Goal: Task Accomplishment & Management: Complete application form

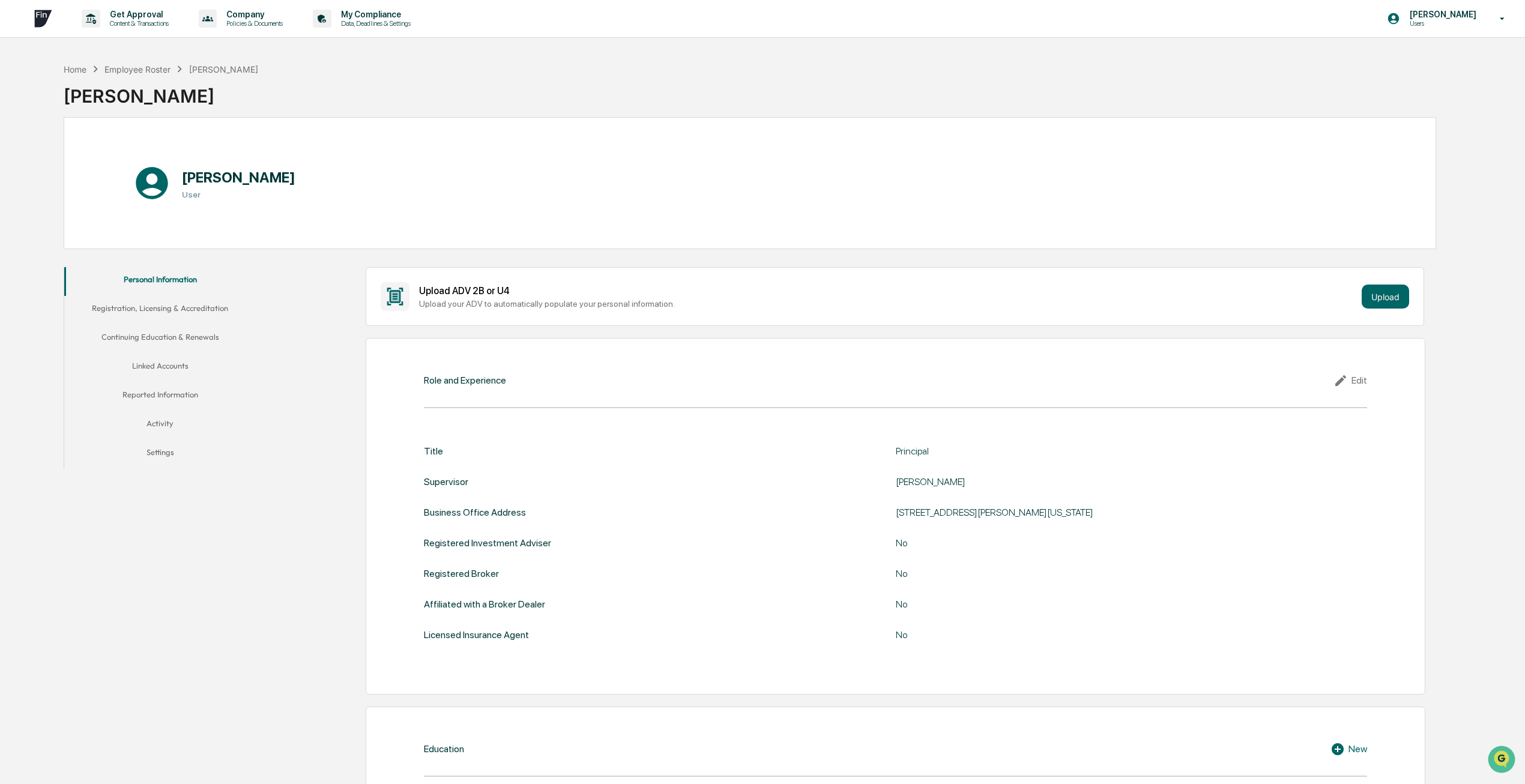
click at [141, 365] on button "Linked Accounts" at bounding box center [159, 368] width 192 height 29
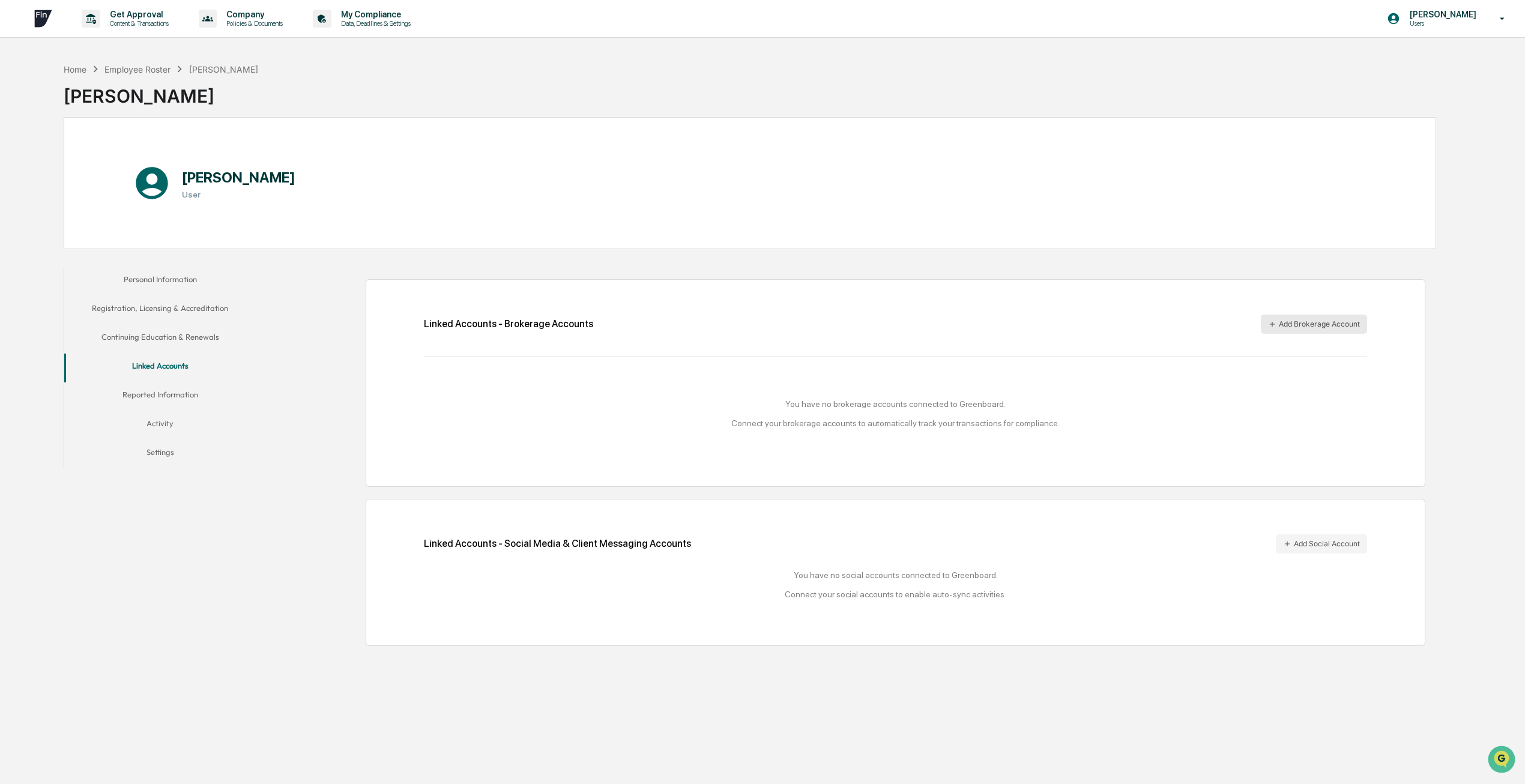
click at [1314, 330] on button "Add Brokerage Account" at bounding box center [1313, 324] width 106 height 19
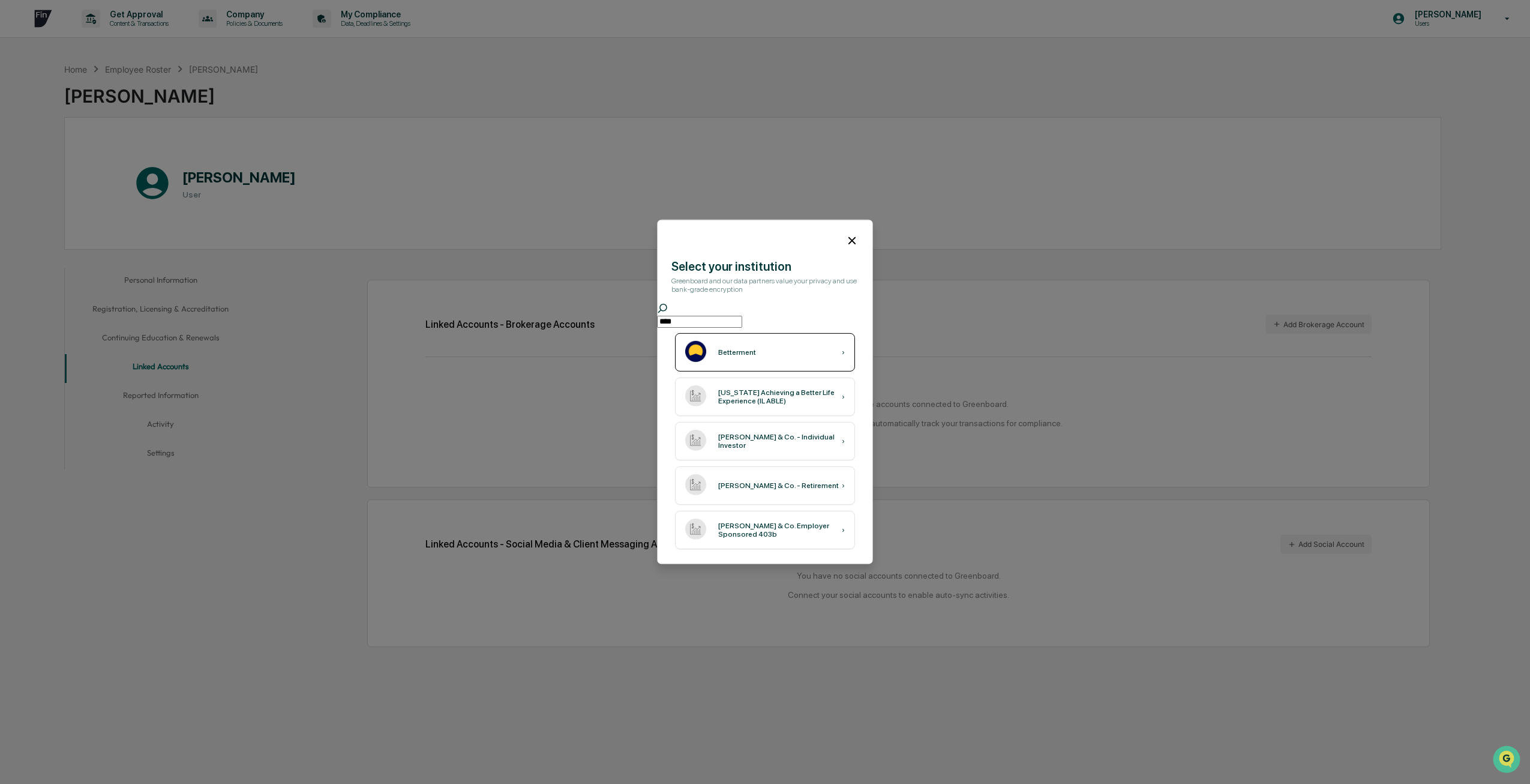
type input "****"
click at [733, 355] on div "Betterment" at bounding box center [737, 352] width 38 height 8
click at [786, 359] on div "Betterment ›" at bounding box center [765, 352] width 180 height 38
click at [795, 350] on div "Betterment ›" at bounding box center [765, 352] width 180 height 38
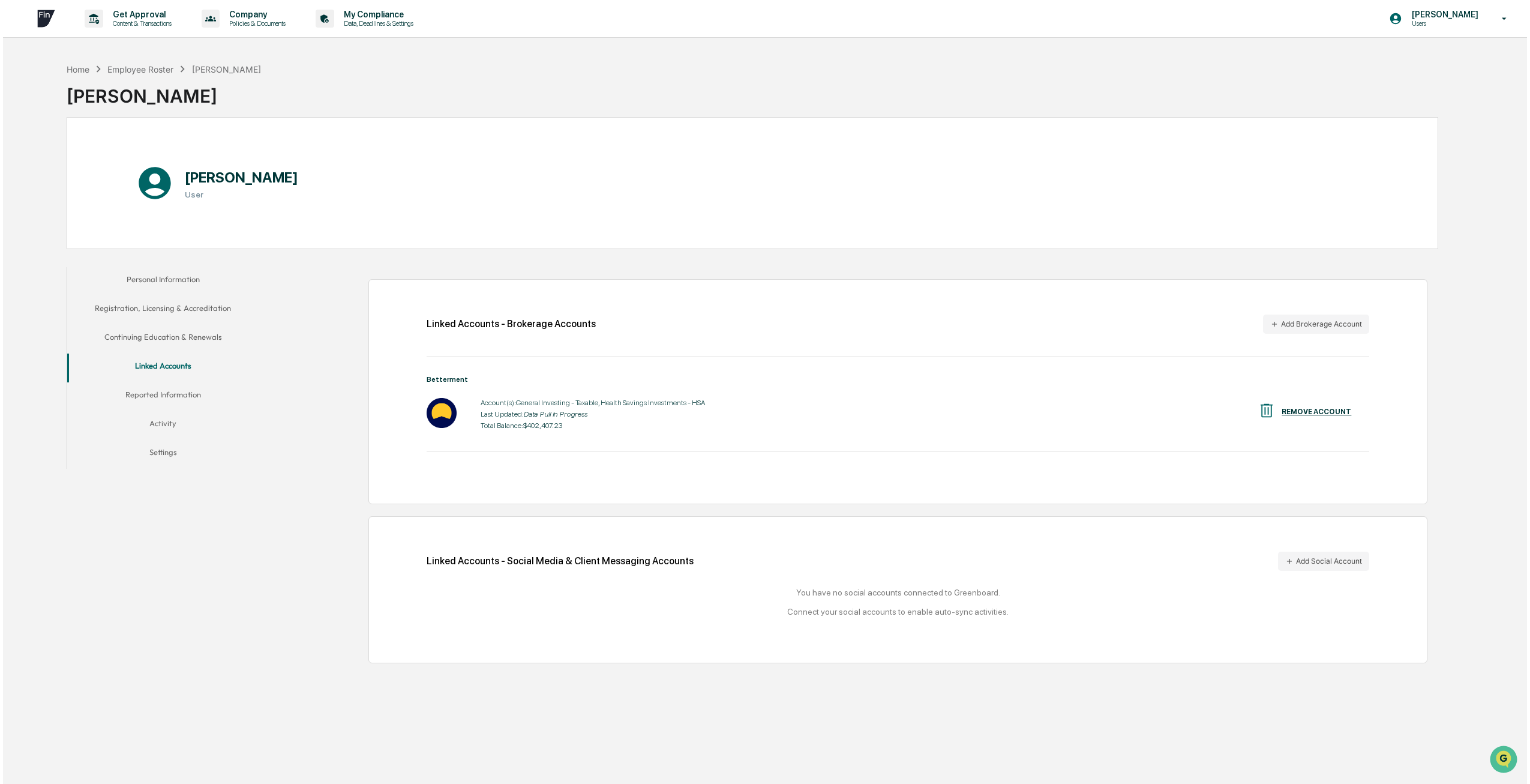
scroll to position [57, 0]
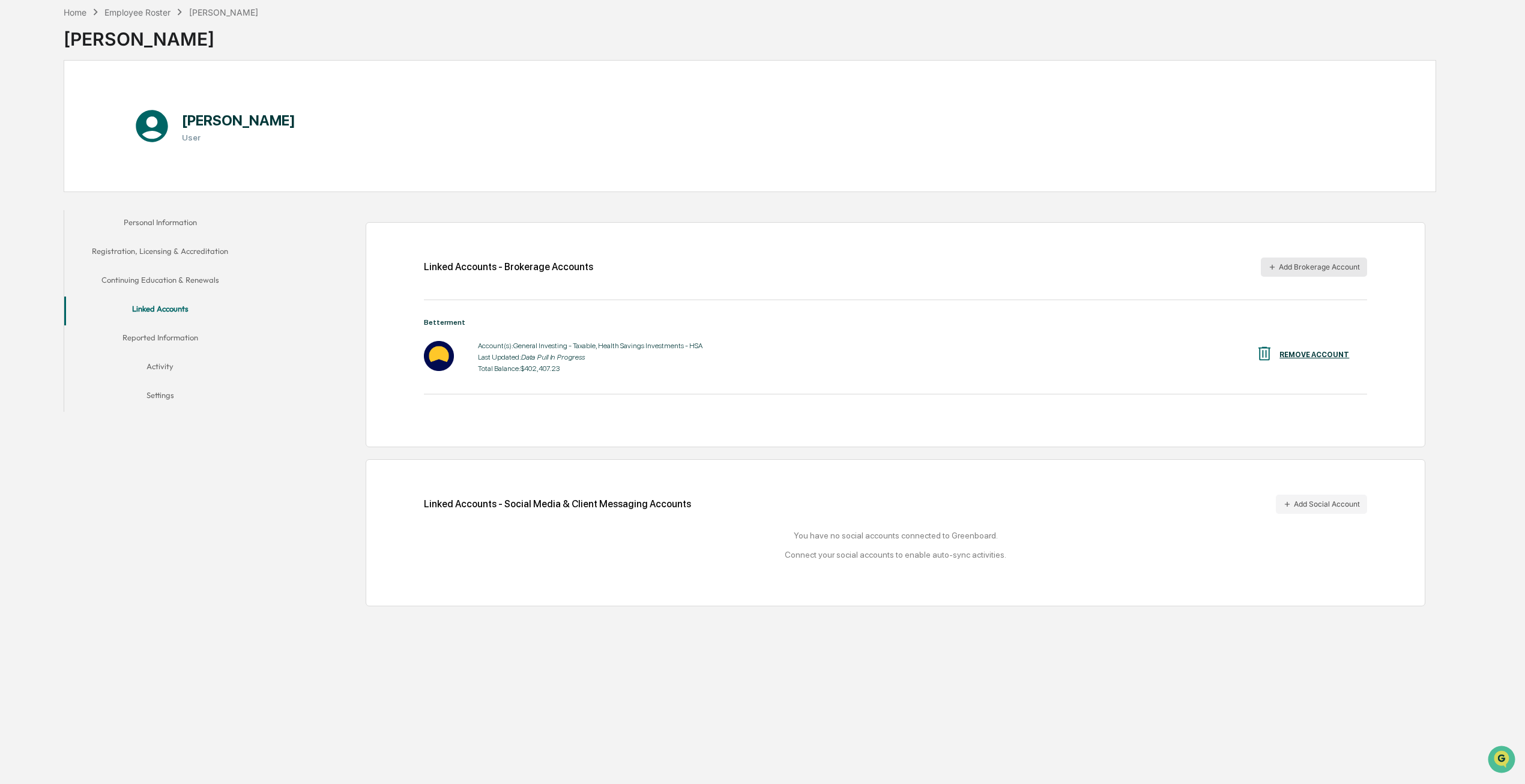
click at [1303, 264] on button "Add Brokerage Account" at bounding box center [1313, 267] width 106 height 19
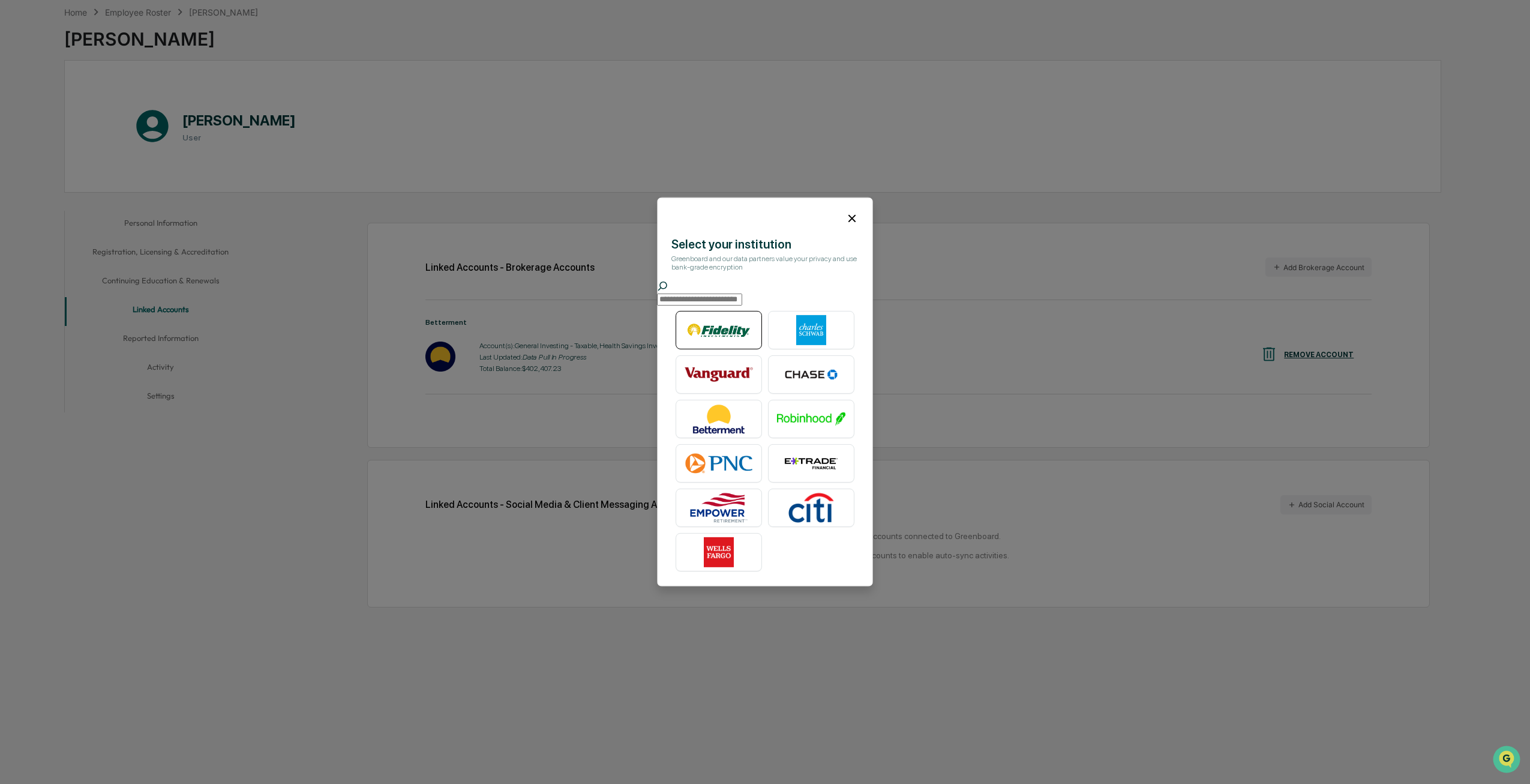
click at [740, 335] on img at bounding box center [718, 329] width 69 height 30
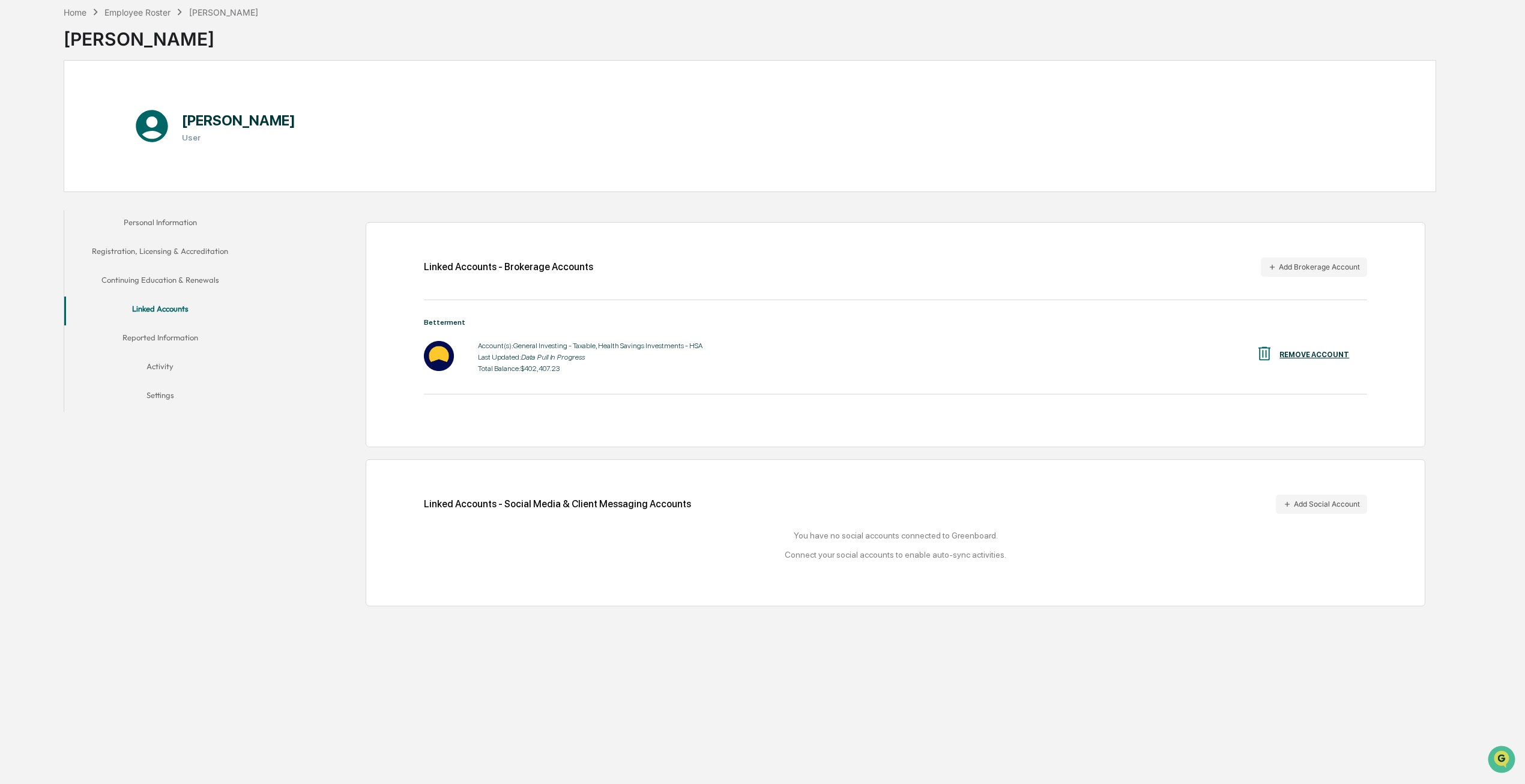
click at [1323, 277] on div "Linked Accounts - Brokerage Accounts Add Brokerage Account Betterment Account(s…" at bounding box center [895, 334] width 1060 height 225
click at [1302, 261] on button "Add Brokerage Account" at bounding box center [1313, 267] width 106 height 19
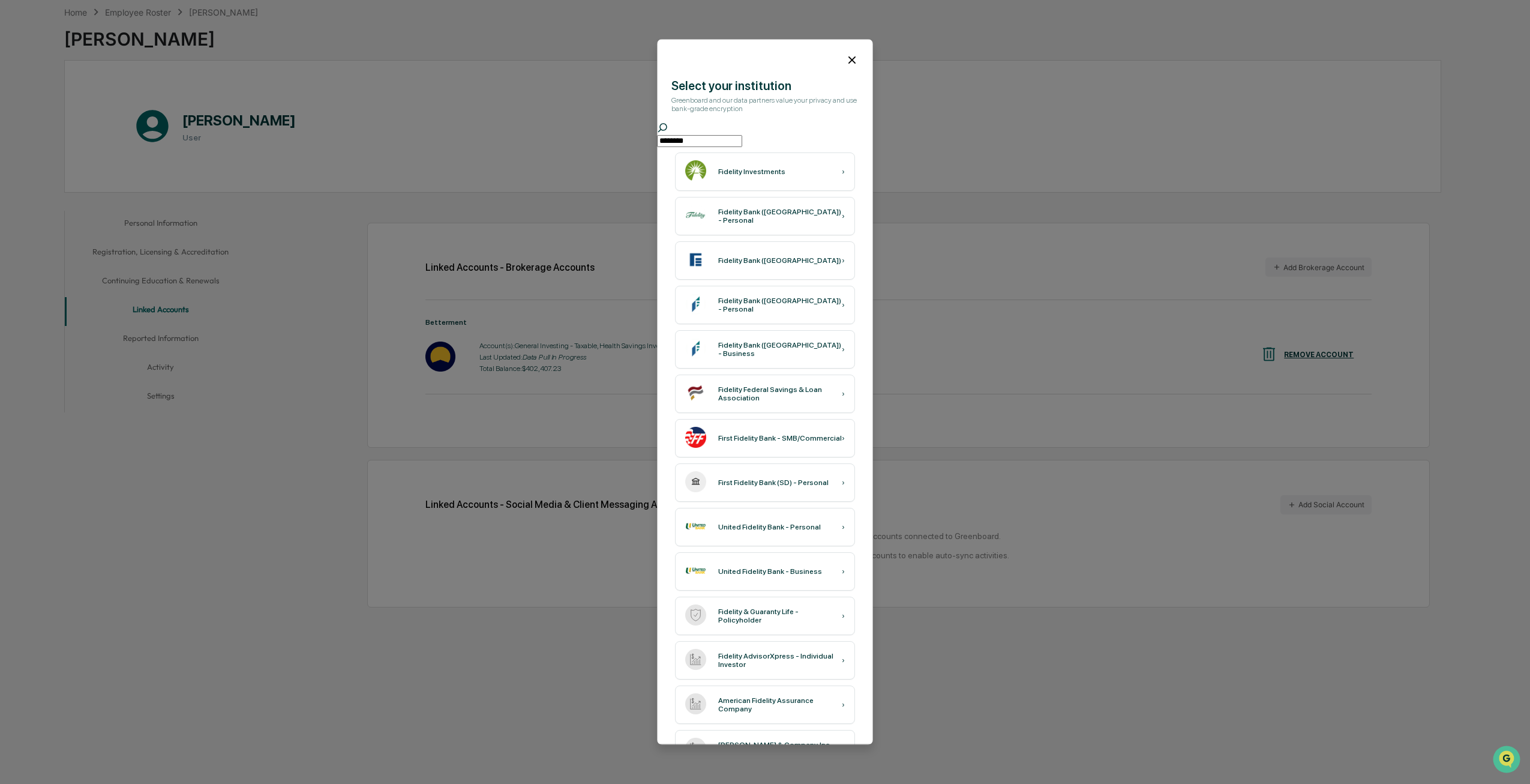
scroll to position [1, 0]
click at [742, 145] on input "********" at bounding box center [699, 141] width 85 height 12
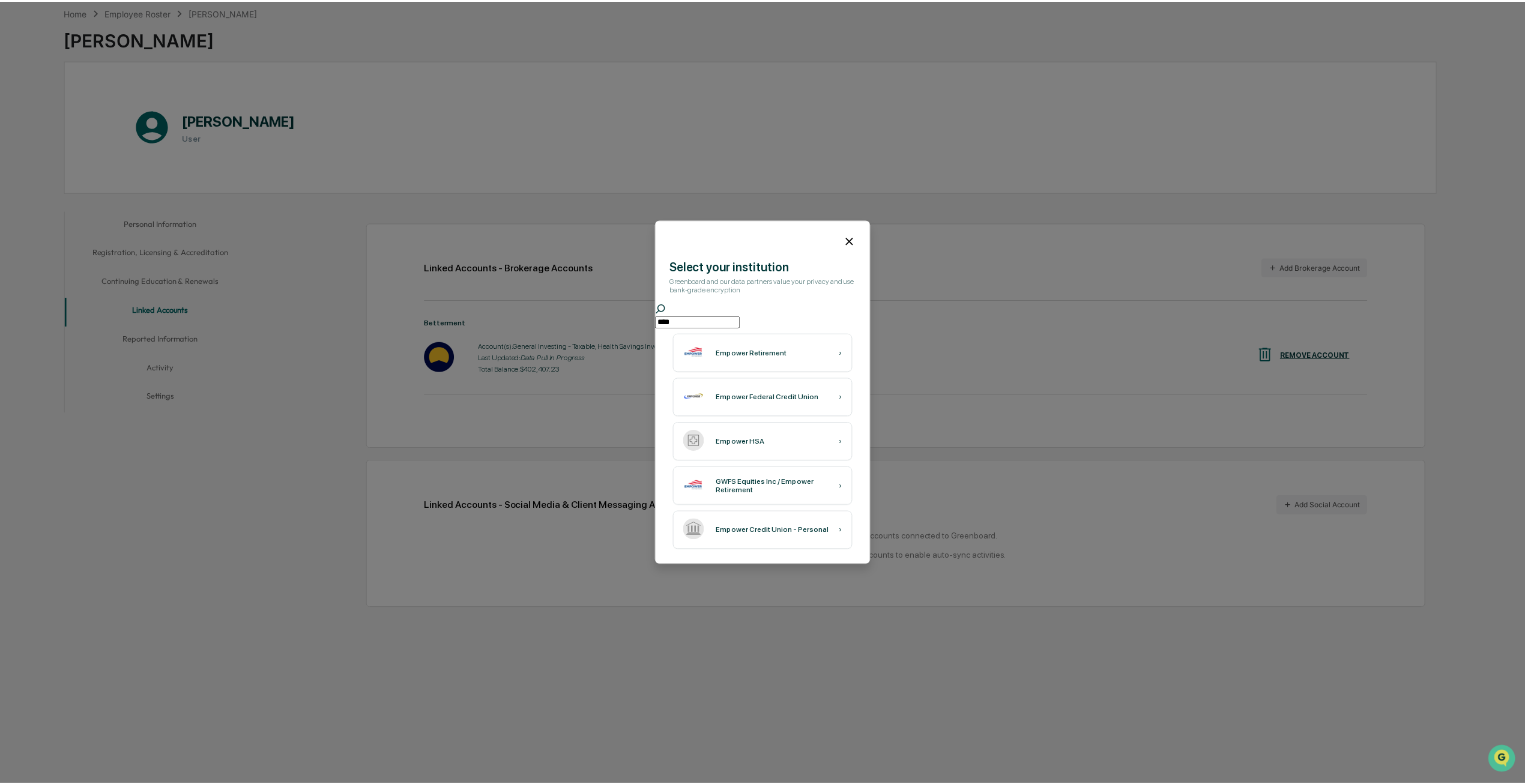
scroll to position [0, 0]
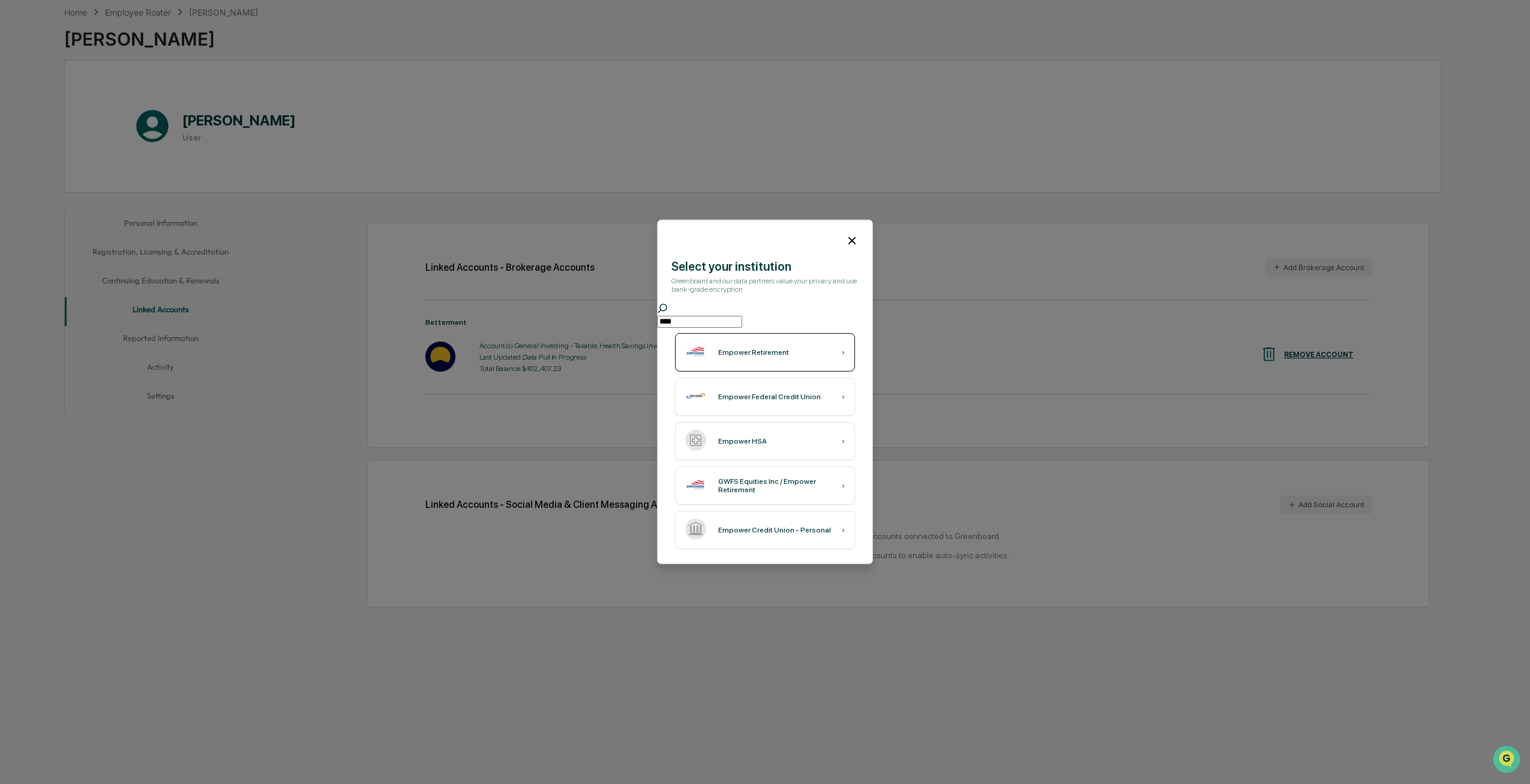
type input "****"
click at [734, 366] on div "Empower Retirement ›" at bounding box center [765, 352] width 180 height 38
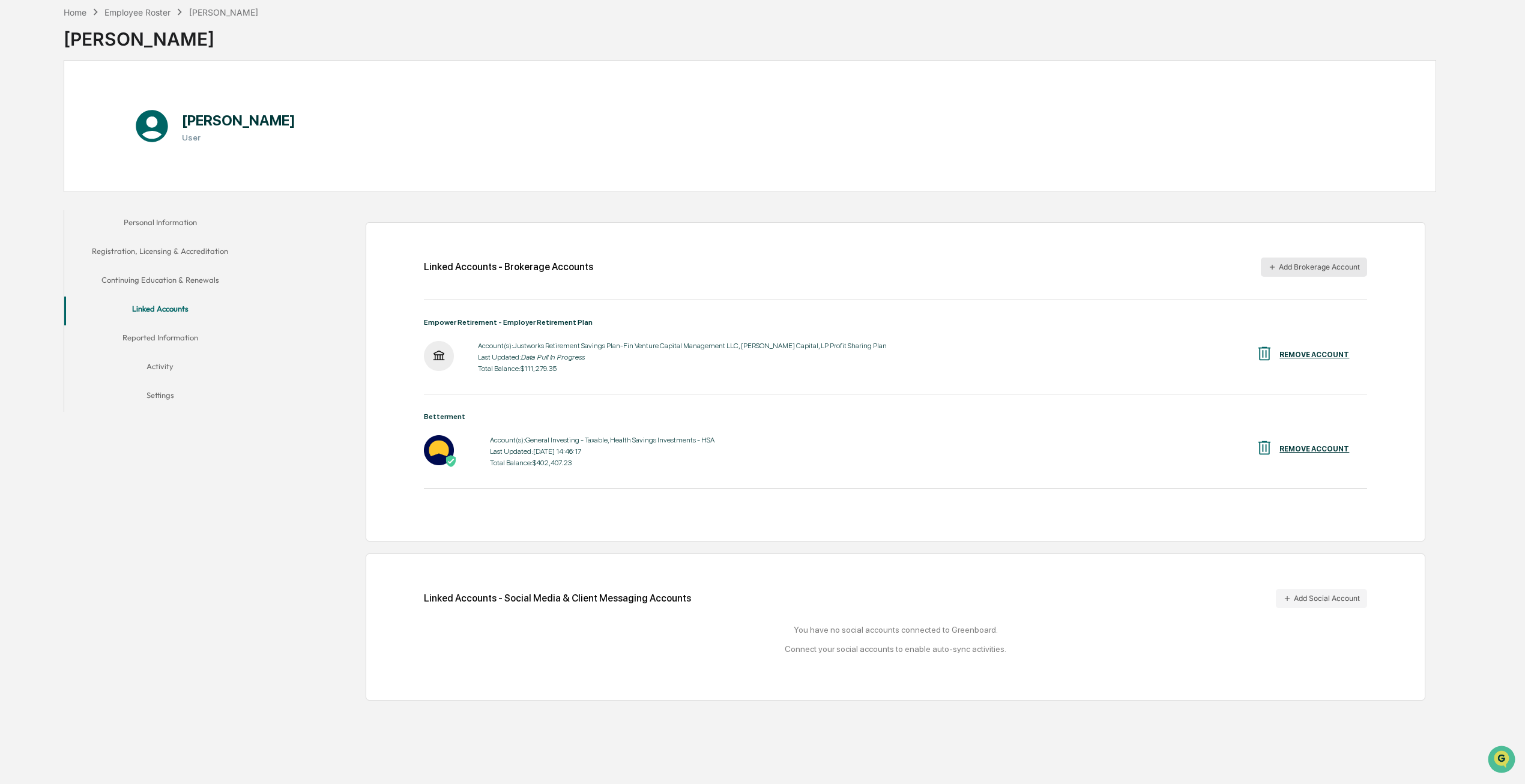
click at [1306, 265] on button "Add Brokerage Account" at bounding box center [1313, 267] width 106 height 19
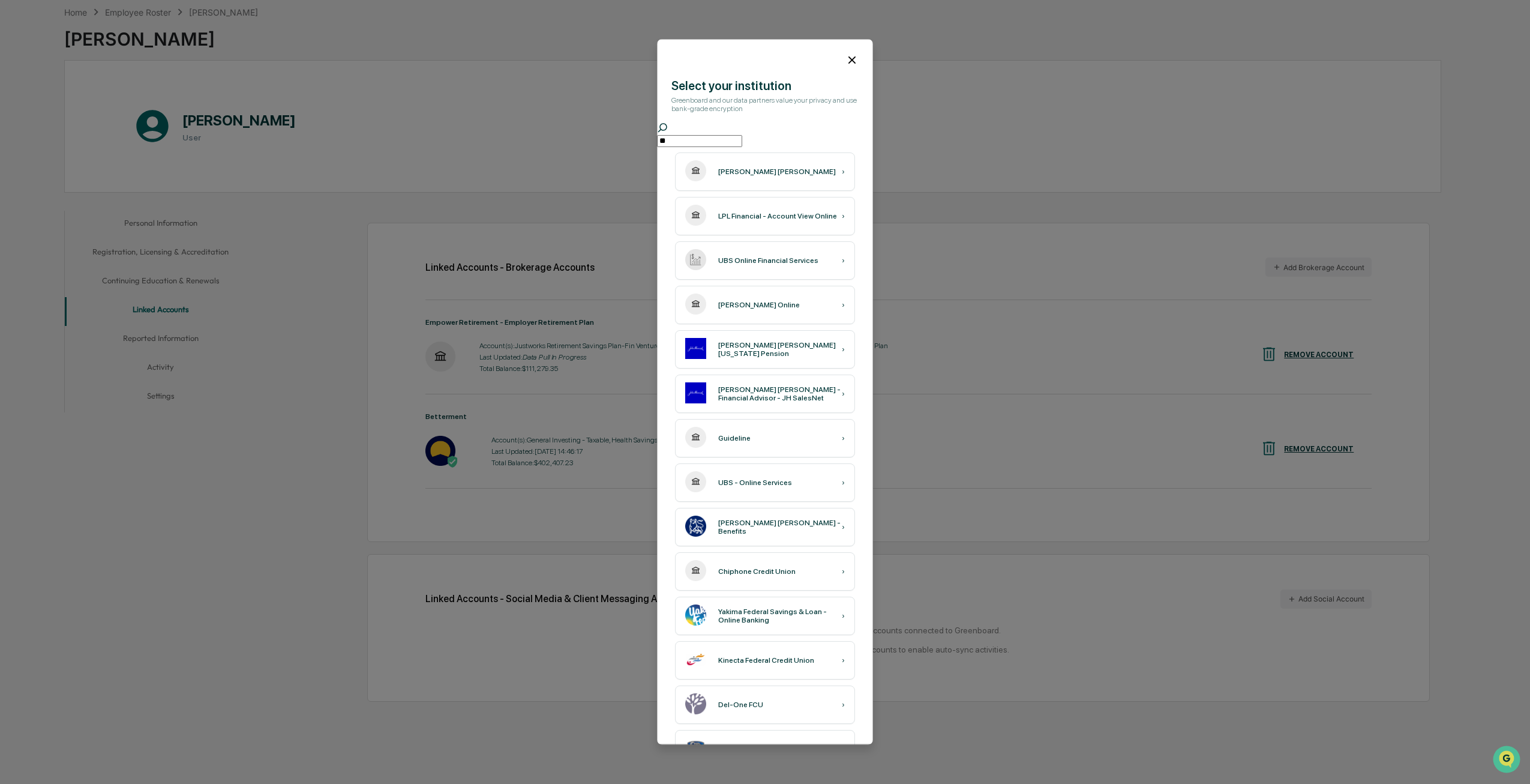
type input "*"
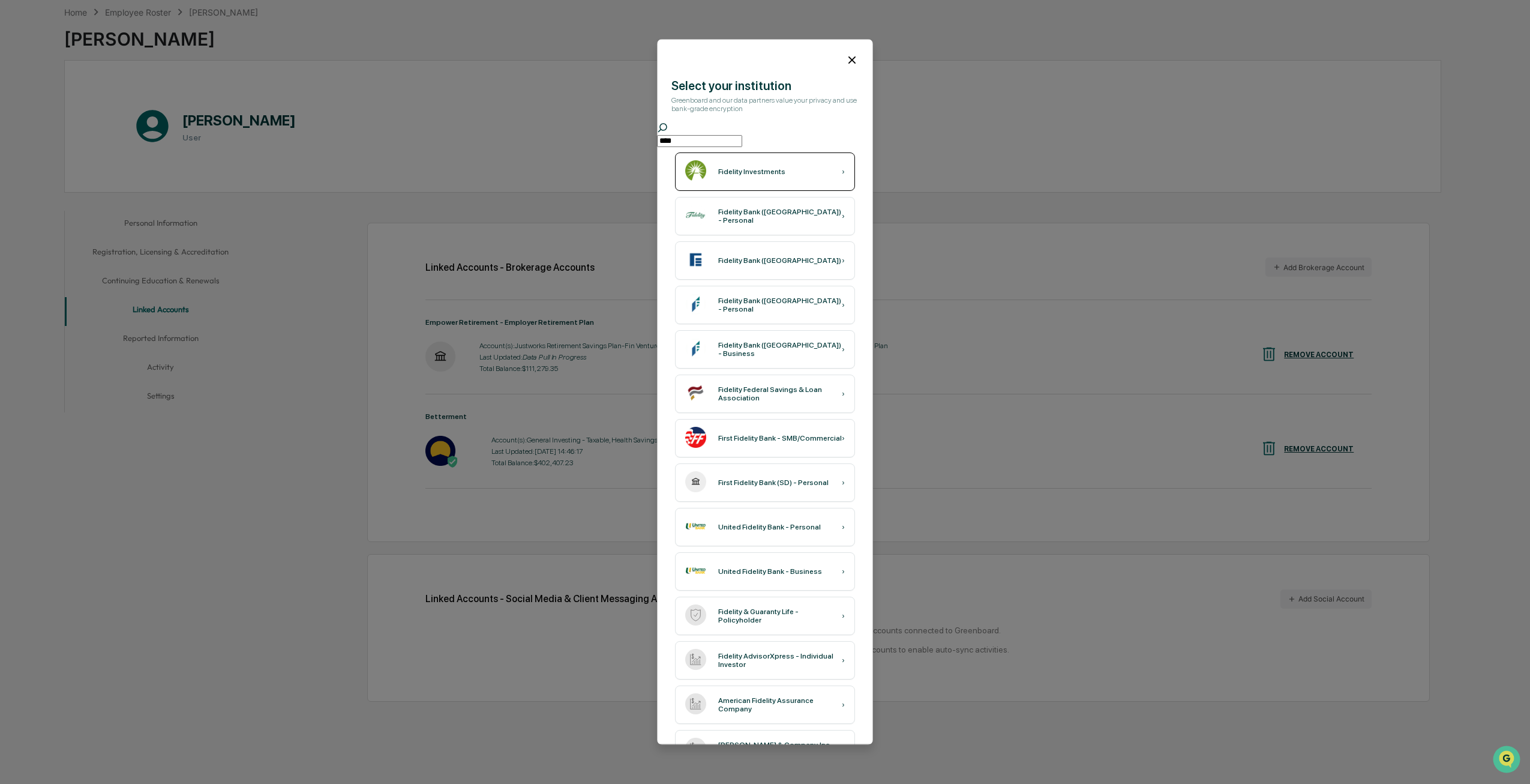
type input "****"
click at [777, 192] on div "Fidelity Investments ›" at bounding box center [765, 172] width 180 height 38
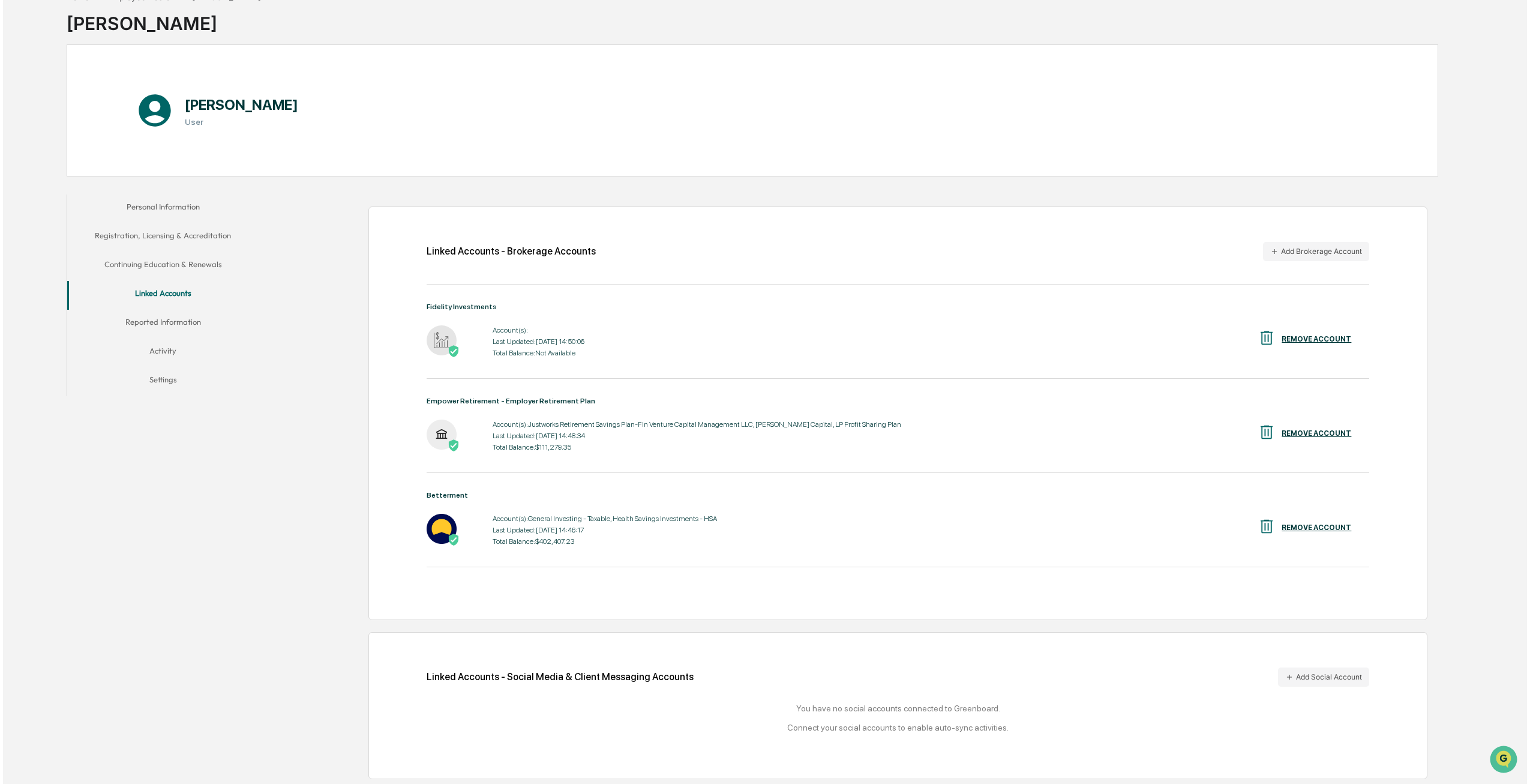
scroll to position [74, 0]
click at [1325, 252] on button "Add Brokerage Account" at bounding box center [1312, 250] width 106 height 19
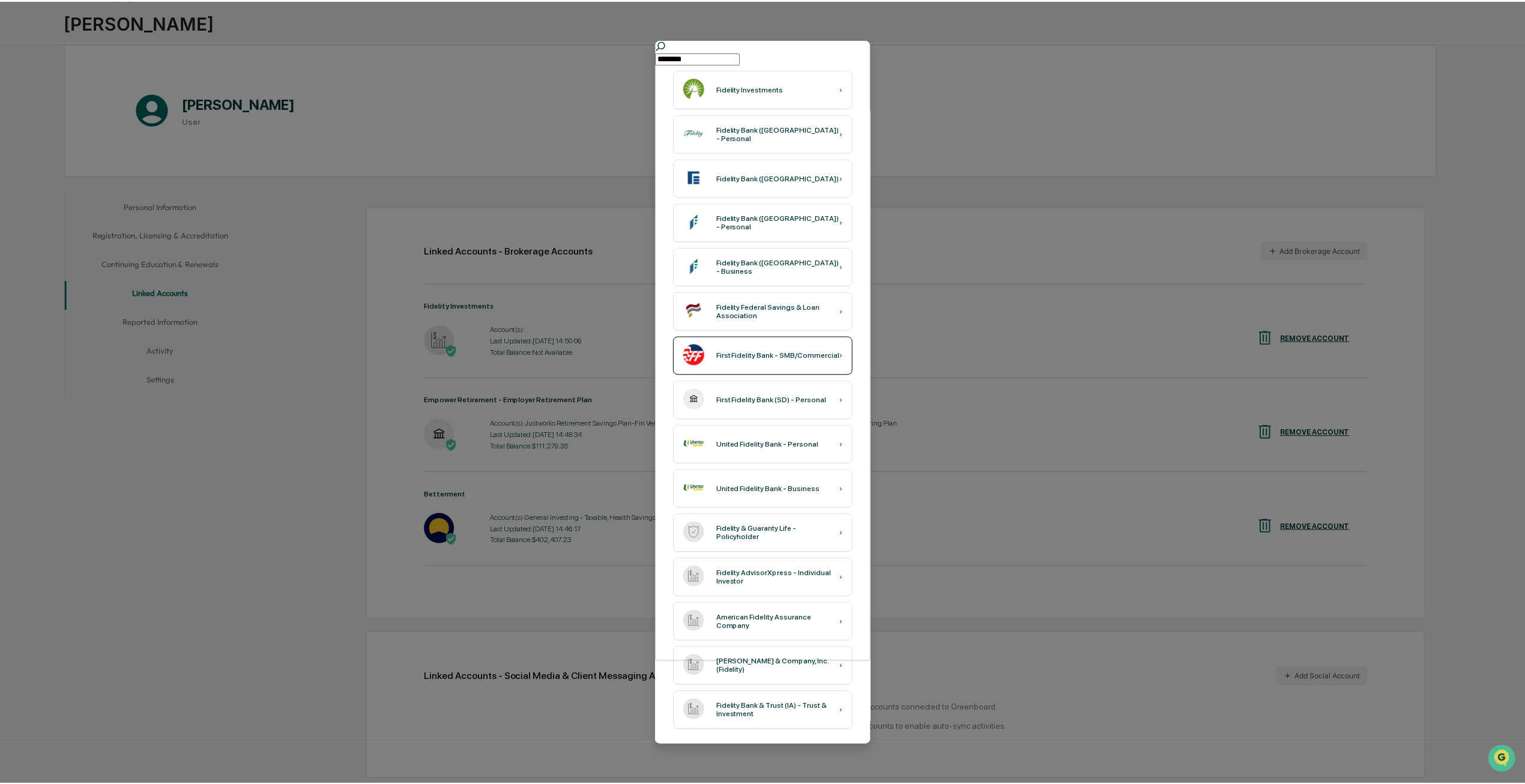
scroll to position [0, 0]
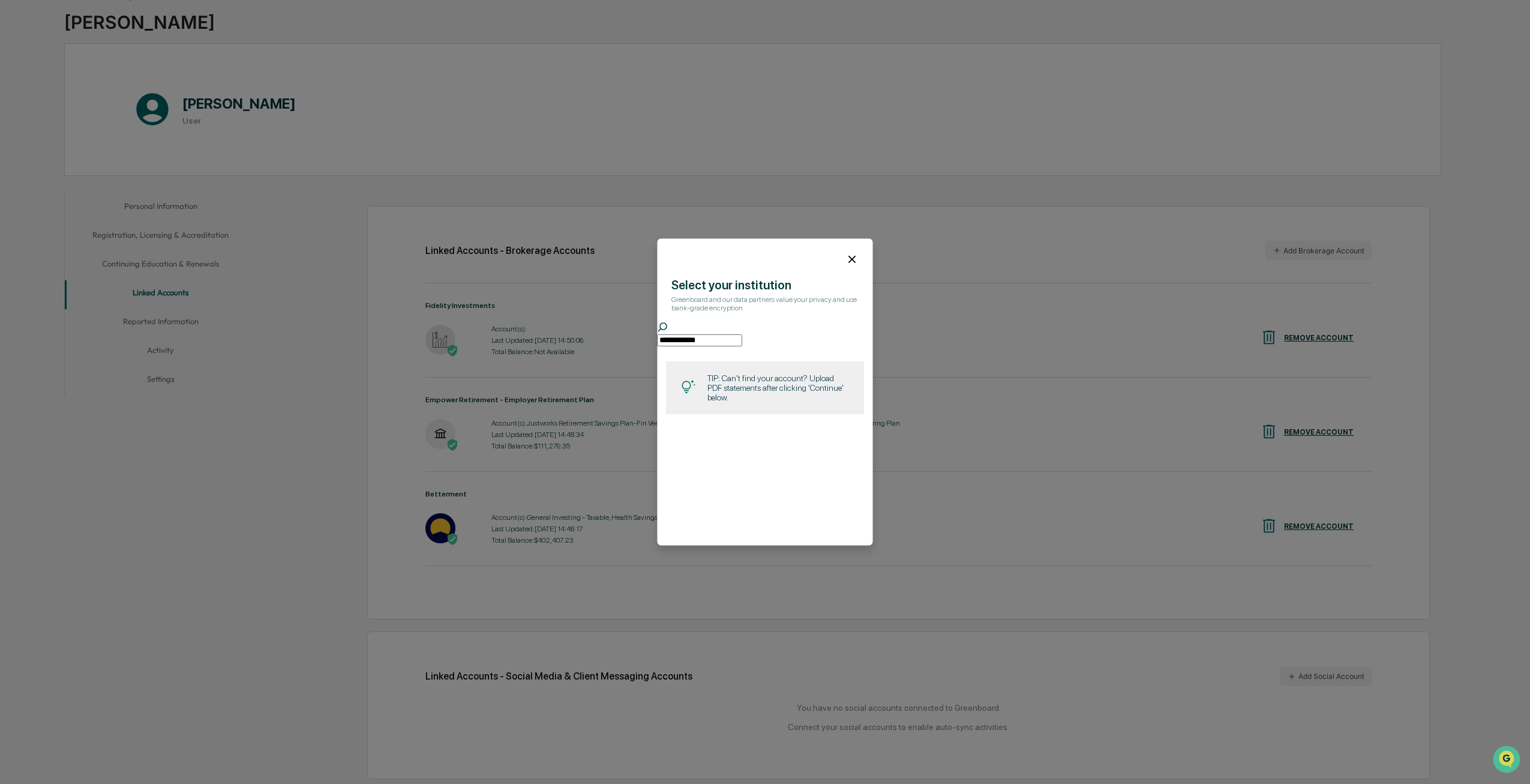
type input "**********"
click at [854, 259] on icon at bounding box center [852, 259] width 7 height 7
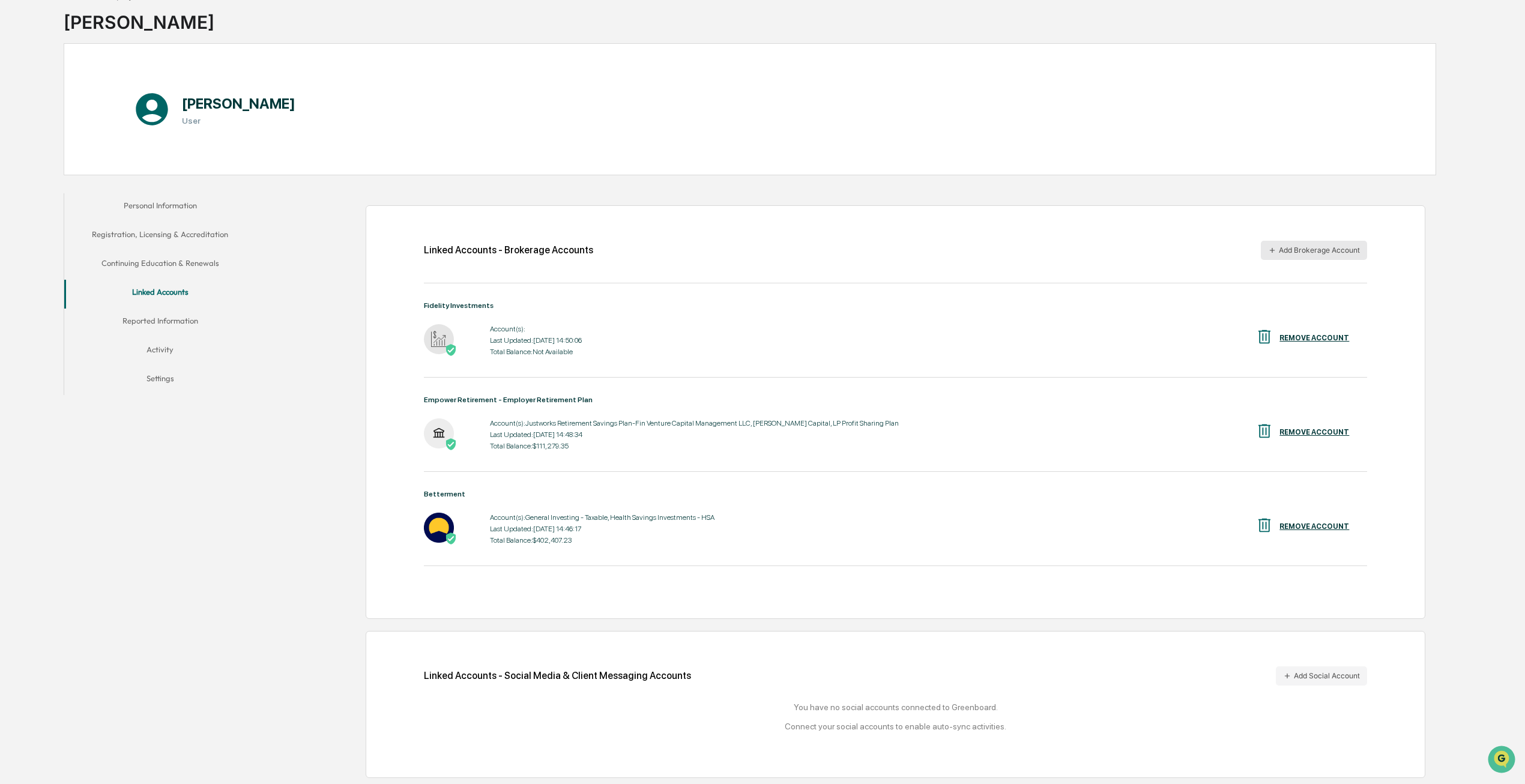
click at [1298, 252] on button "Add Brokerage Account" at bounding box center [1313, 250] width 106 height 19
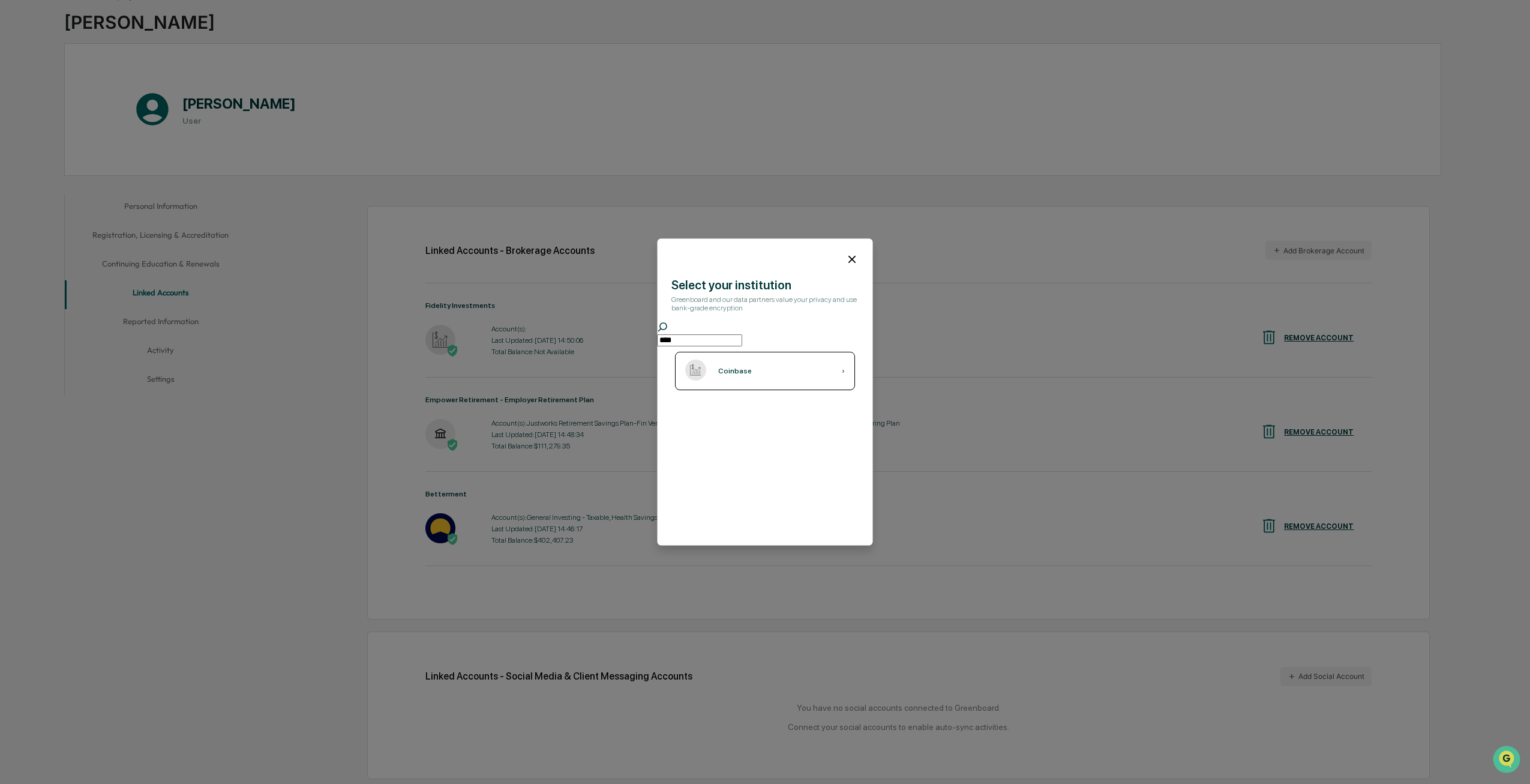
type input "****"
click at [766, 389] on div "Coinbase ›" at bounding box center [765, 371] width 180 height 38
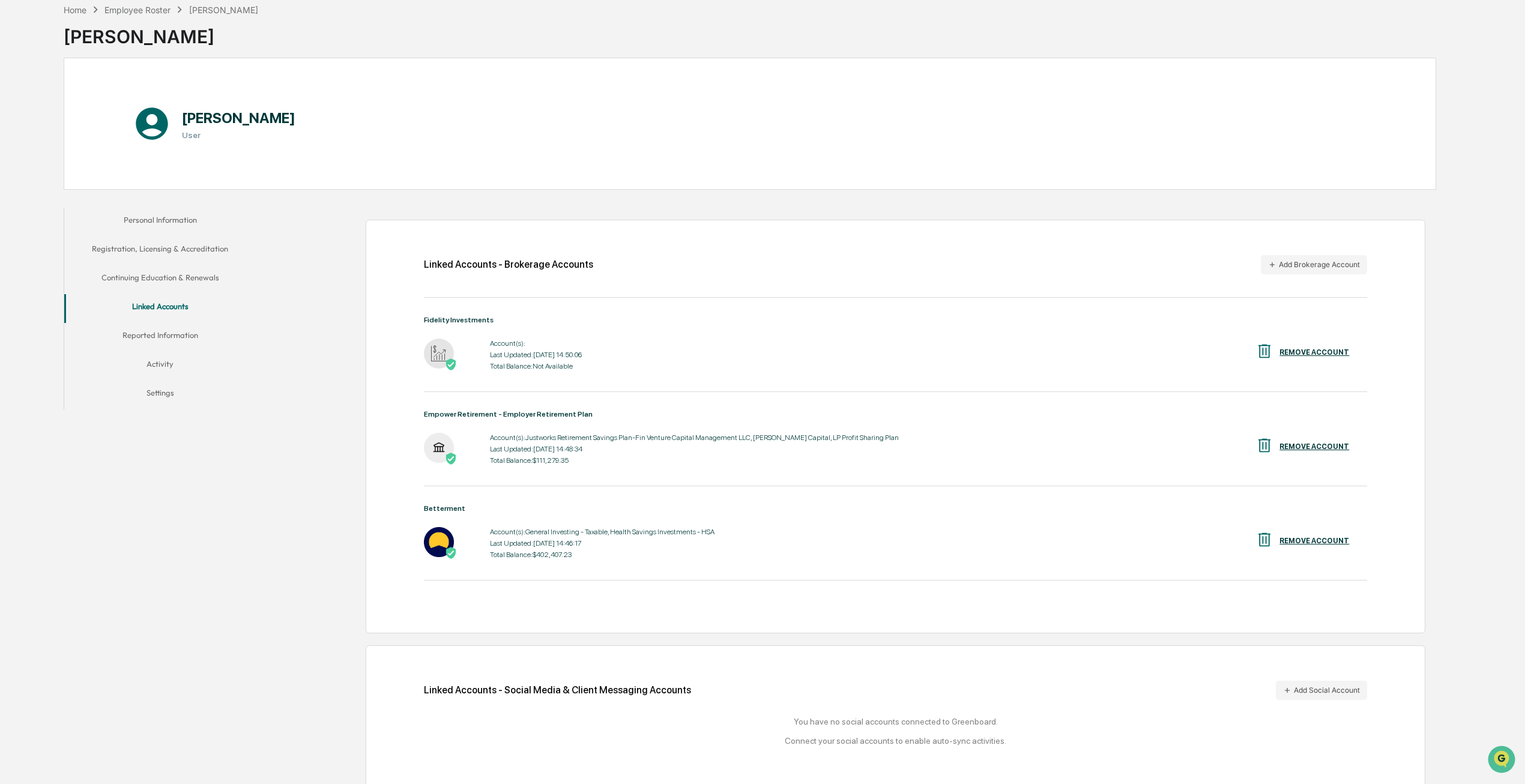
scroll to position [74, 0]
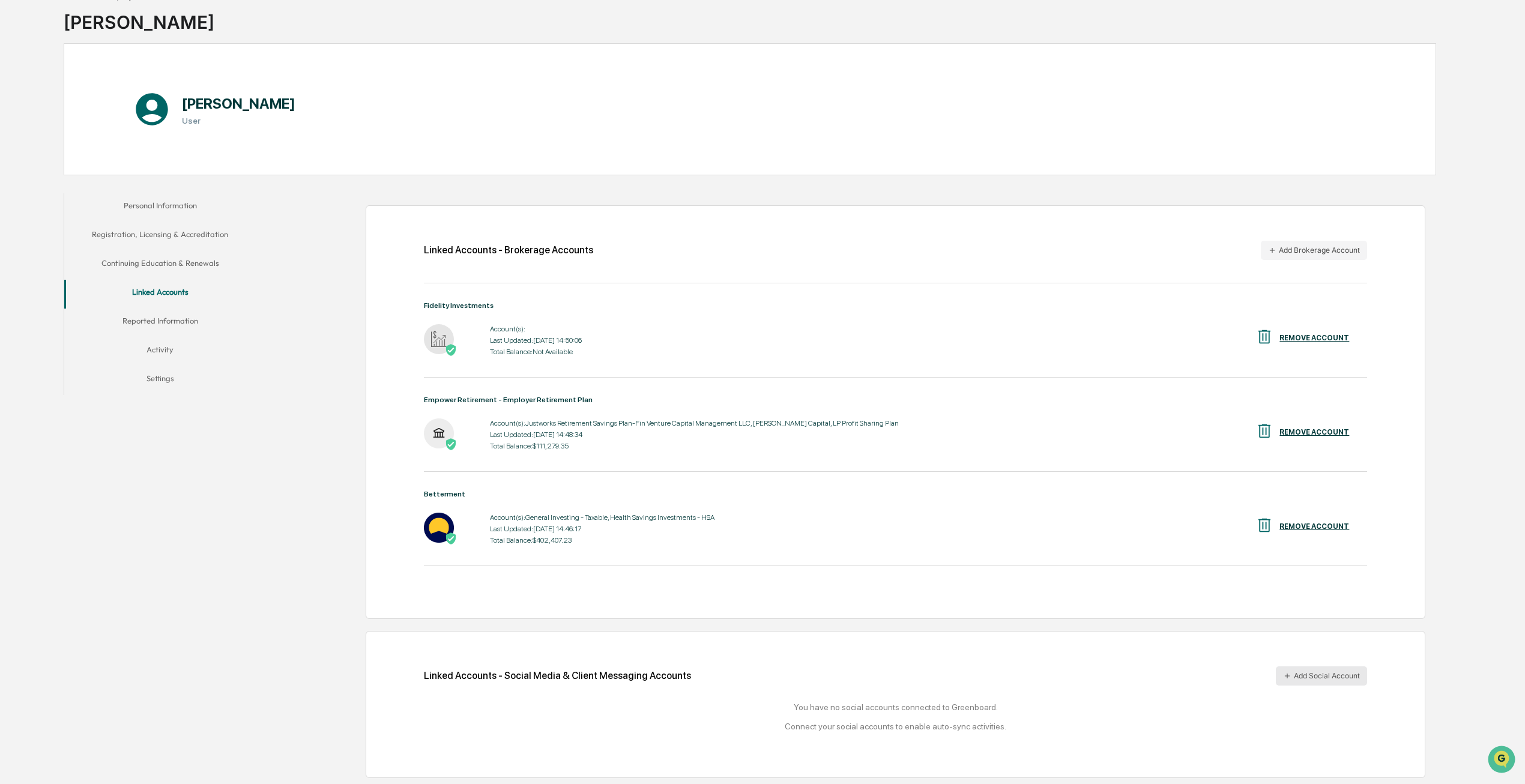
click at [1309, 675] on button "Add Social Account" at bounding box center [1321, 676] width 91 height 19
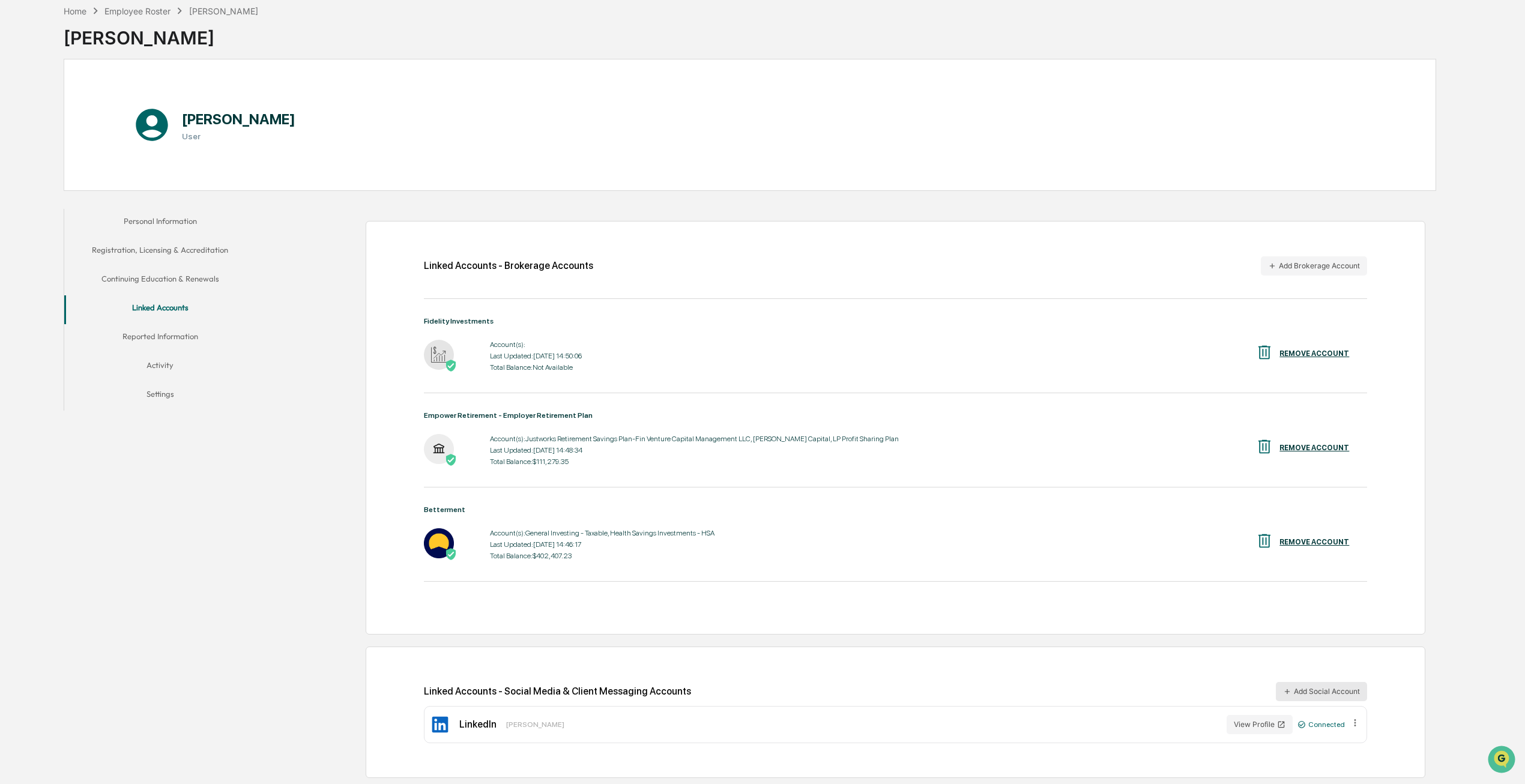
click at [1320, 696] on button "Add Social Account" at bounding box center [1321, 691] width 91 height 19
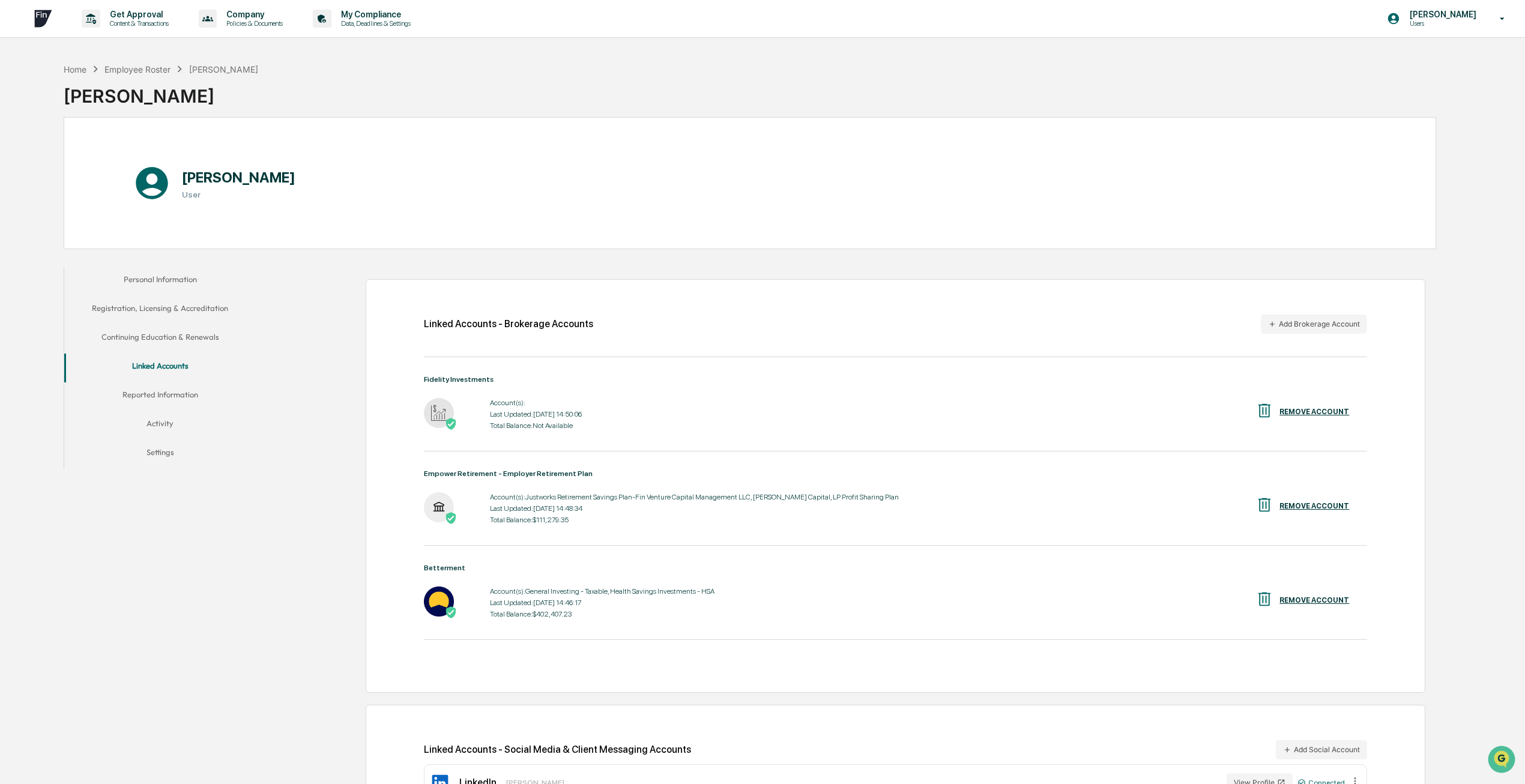
click at [176, 281] on button "Personal Information" at bounding box center [159, 282] width 192 height 29
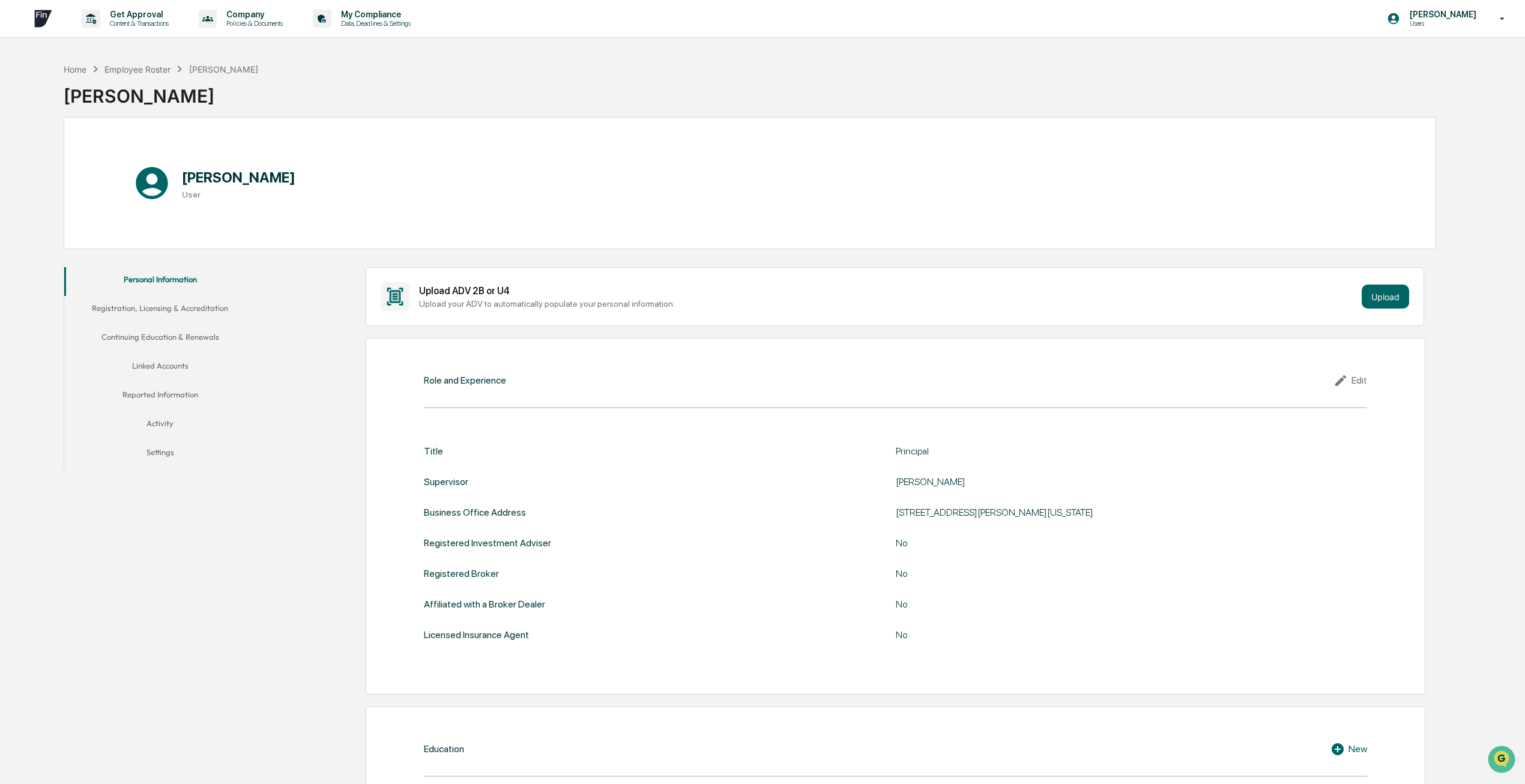
click at [179, 299] on button "Registration, Licensing & Accreditation" at bounding box center [159, 311] width 192 height 29
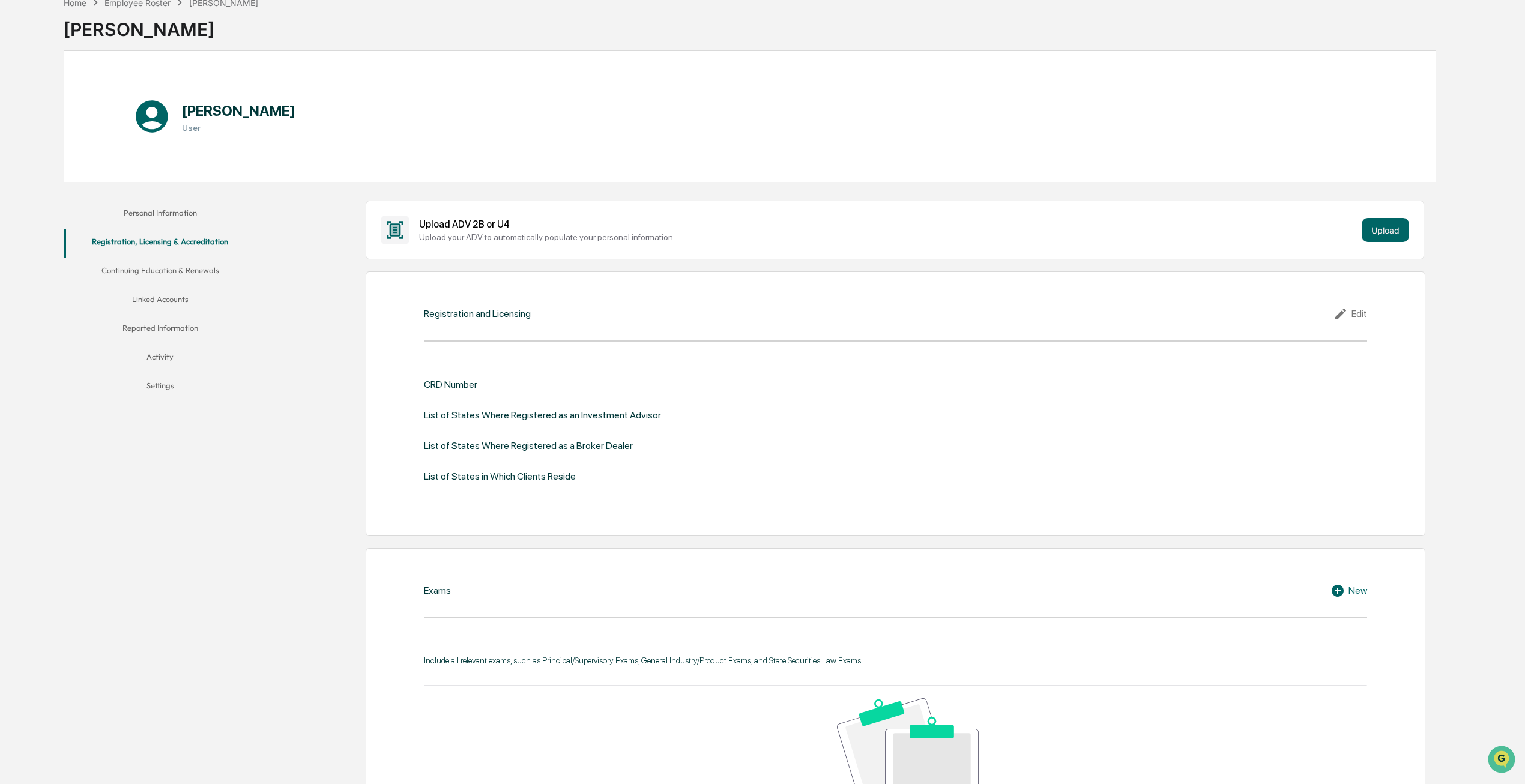
scroll to position [66, 0]
click at [186, 278] on button "Continuing Education & Renewals" at bounding box center [159, 273] width 192 height 29
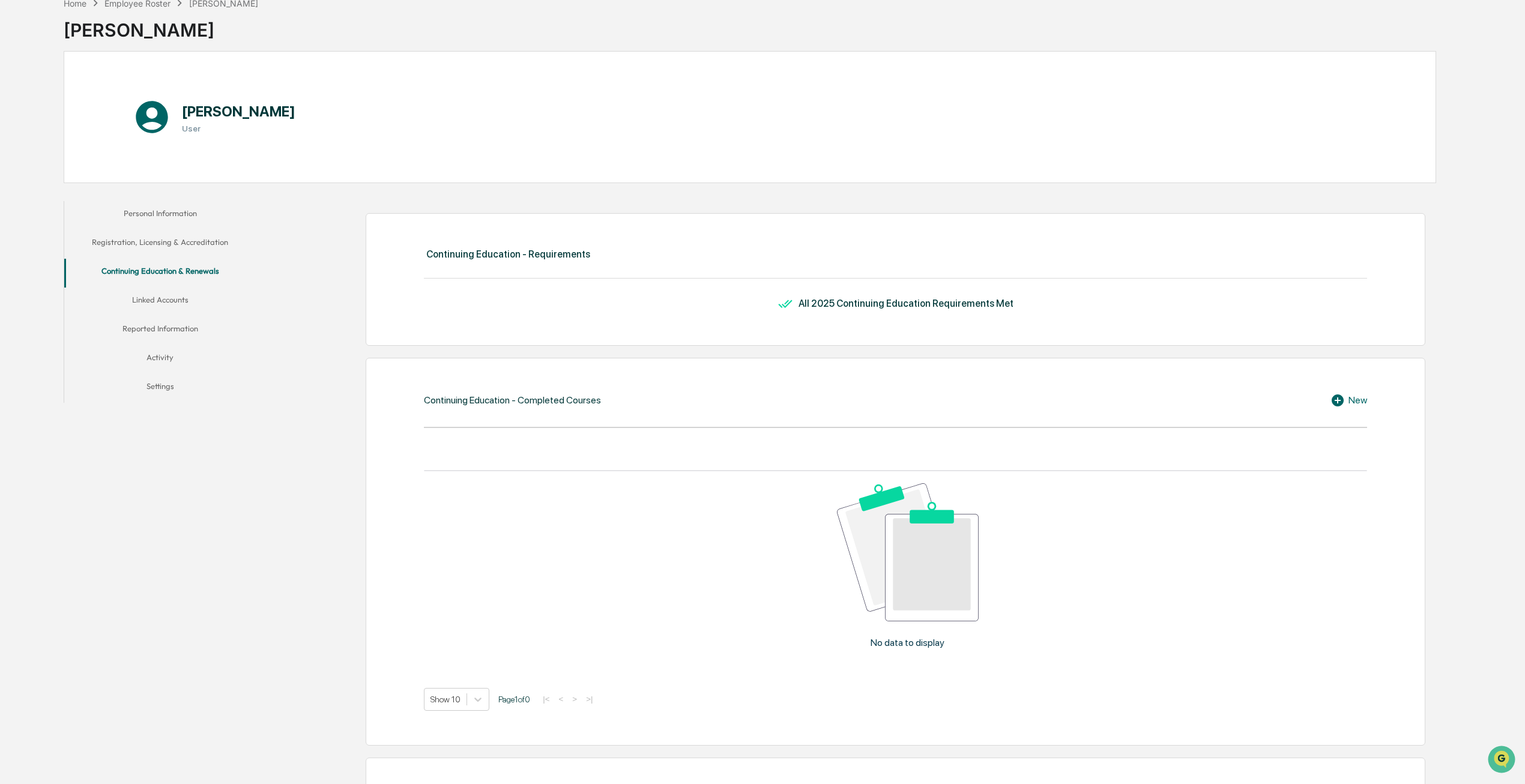
click at [173, 296] on button "Linked Accounts" at bounding box center [159, 302] width 192 height 29
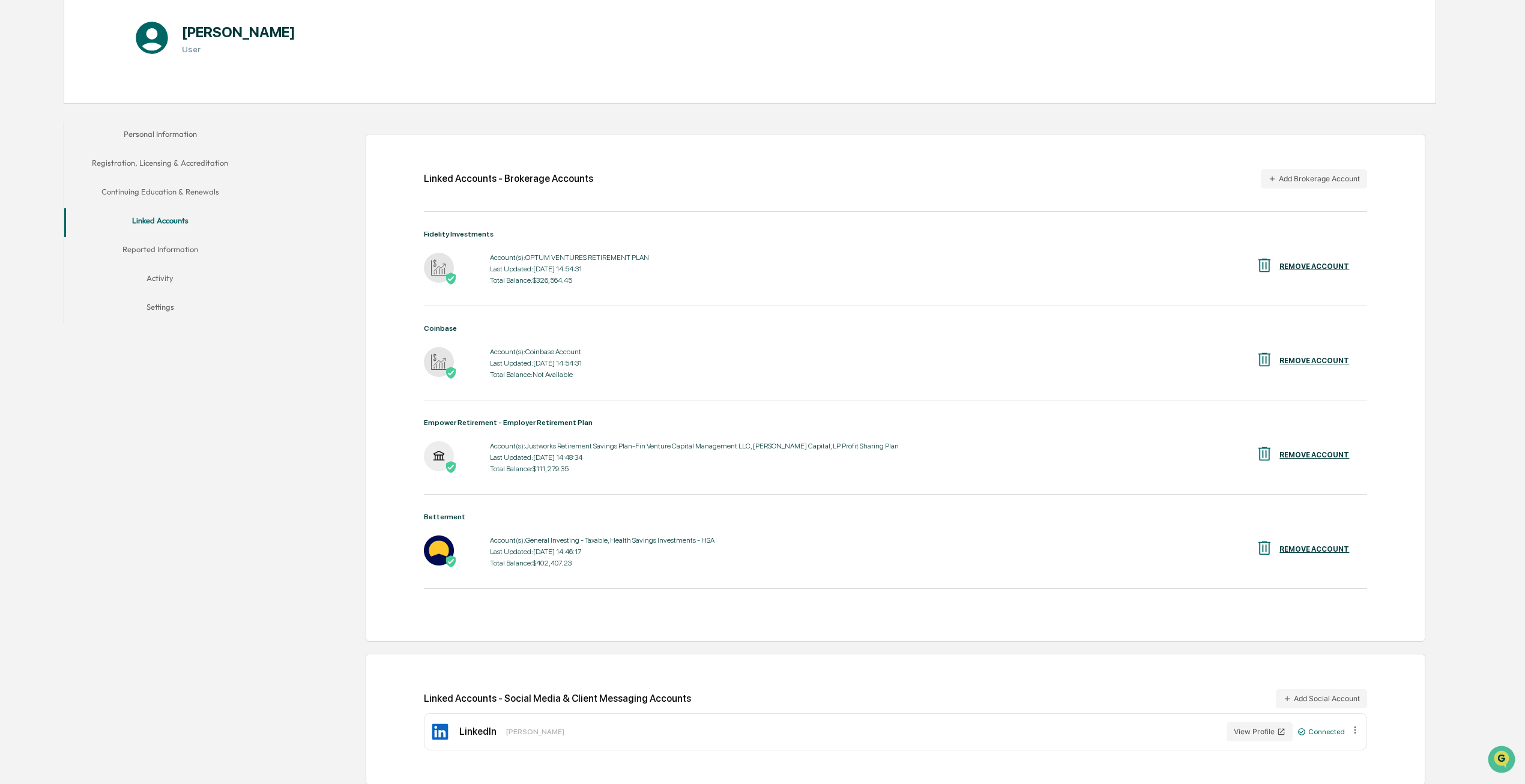
scroll to position [144, 0]
click at [185, 253] on button "Reported Information" at bounding box center [159, 252] width 192 height 29
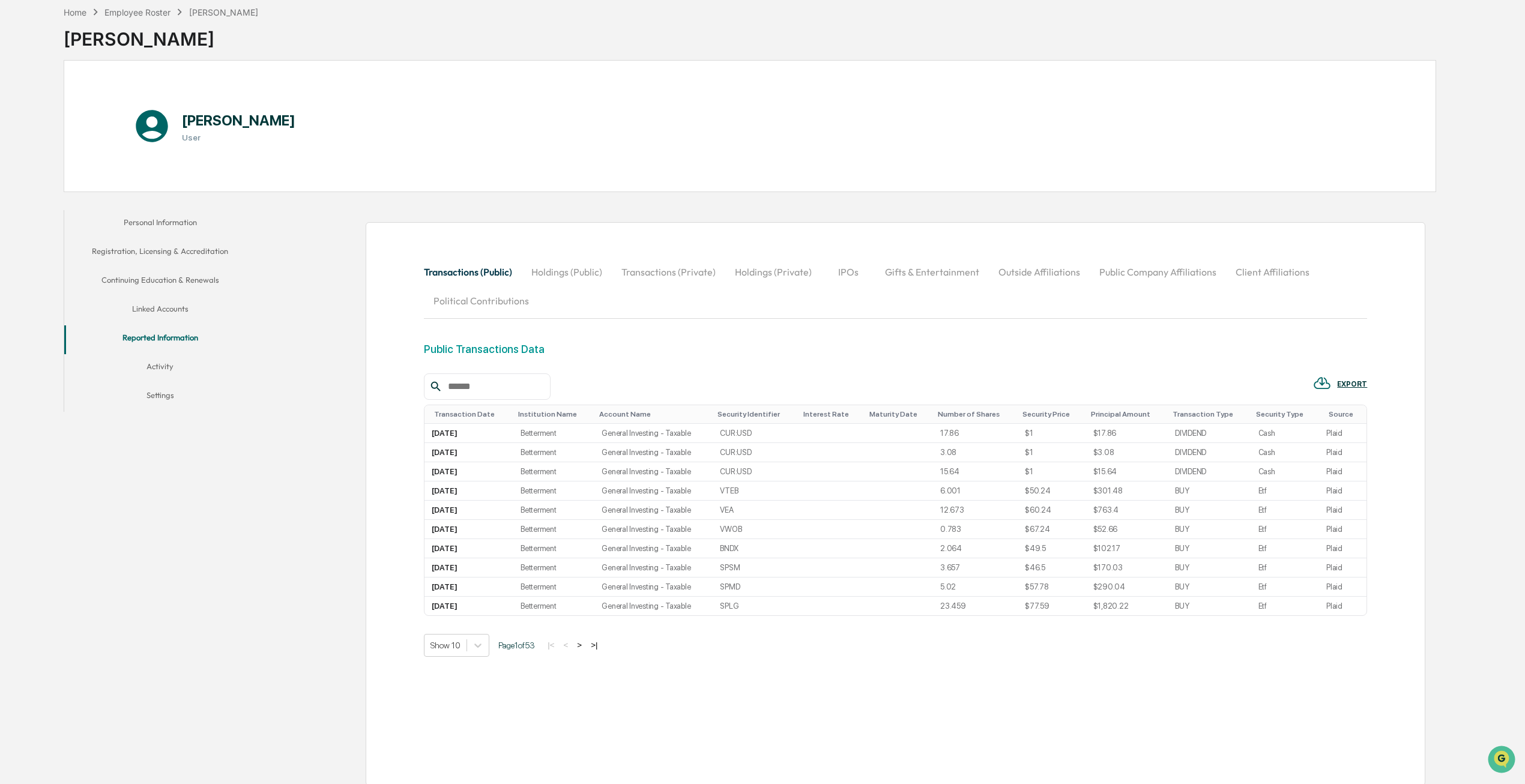
scroll to position [65, 0]
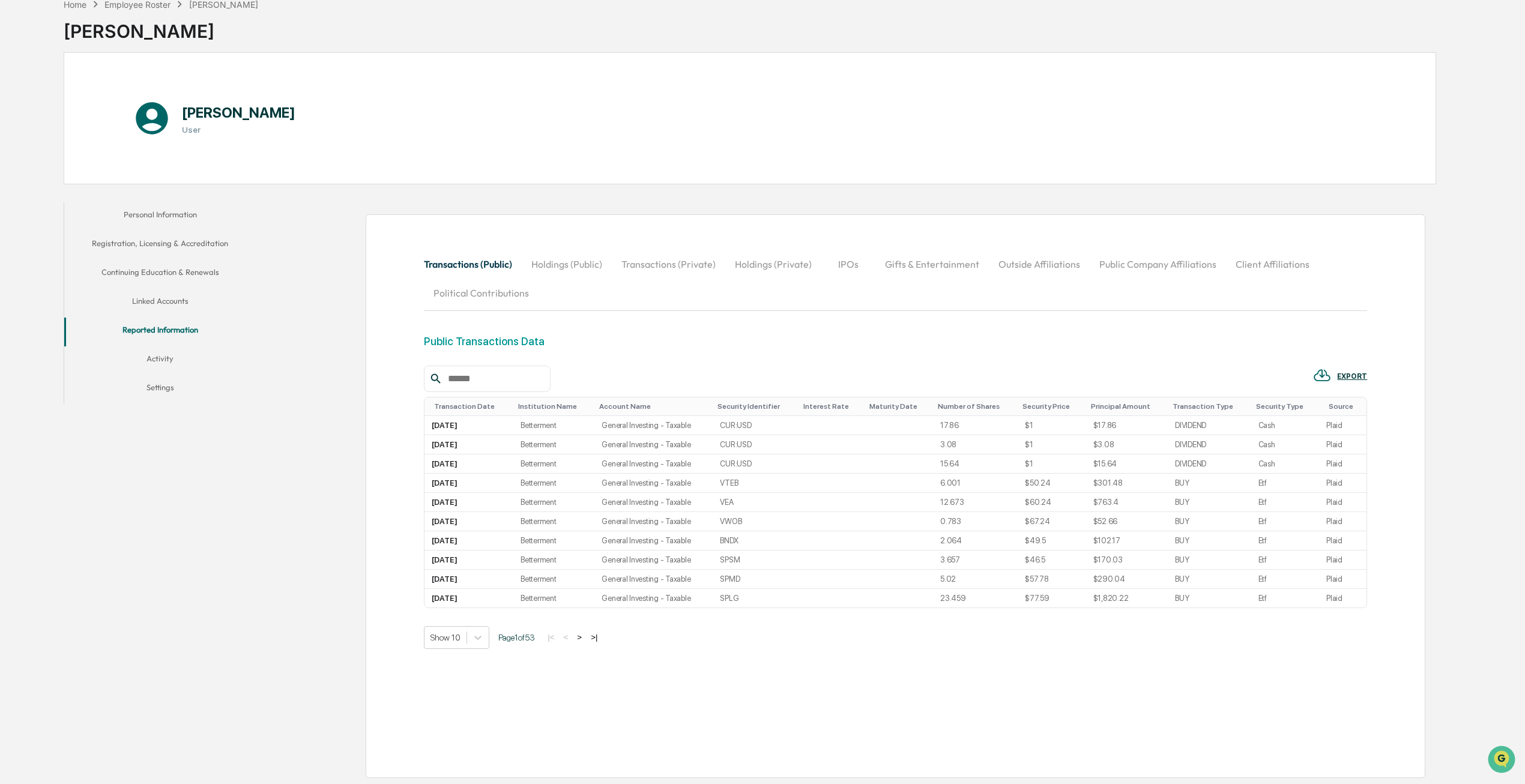
click at [568, 261] on button "Holdings (Public)" at bounding box center [566, 264] width 90 height 29
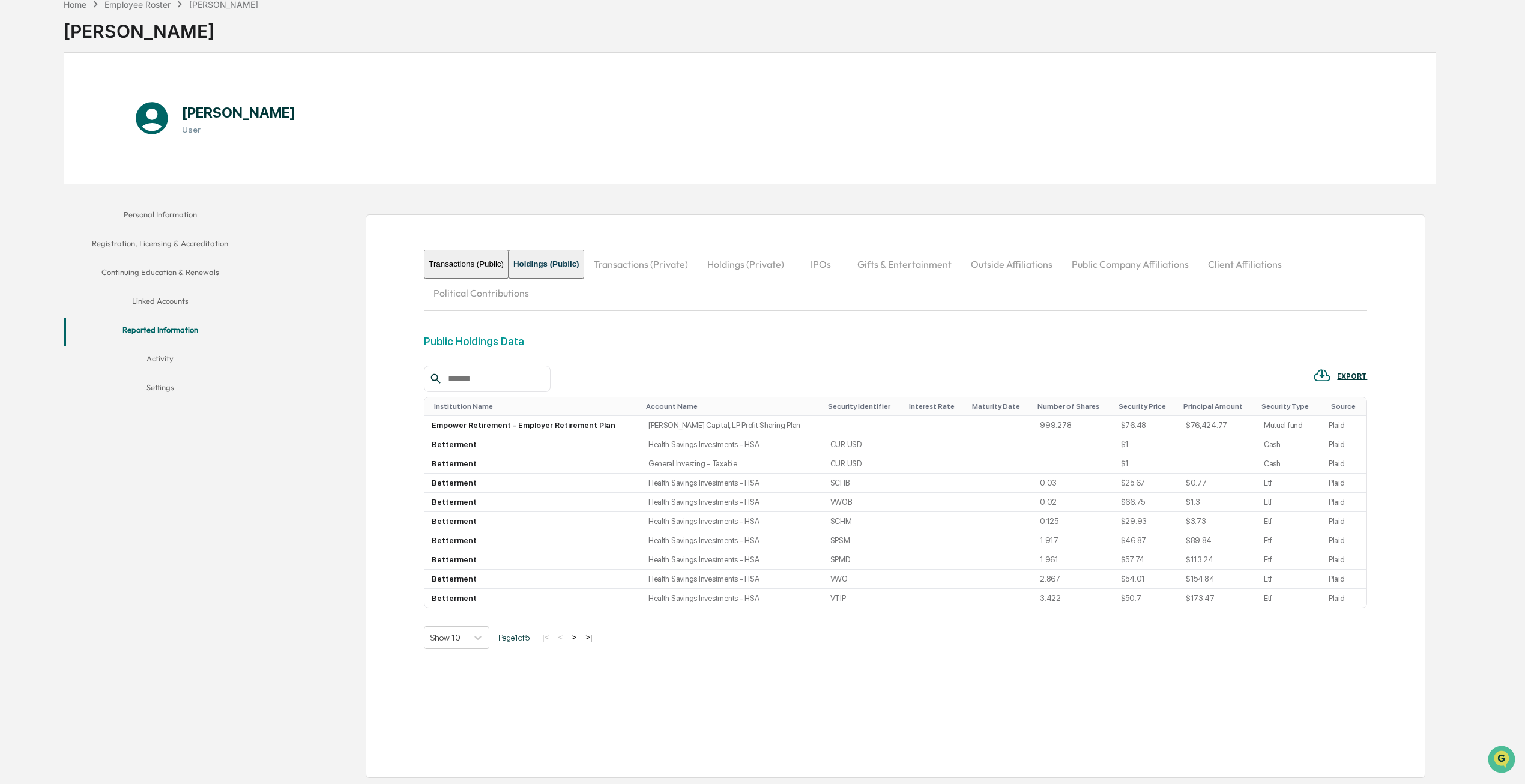
click at [685, 266] on button "Transactions (Private)" at bounding box center [641, 264] width 113 height 29
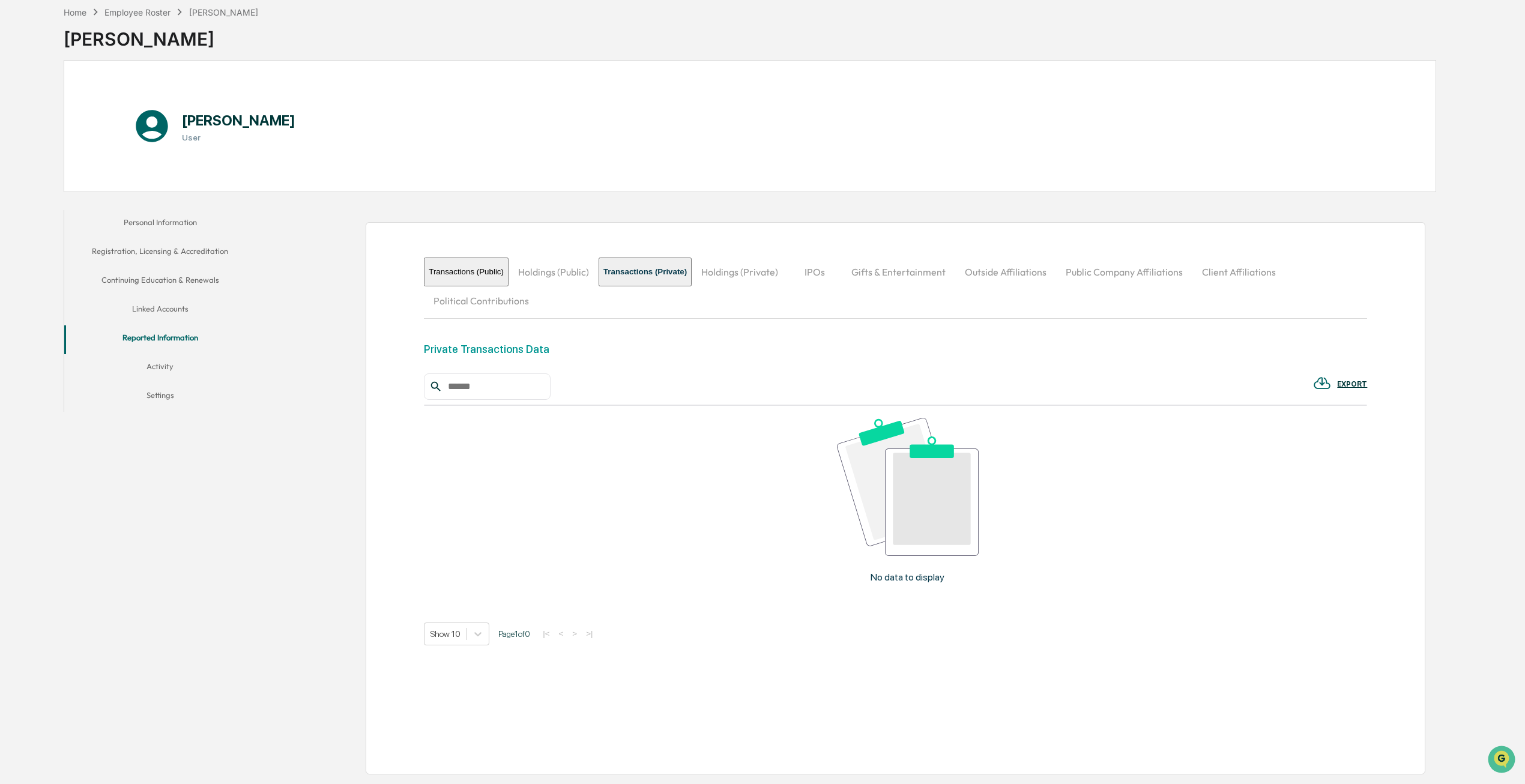
click at [776, 270] on button "Holdings (Private)" at bounding box center [739, 272] width 96 height 29
click at [704, 273] on button "Transactions (Private)" at bounding box center [655, 272] width 113 height 29
click at [842, 273] on button "IPOs" at bounding box center [814, 272] width 54 height 29
click at [747, 269] on button "Holdings (Private)" at bounding box center [760, 272] width 96 height 29
click at [669, 265] on button "Transactions (Private)" at bounding box center [655, 272] width 113 height 29
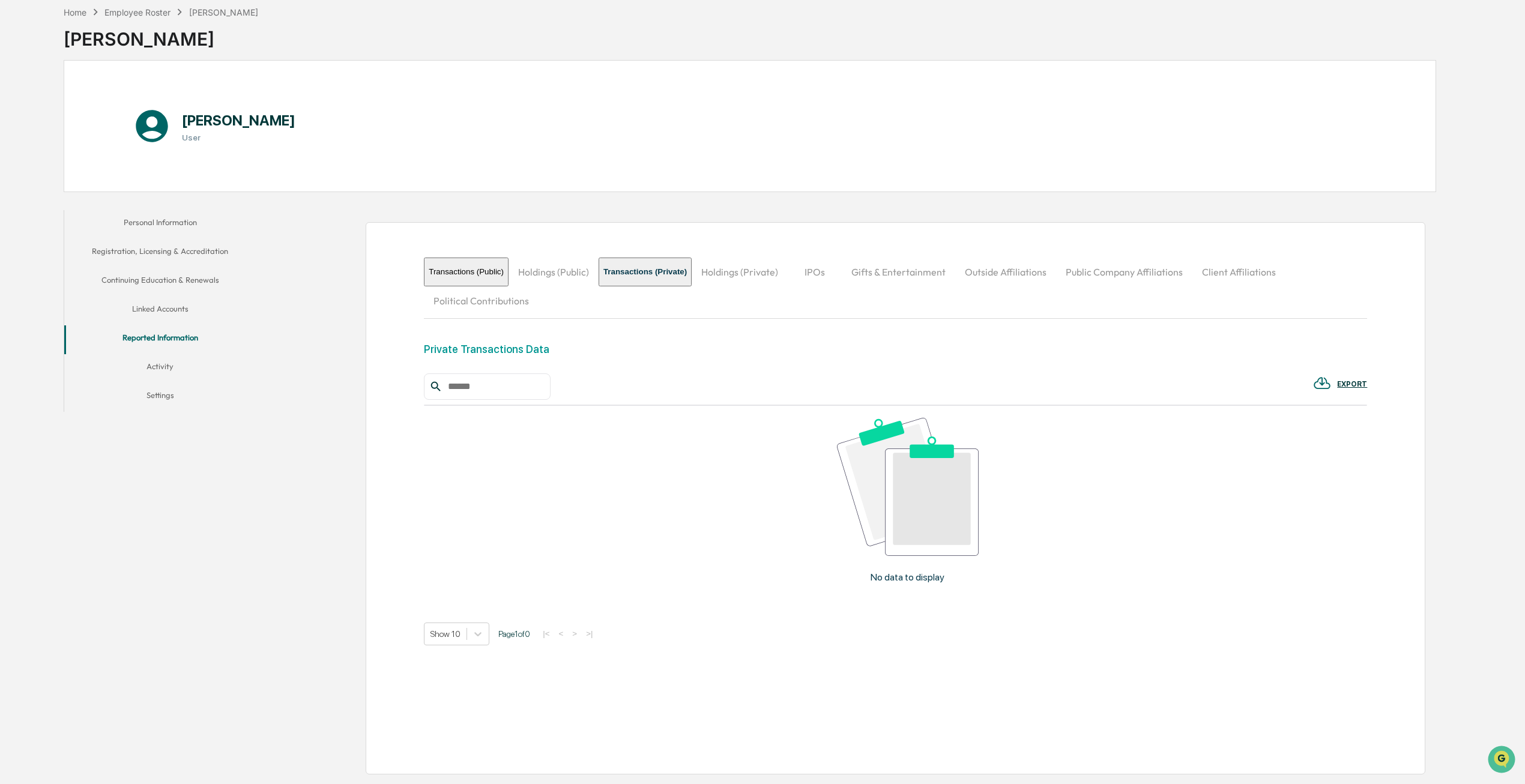
click at [184, 366] on button "Activity" at bounding box center [159, 369] width 192 height 29
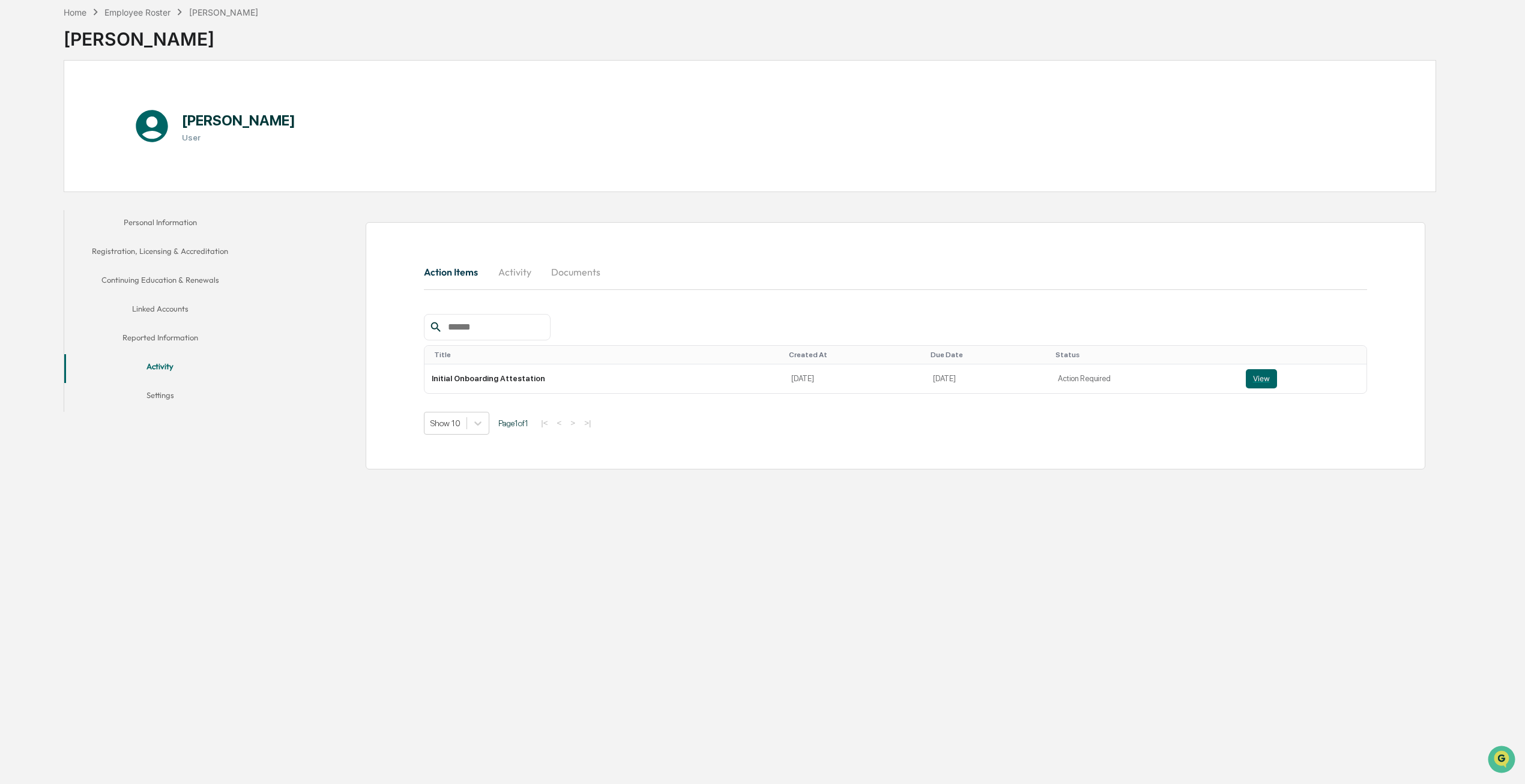
click at [167, 345] on button "Reported Information" at bounding box center [159, 340] width 192 height 29
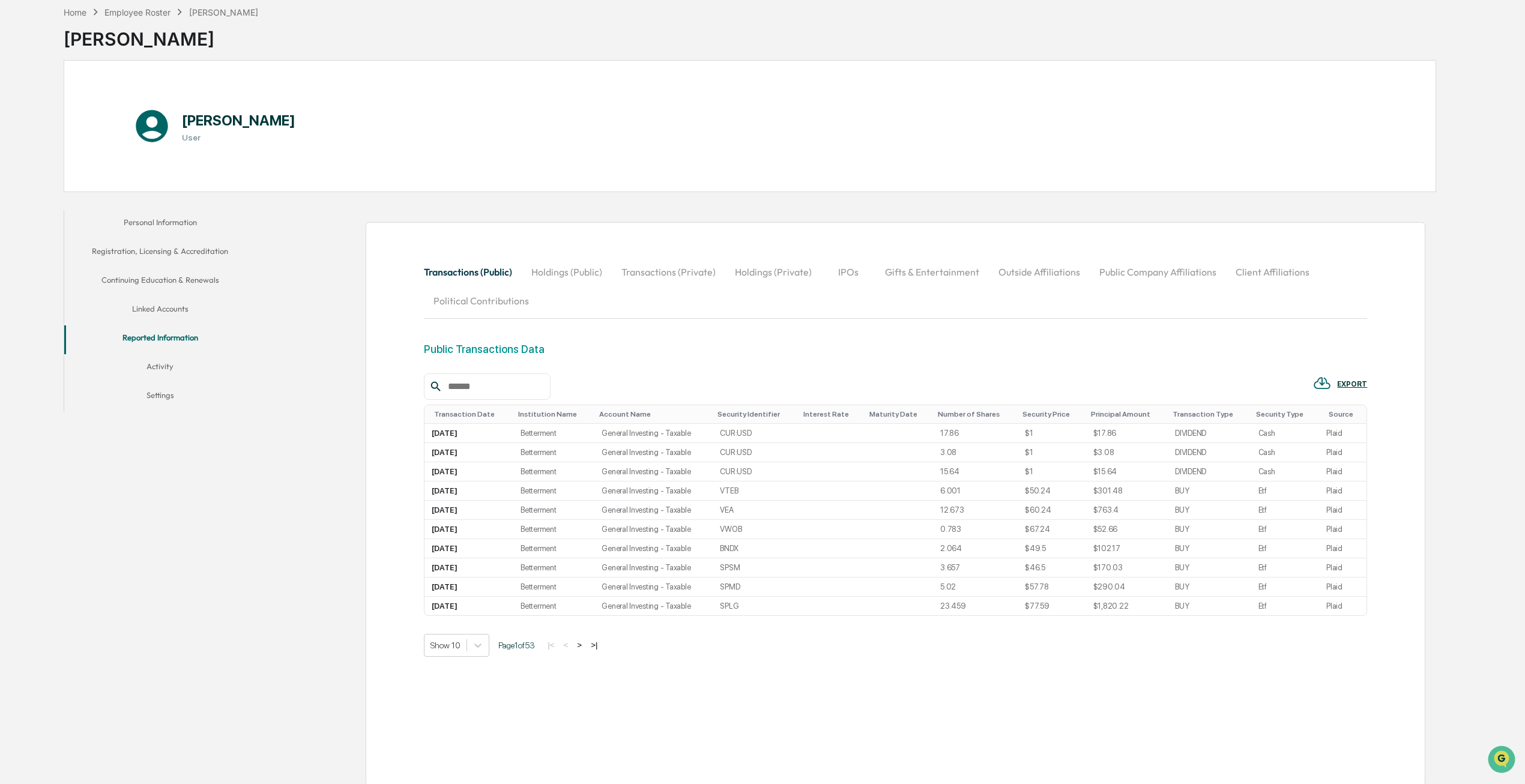
click at [562, 269] on button "Holdings (Public)" at bounding box center [566, 272] width 90 height 29
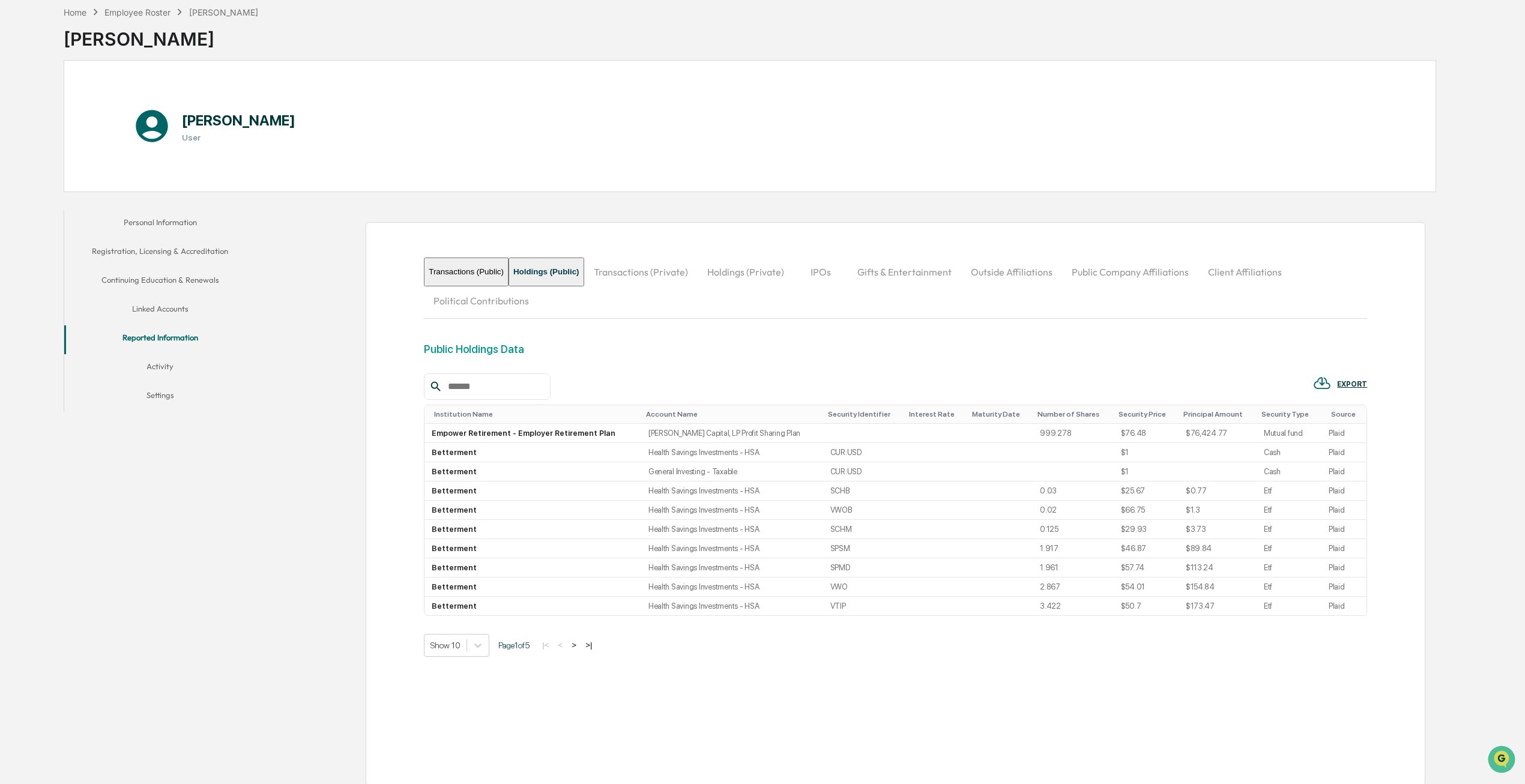
click at [624, 267] on button "Transactions (Private)" at bounding box center [641, 272] width 113 height 29
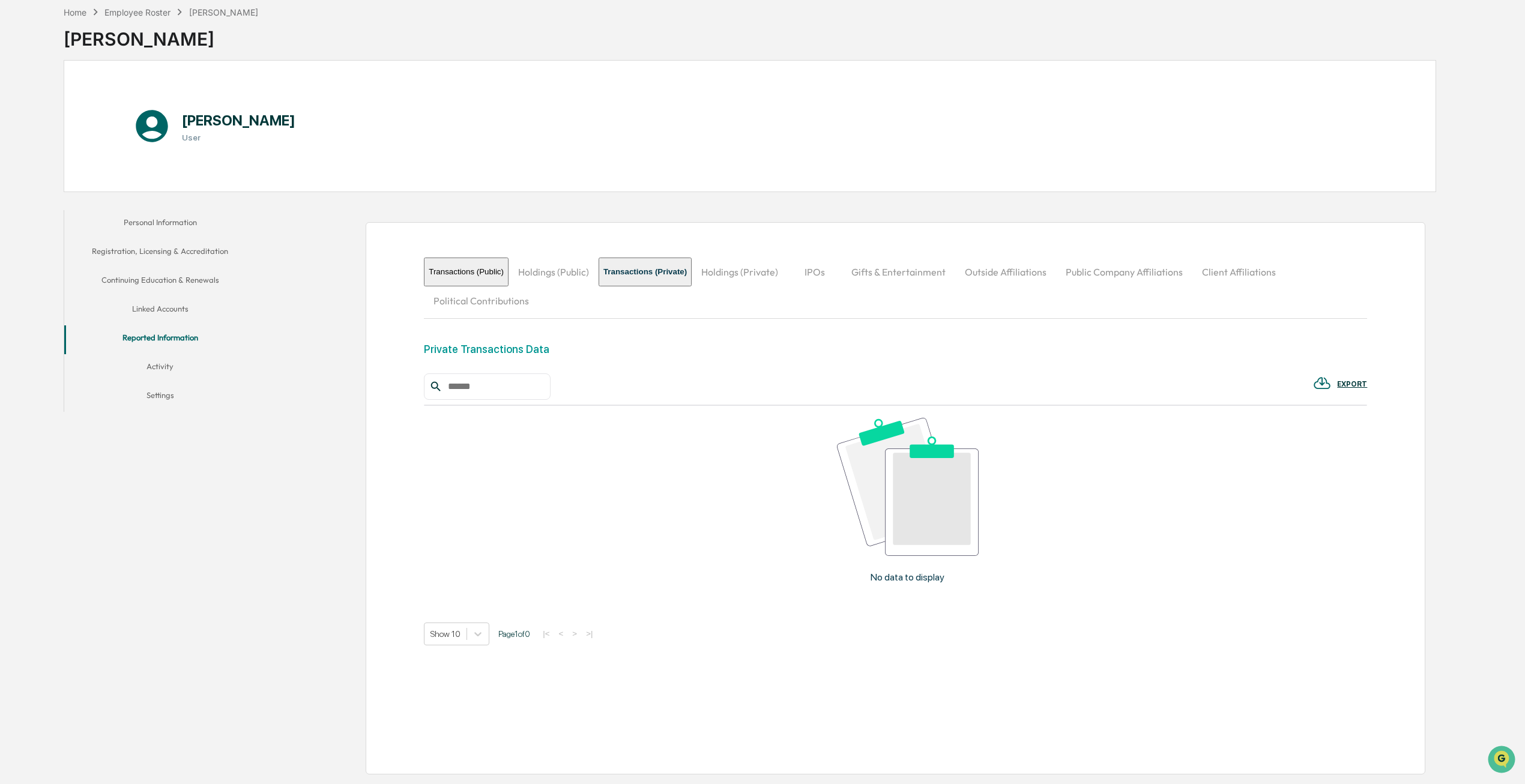
click at [761, 278] on button "Holdings (Private)" at bounding box center [739, 272] width 96 height 29
click at [844, 270] on button "IPOs" at bounding box center [817, 272] width 54 height 29
click at [921, 270] on button "Gifts & Entertainment" at bounding box center [892, 272] width 113 height 29
click at [1035, 272] on button "Outside Affiliations" at bounding box center [1004, 272] width 101 height 29
click at [1171, 272] on button "Public Company Affiliations" at bounding box center [1126, 272] width 136 height 29
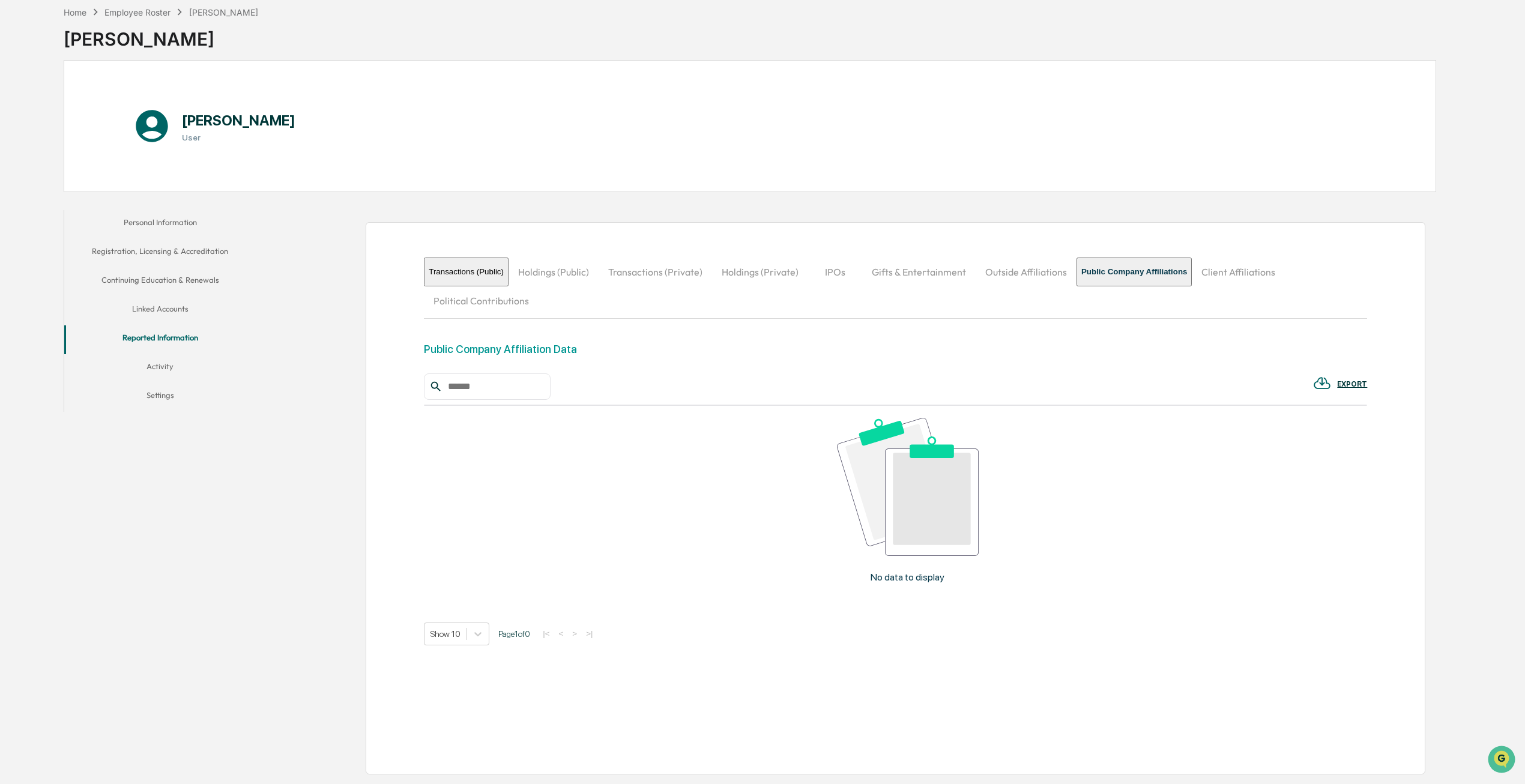
click at [1255, 280] on button "Client Affiliations" at bounding box center [1238, 272] width 93 height 29
click at [511, 296] on button "Political Contributions" at bounding box center [482, 301] width 115 height 29
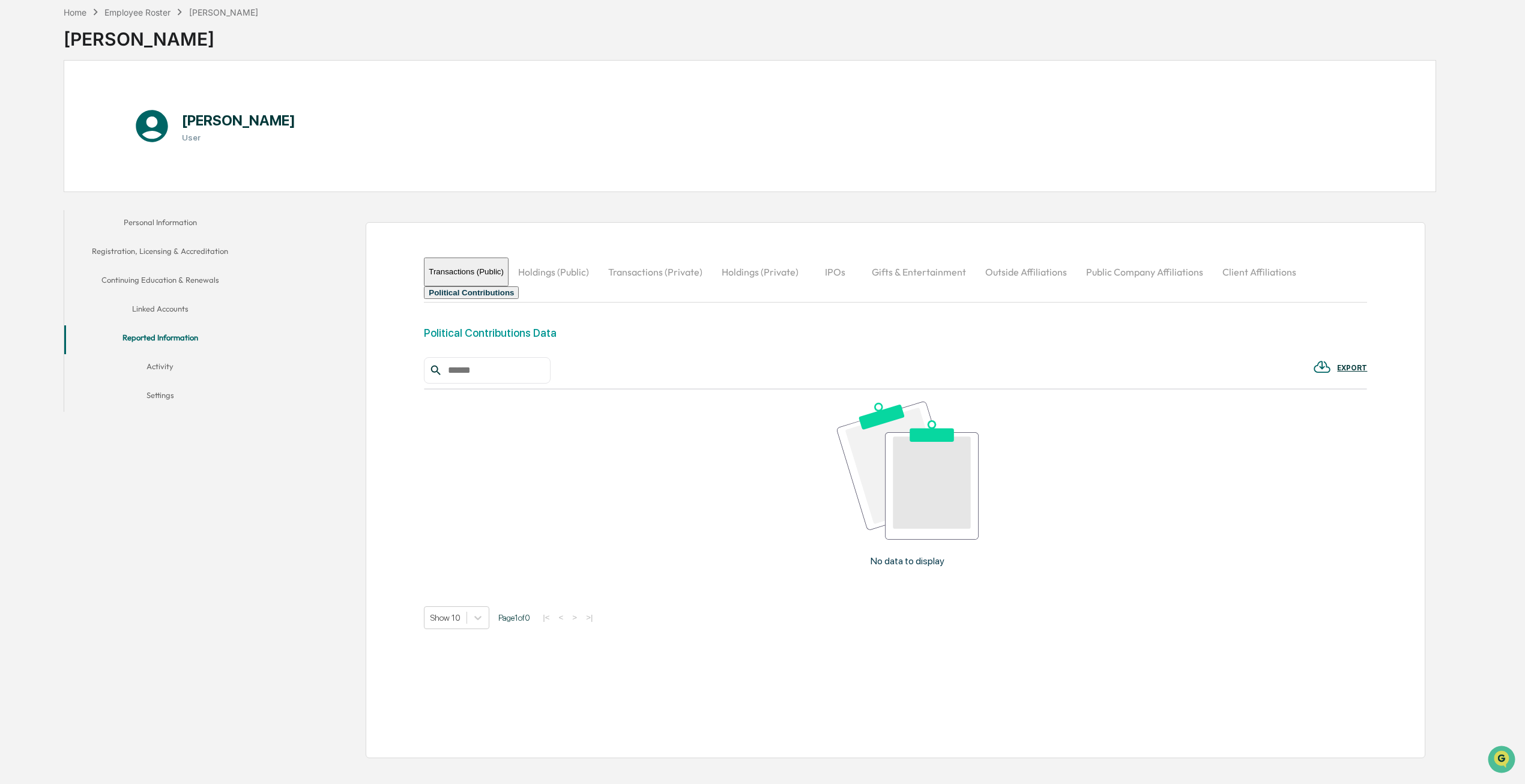
click at [164, 312] on button "Linked Accounts" at bounding box center [159, 311] width 192 height 29
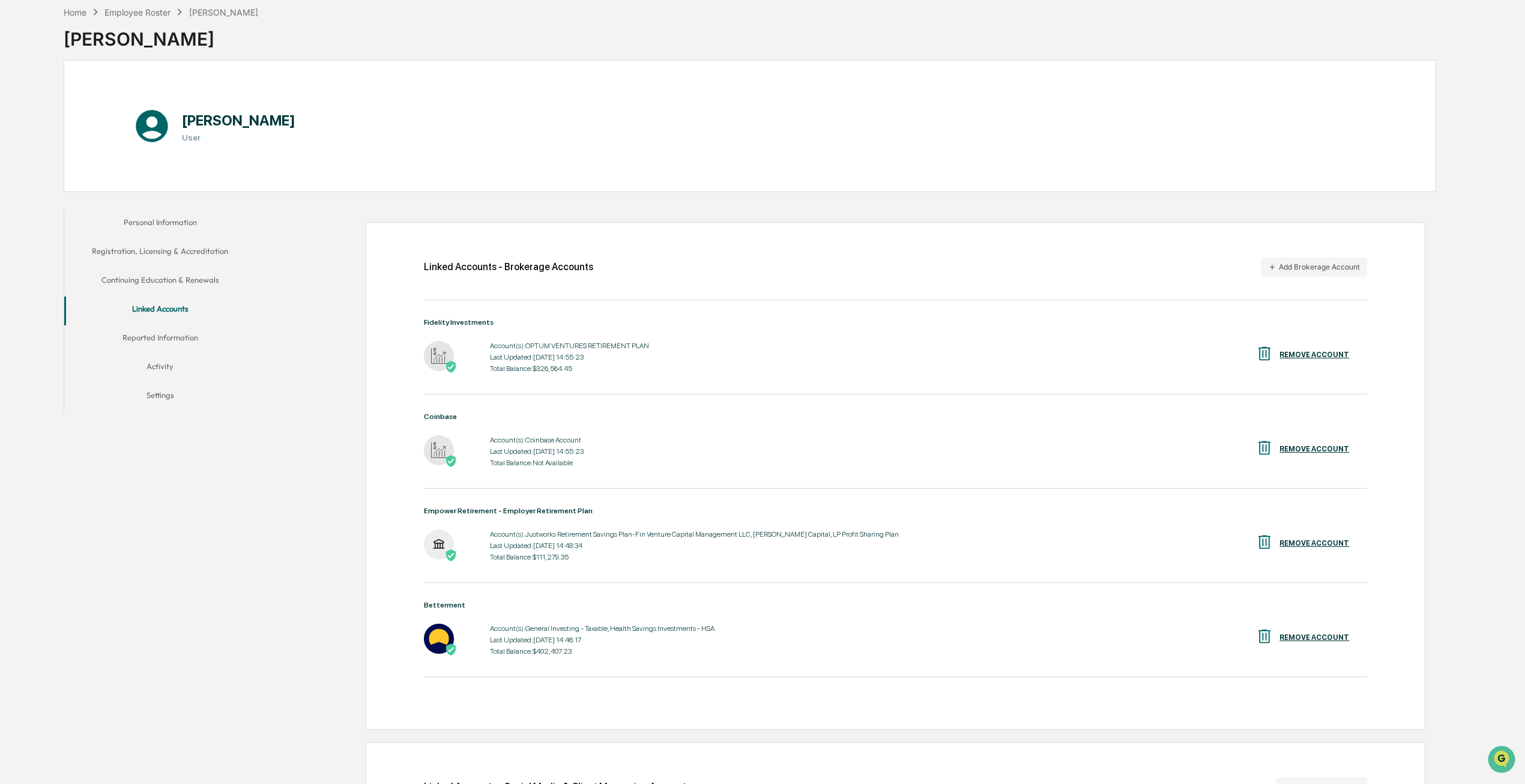
scroll to position [152, 0]
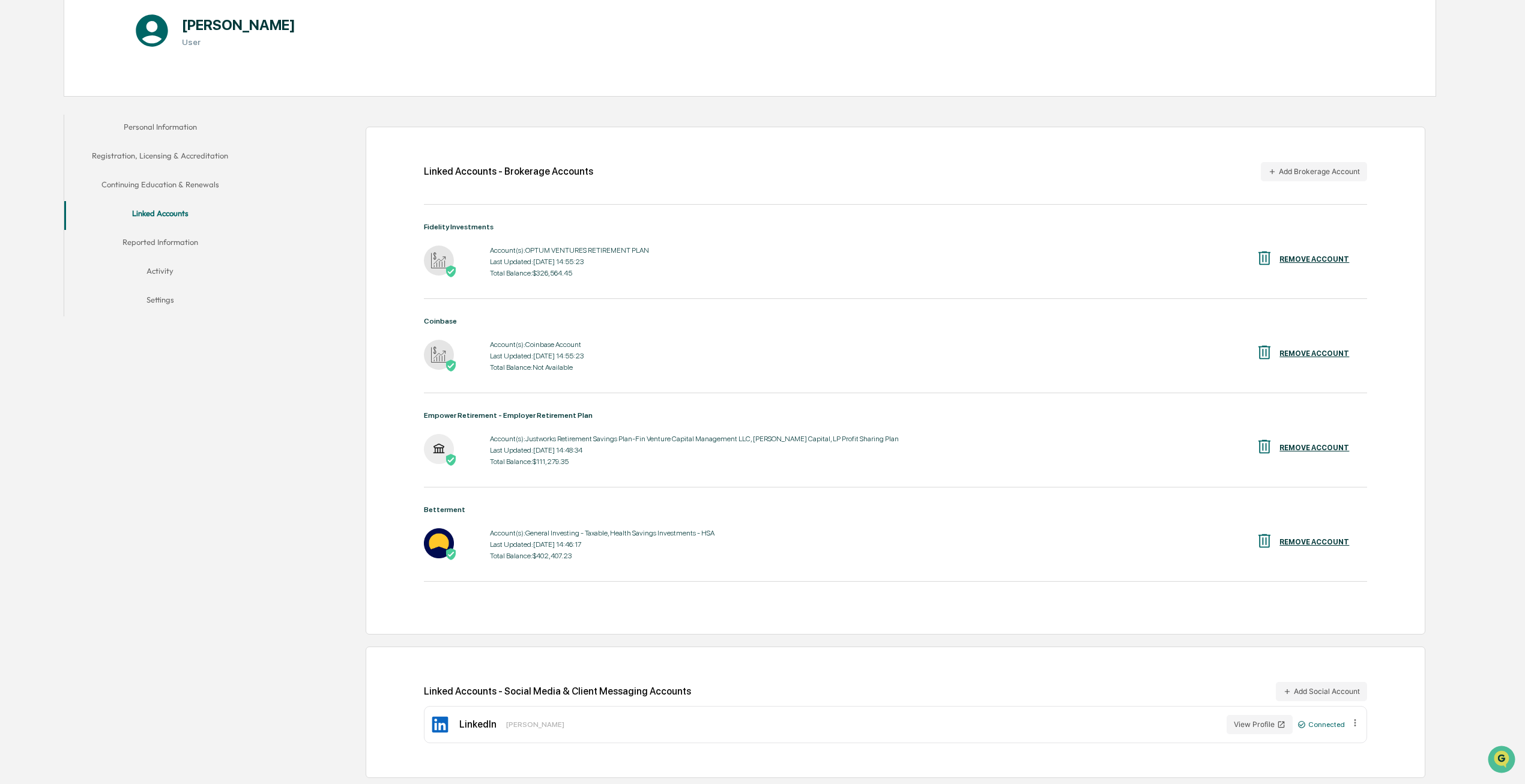
click at [159, 174] on button "Continuing Education & Renewals" at bounding box center [159, 187] width 192 height 29
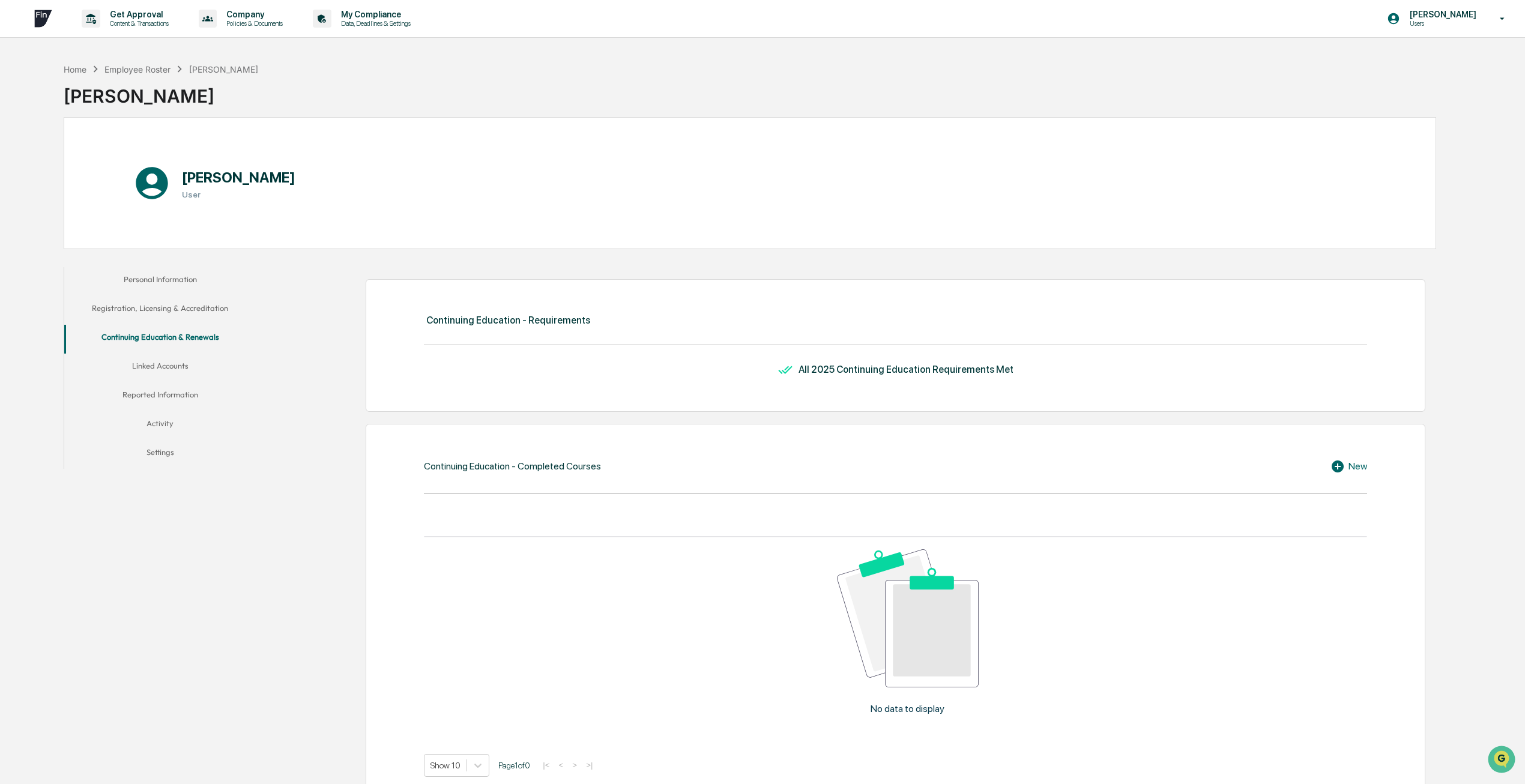
click at [200, 368] on button "Linked Accounts" at bounding box center [159, 368] width 192 height 29
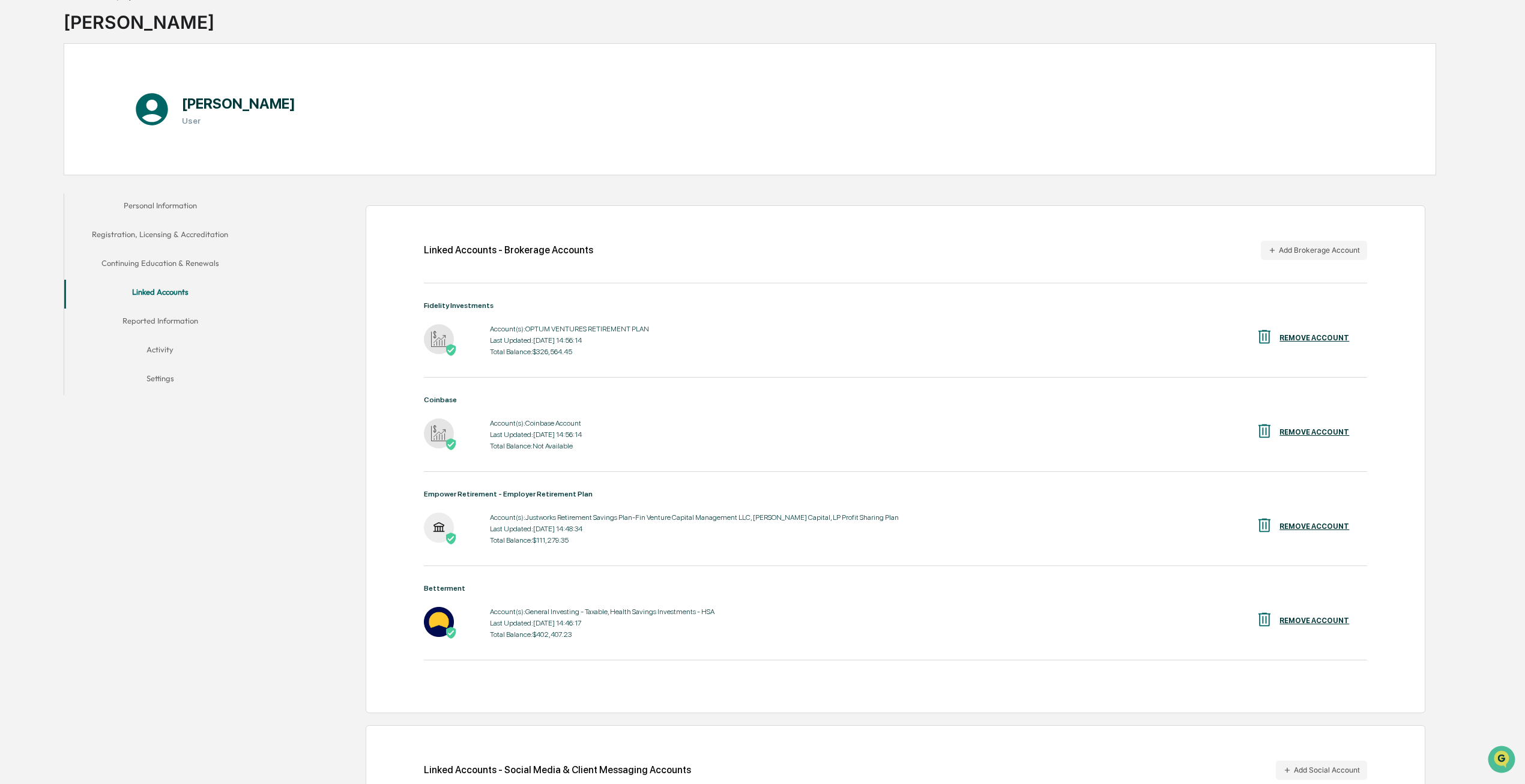
scroll to position [152, 0]
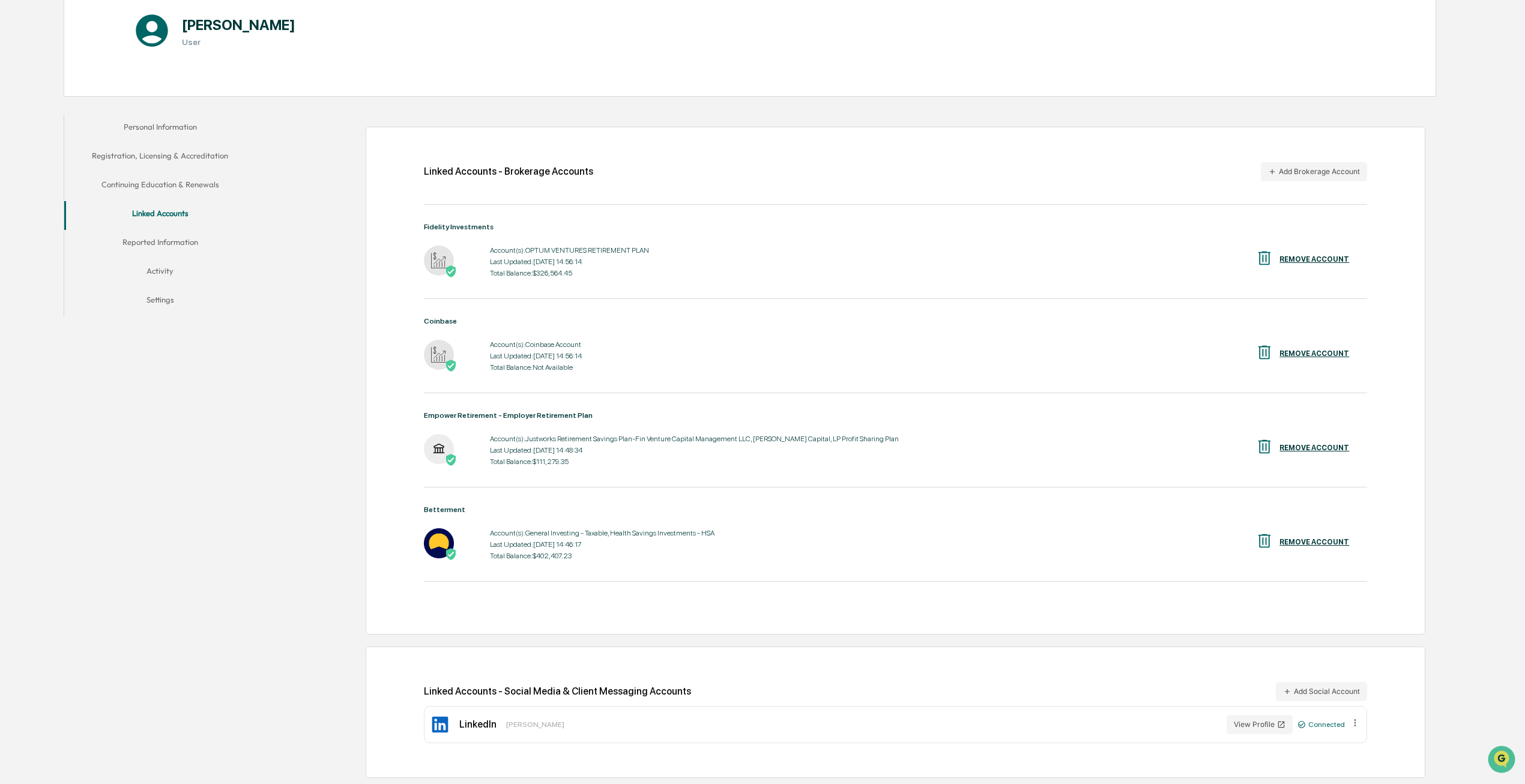
click at [161, 252] on button "Reported Information" at bounding box center [159, 244] width 192 height 29
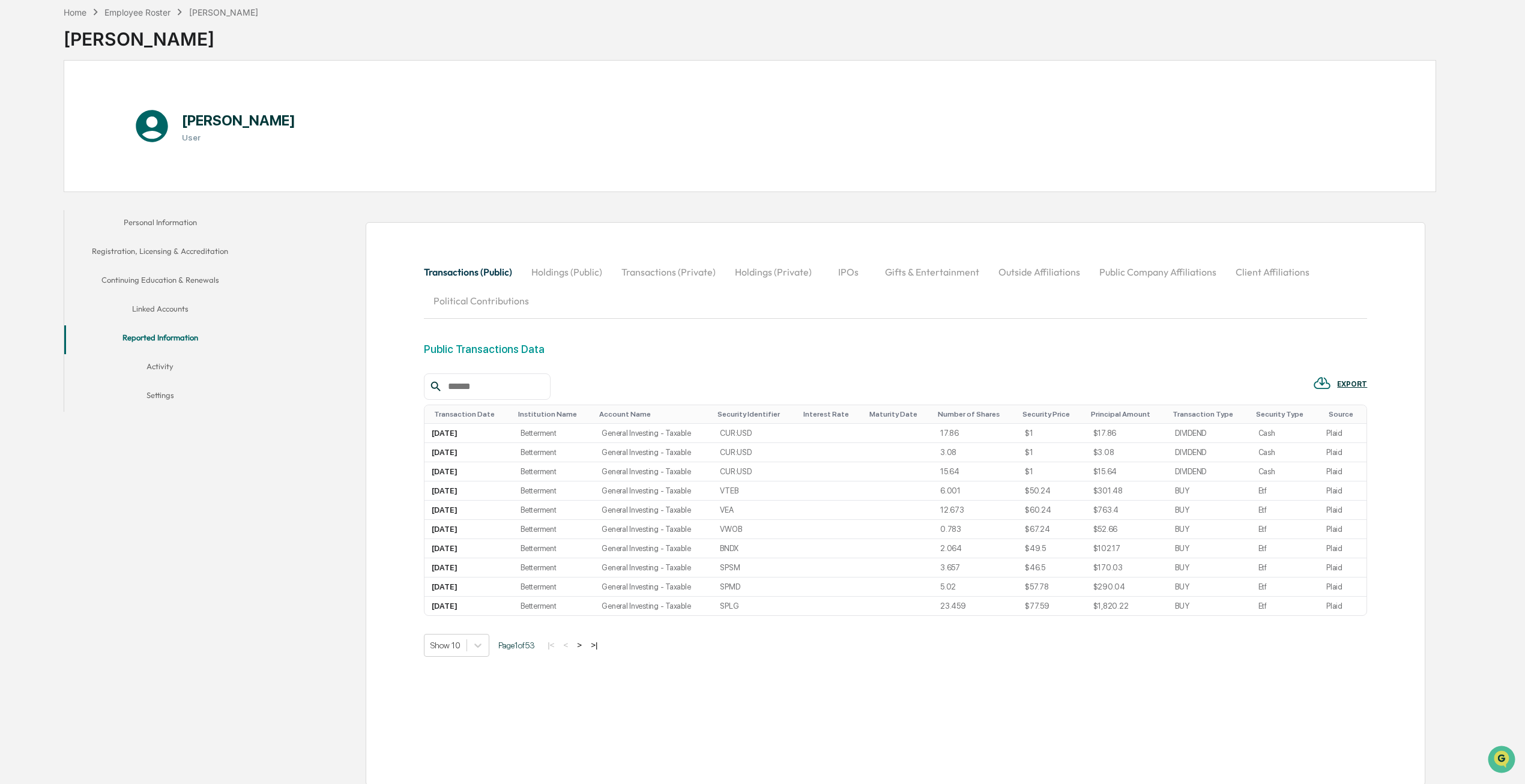
scroll to position [65, 0]
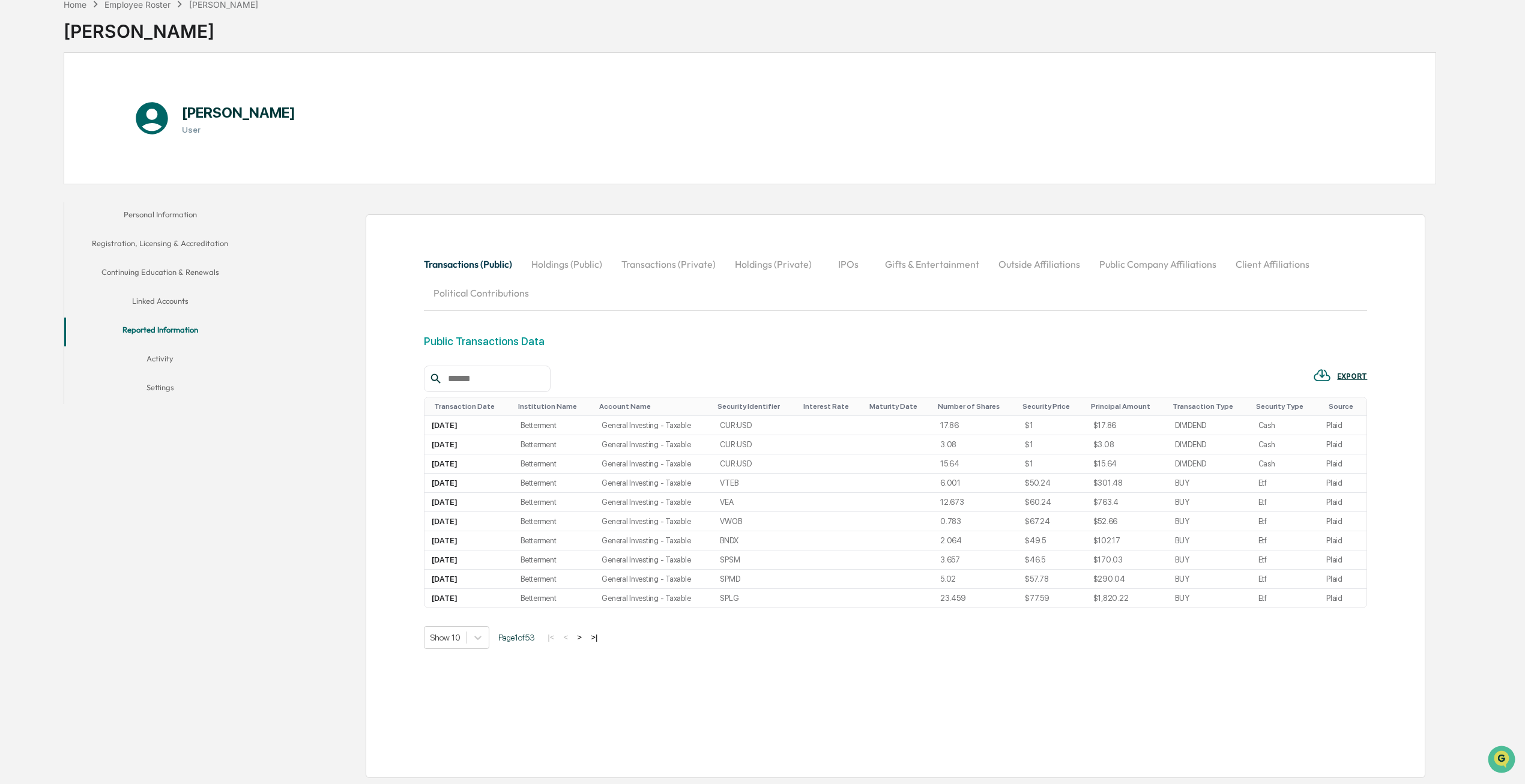
click at [561, 257] on button "Holdings (Public)" at bounding box center [566, 264] width 90 height 29
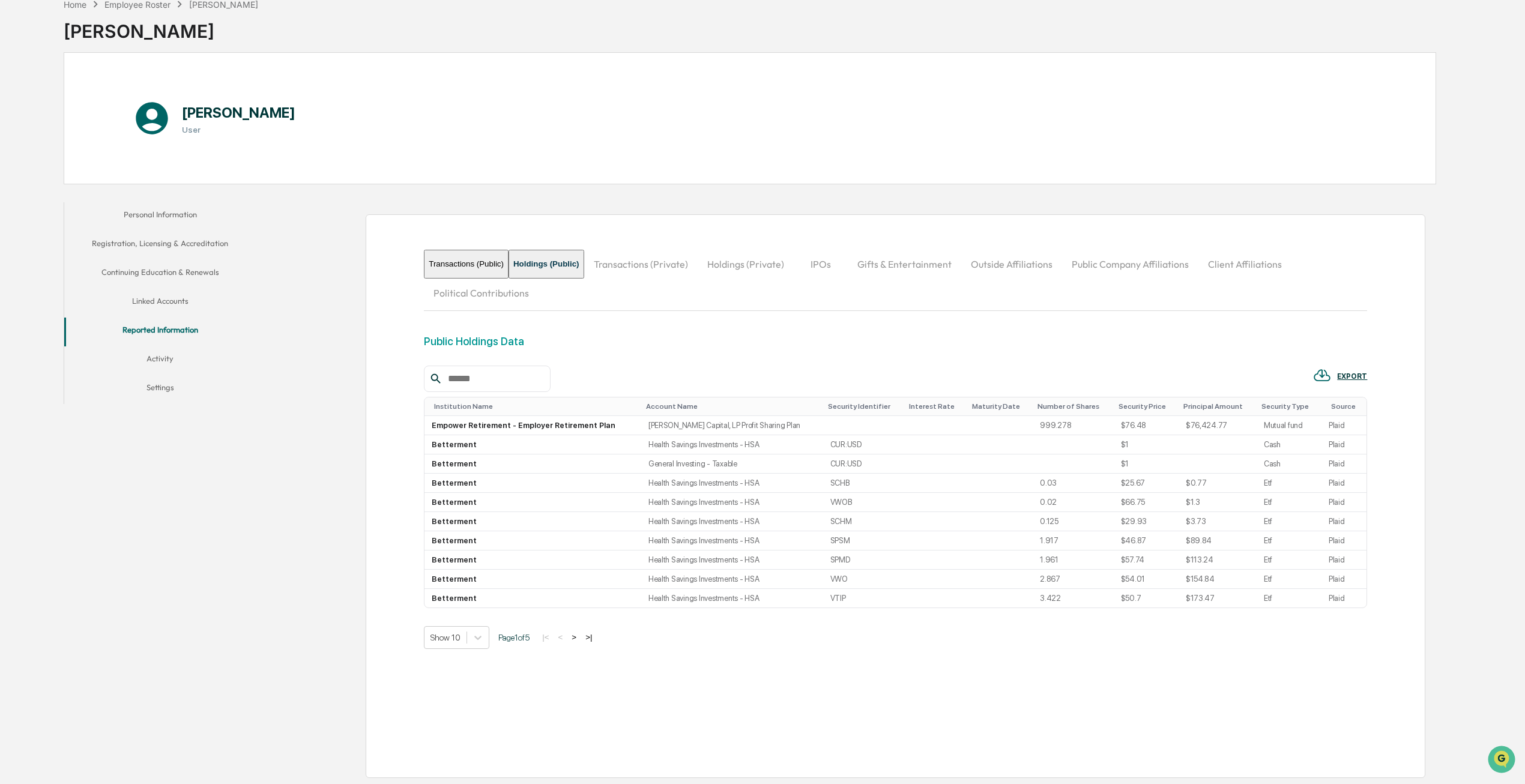
click at [667, 254] on button "Transactions (Private)" at bounding box center [641, 264] width 113 height 29
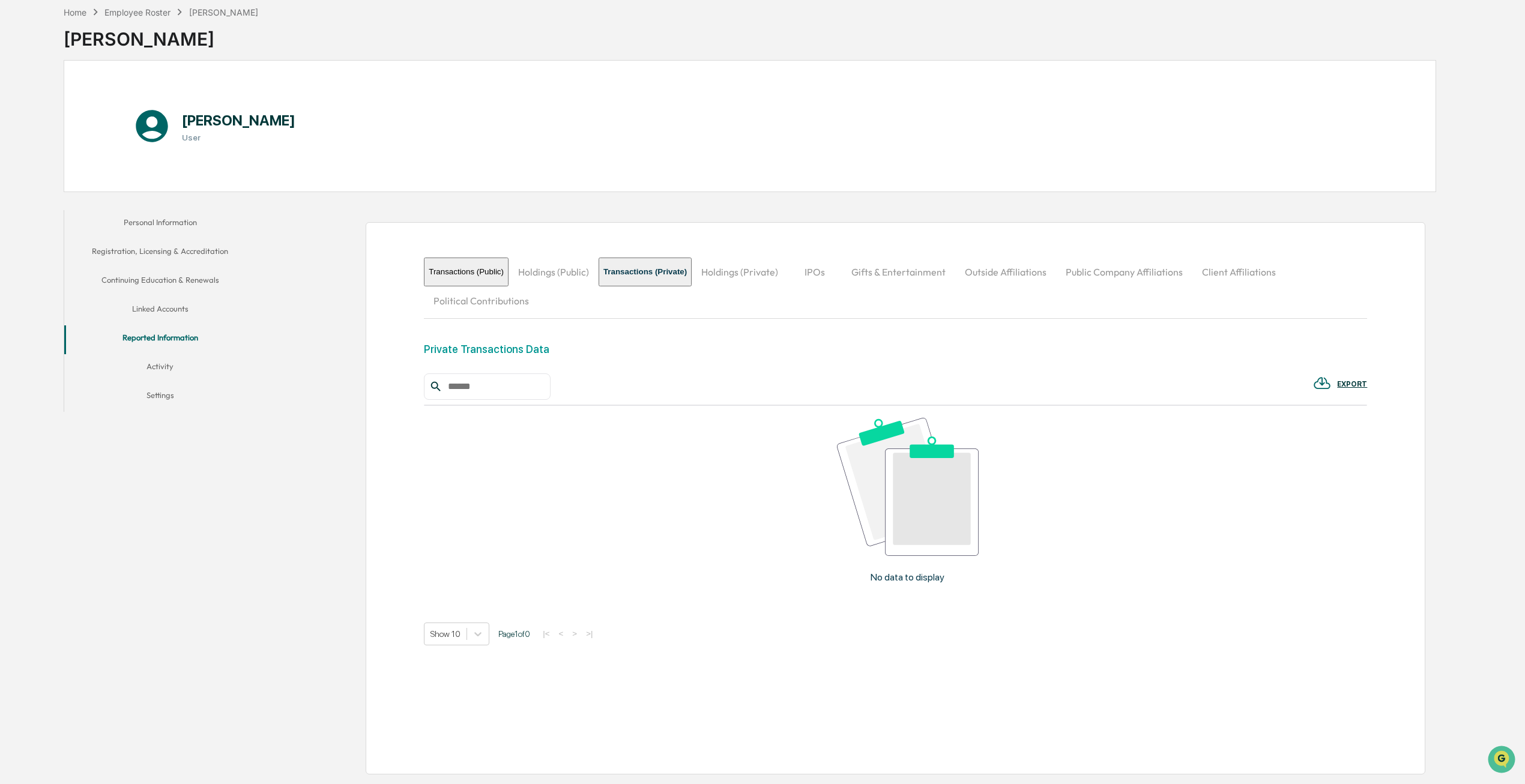
click at [587, 270] on button "Holdings (Public)" at bounding box center [553, 272] width 90 height 29
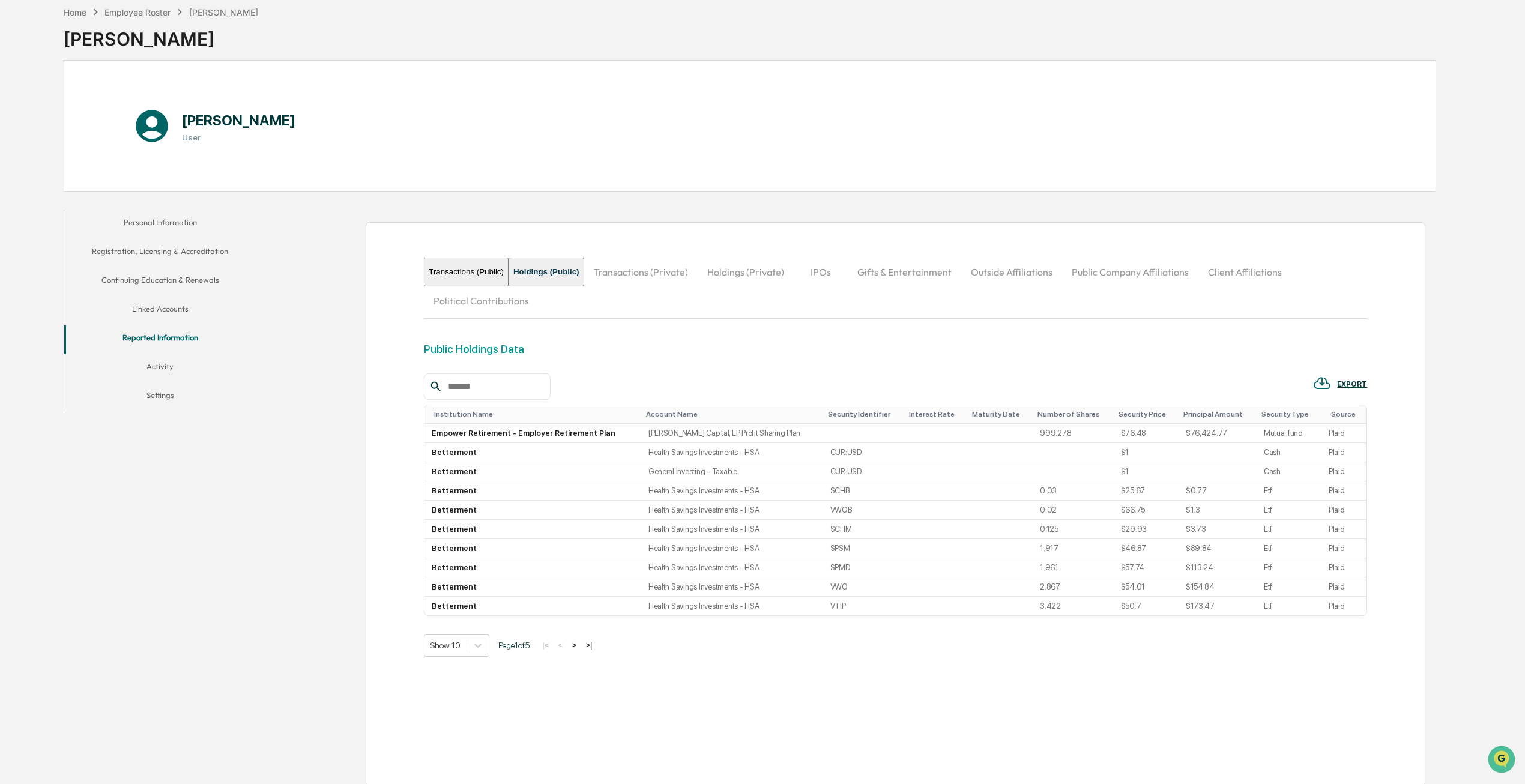
click at [649, 265] on button "Transactions (Private)" at bounding box center [641, 272] width 113 height 29
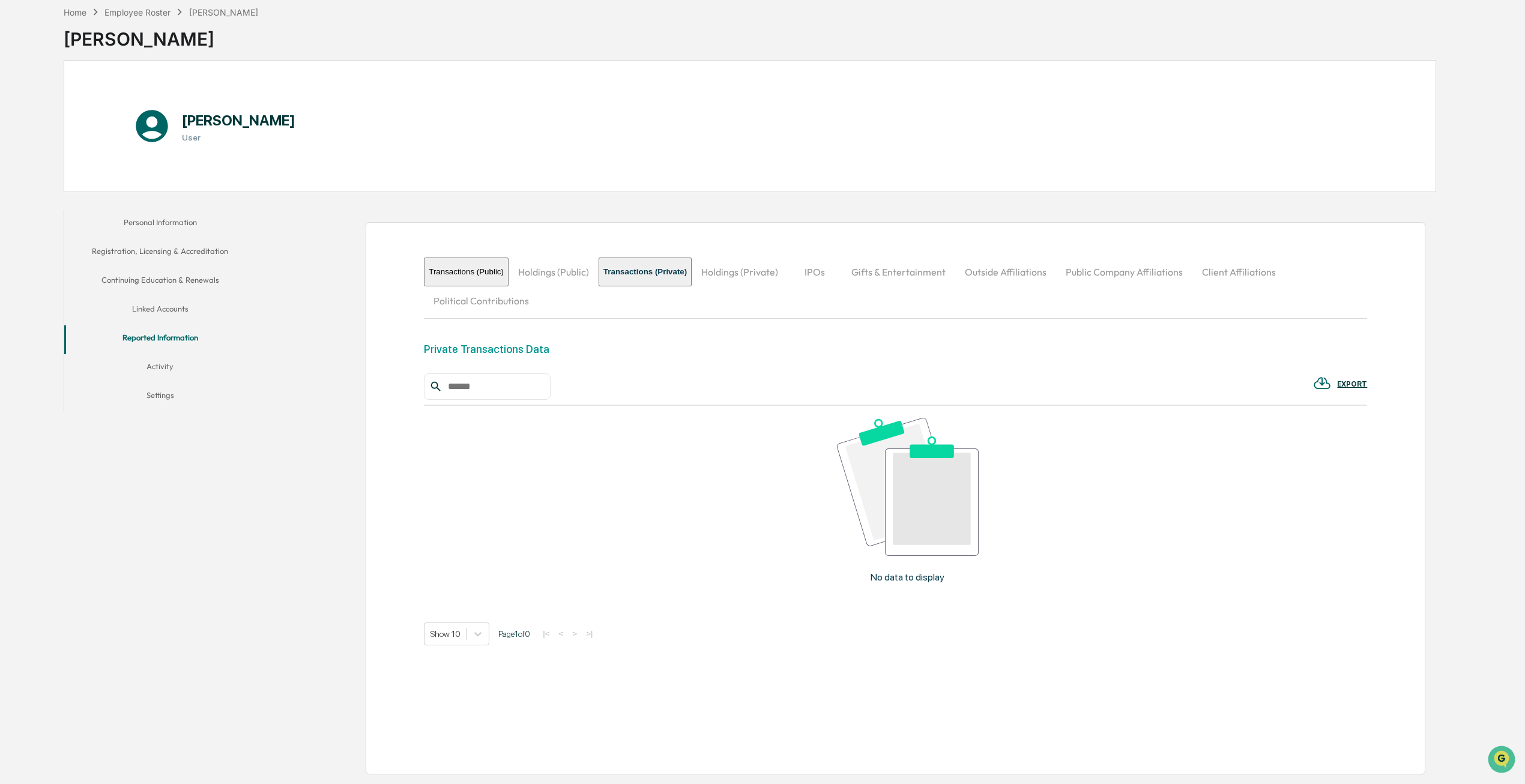
scroll to position [0, 0]
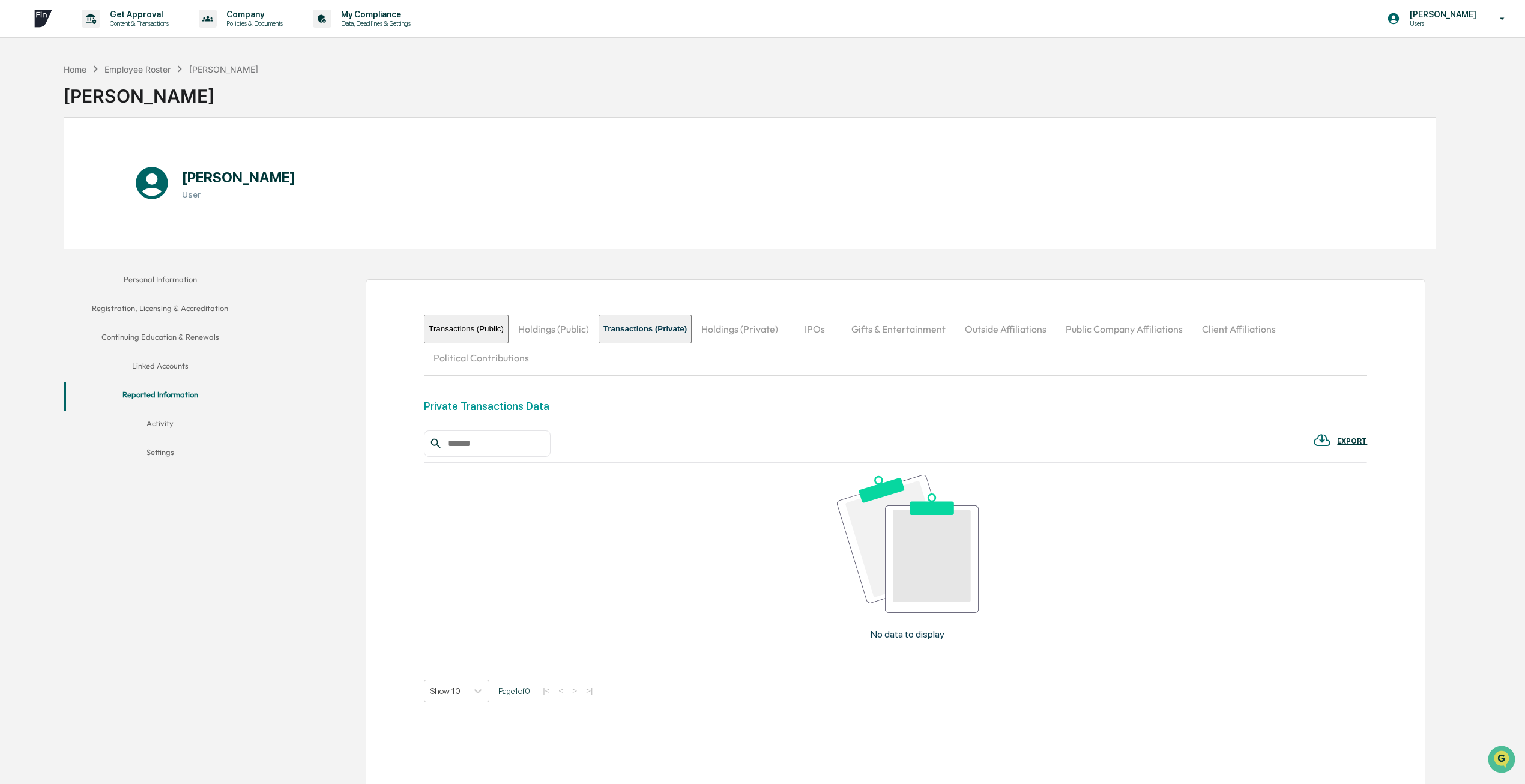
click at [159, 417] on button "Activity" at bounding box center [159, 426] width 192 height 29
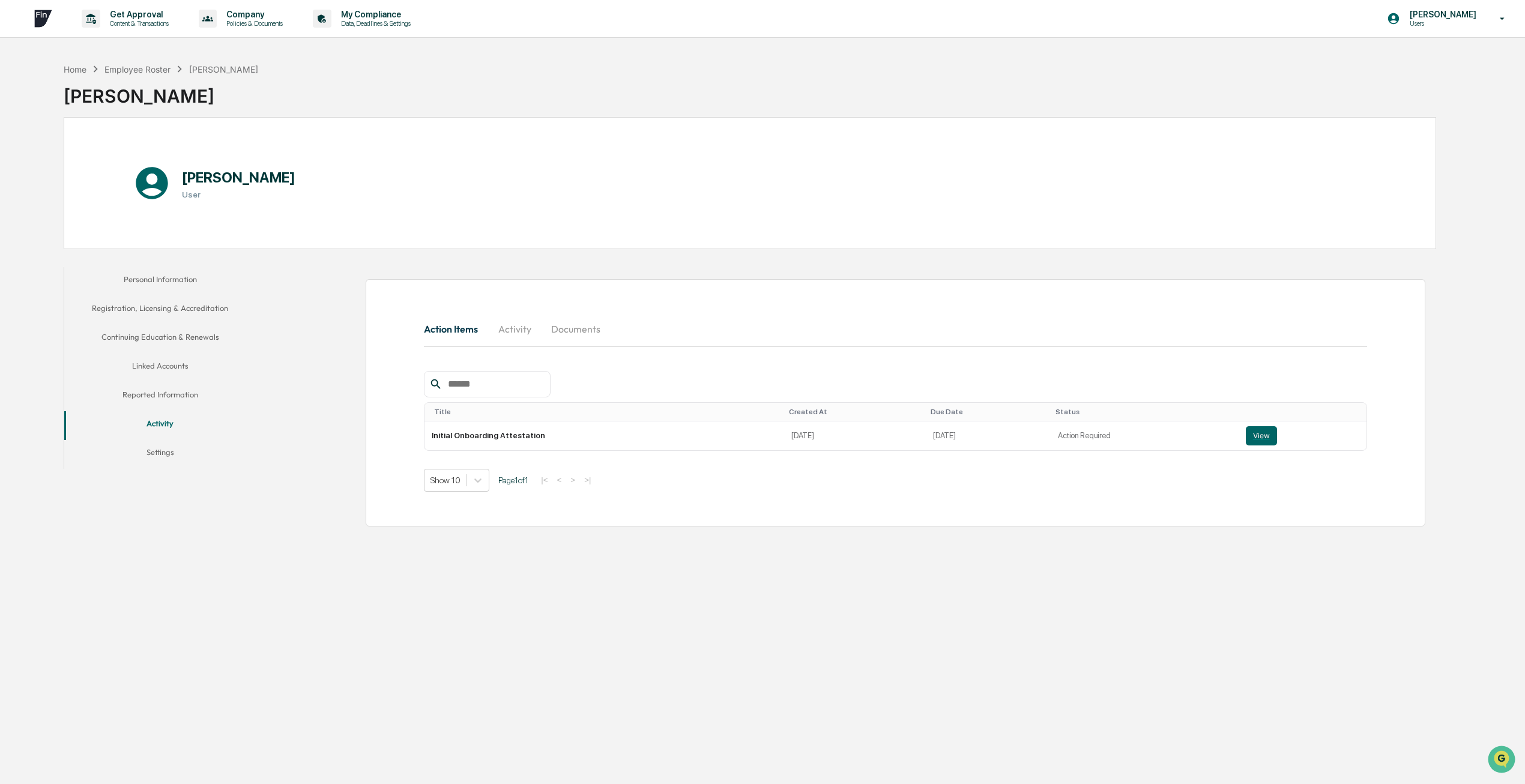
click at [164, 451] on button "Settings" at bounding box center [159, 455] width 192 height 29
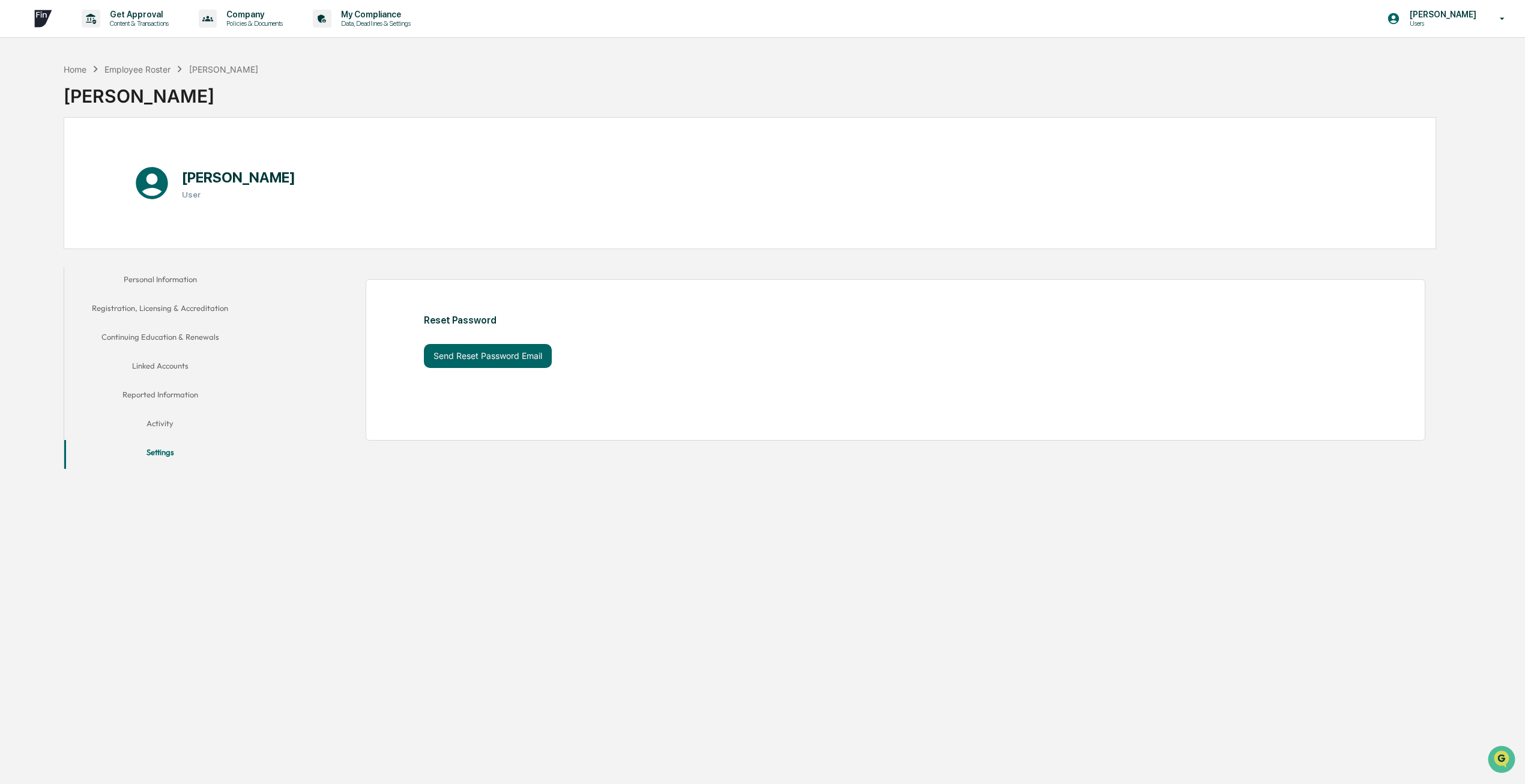
click at [168, 388] on button "Reported Information" at bounding box center [159, 396] width 192 height 29
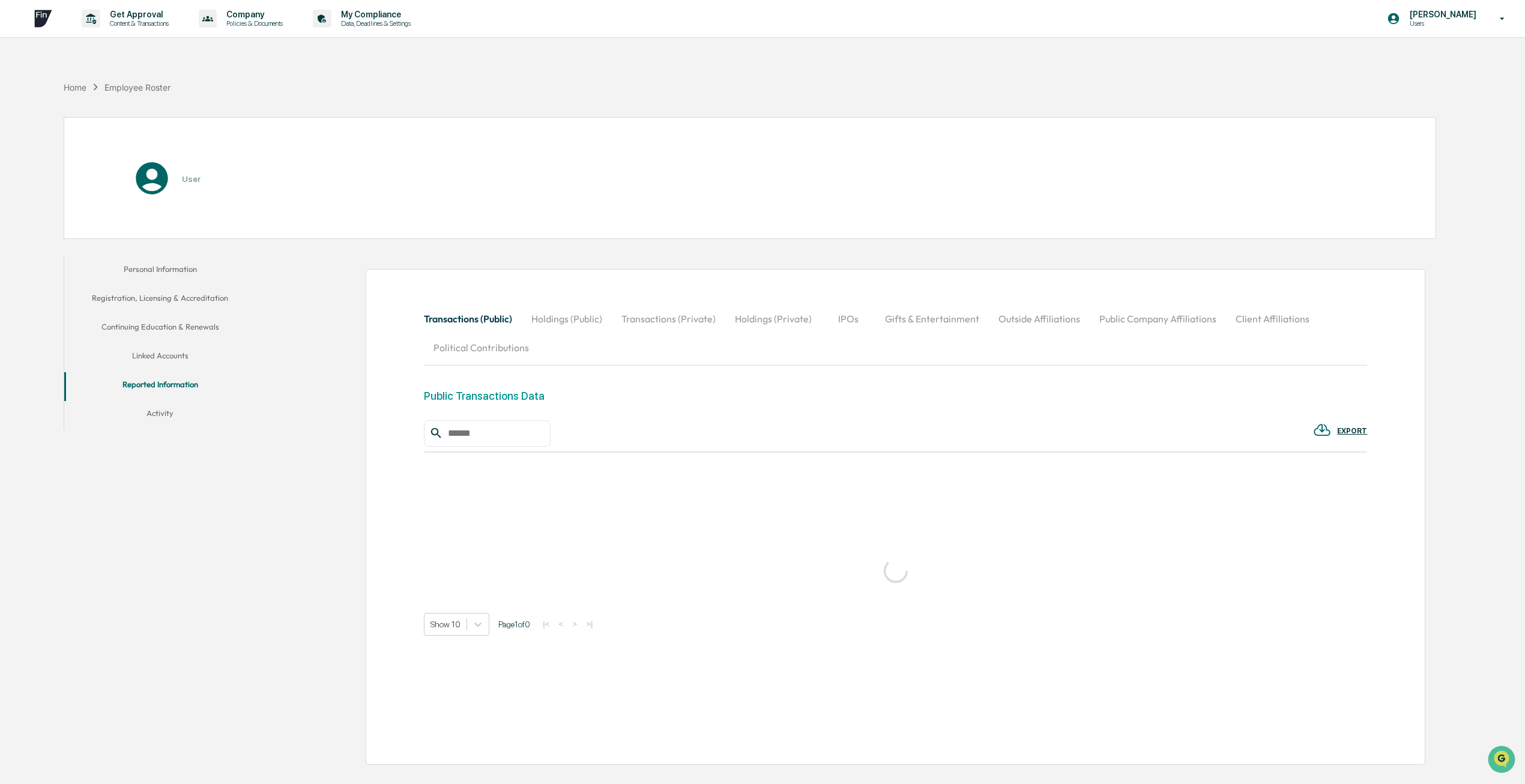
click at [162, 364] on button "Linked Accounts" at bounding box center [159, 358] width 192 height 29
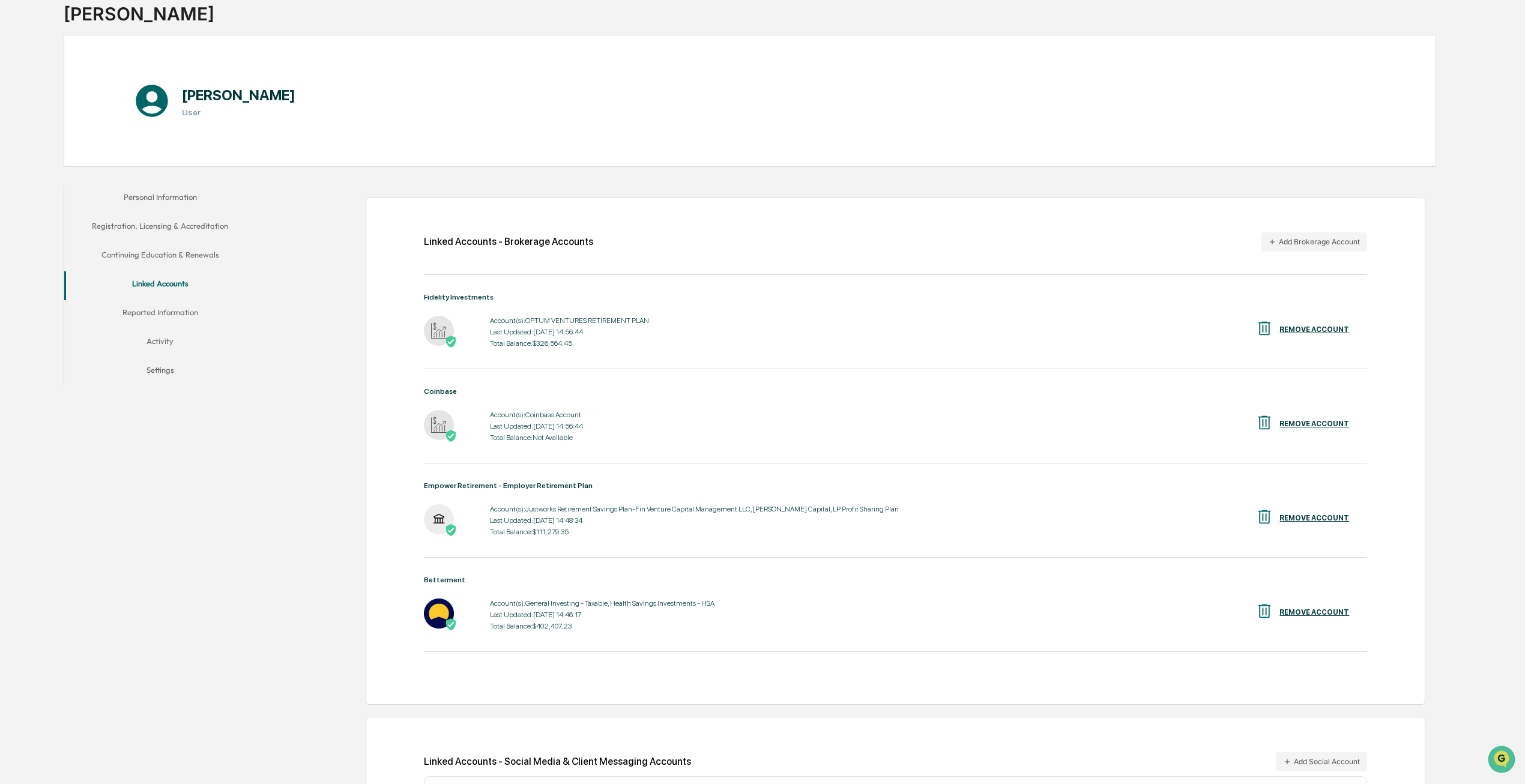
scroll to position [82, 0]
click at [171, 256] on button "Continuing Education & Renewals" at bounding box center [159, 257] width 192 height 29
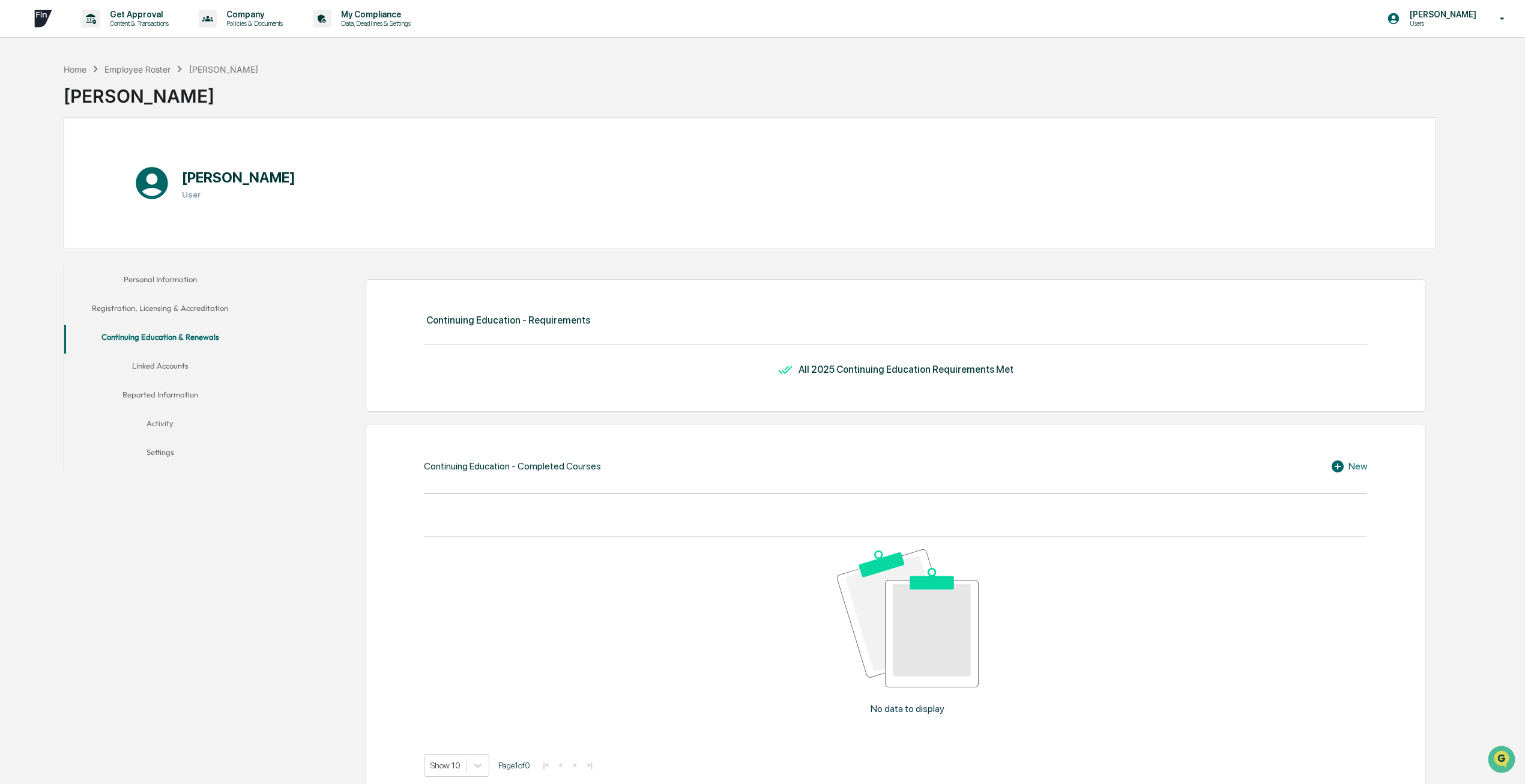
click at [173, 286] on button "Personal Information" at bounding box center [159, 282] width 192 height 29
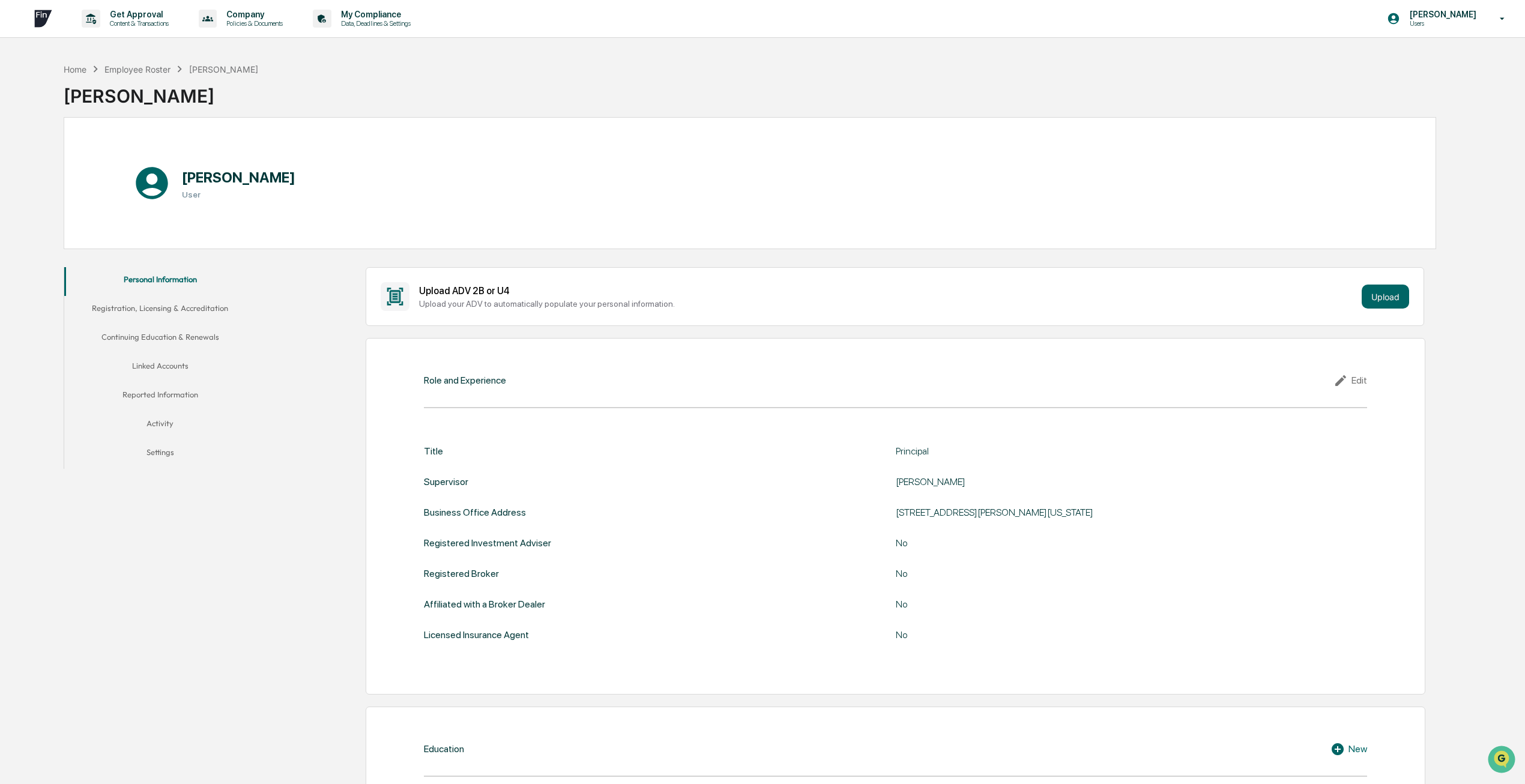
click at [176, 425] on button "Activity" at bounding box center [159, 426] width 192 height 29
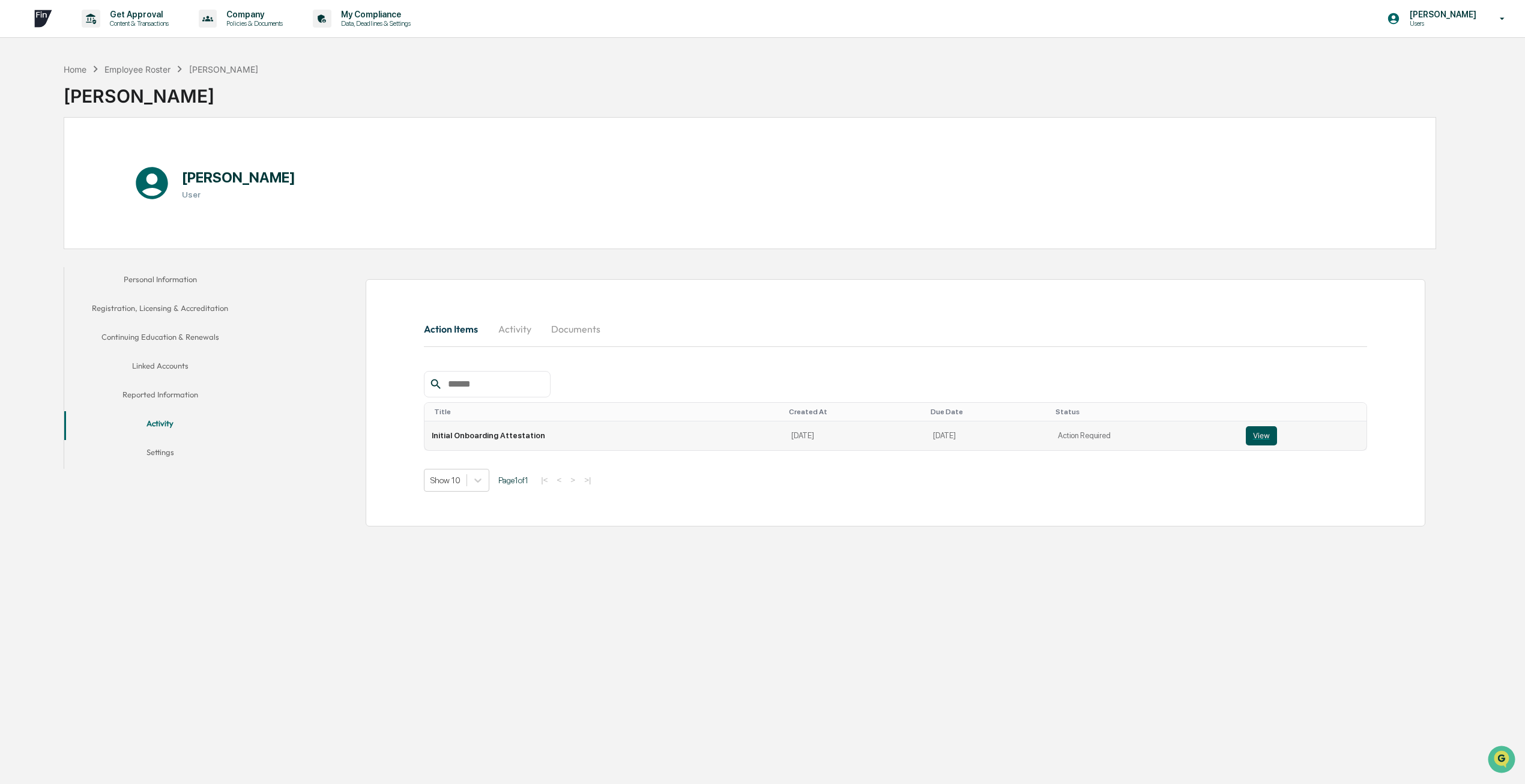
click at [1246, 426] on button "View" at bounding box center [1261, 436] width 32 height 19
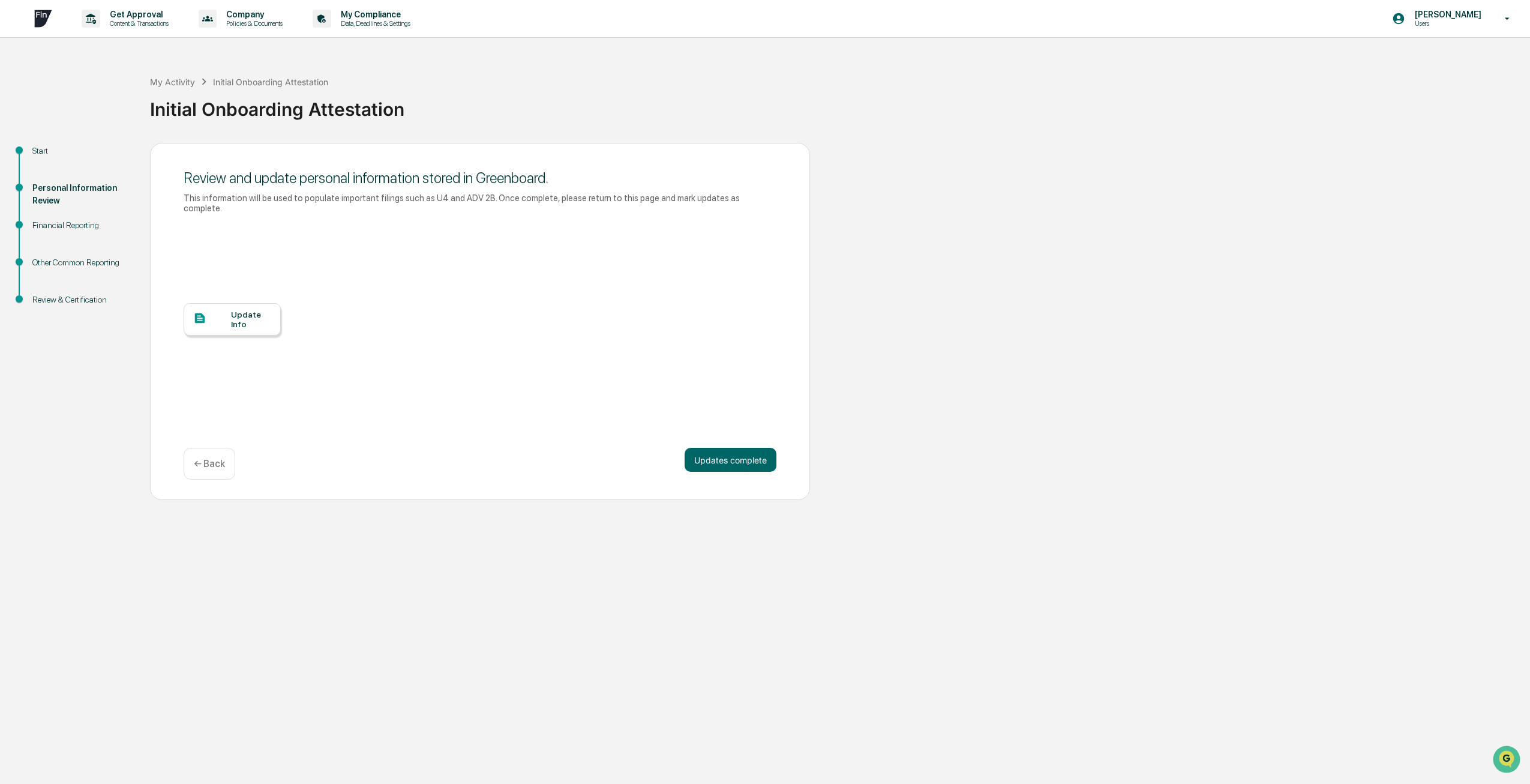
click at [253, 310] on div "Update Info" at bounding box center [252, 320] width 40 height 19
click at [87, 231] on div "Financial Reporting" at bounding box center [82, 226] width 99 height 13
click at [83, 256] on div "Other Common Reporting" at bounding box center [82, 263] width 99 height 13
click at [223, 458] on p "← Back" at bounding box center [210, 464] width 32 height 11
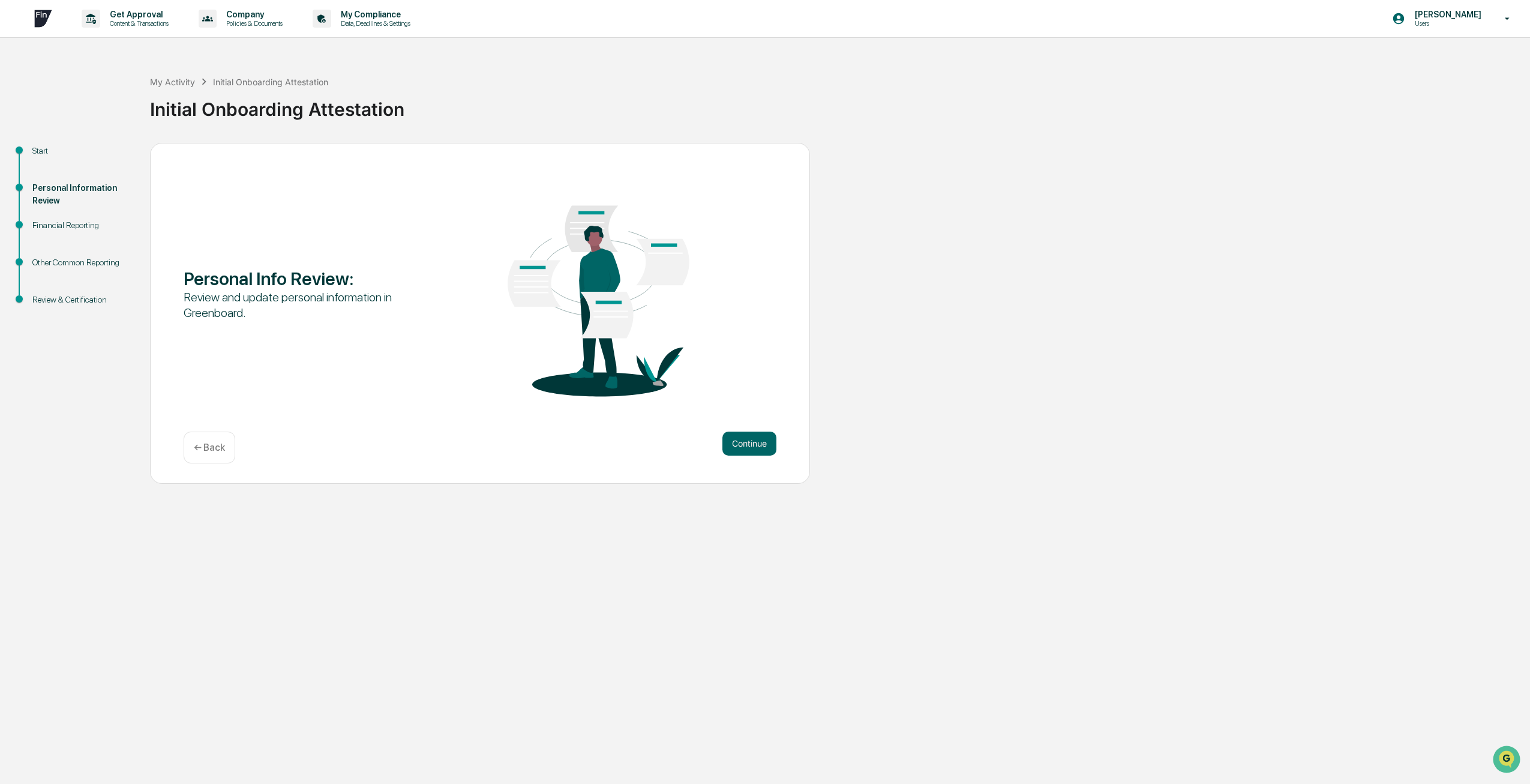
click at [213, 451] on p "← Back" at bounding box center [210, 447] width 32 height 11
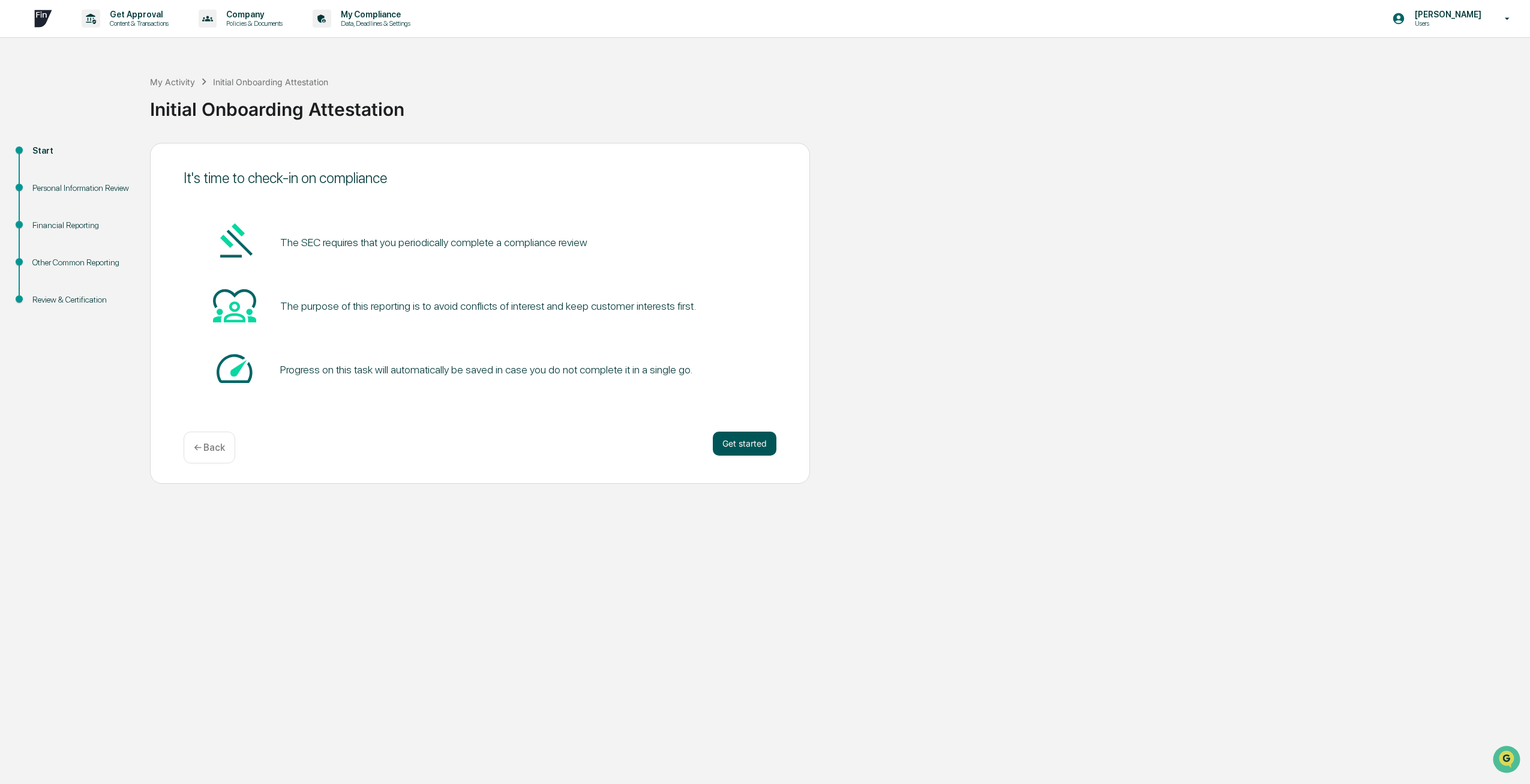
click at [744, 447] on button "Get started" at bounding box center [744, 443] width 64 height 24
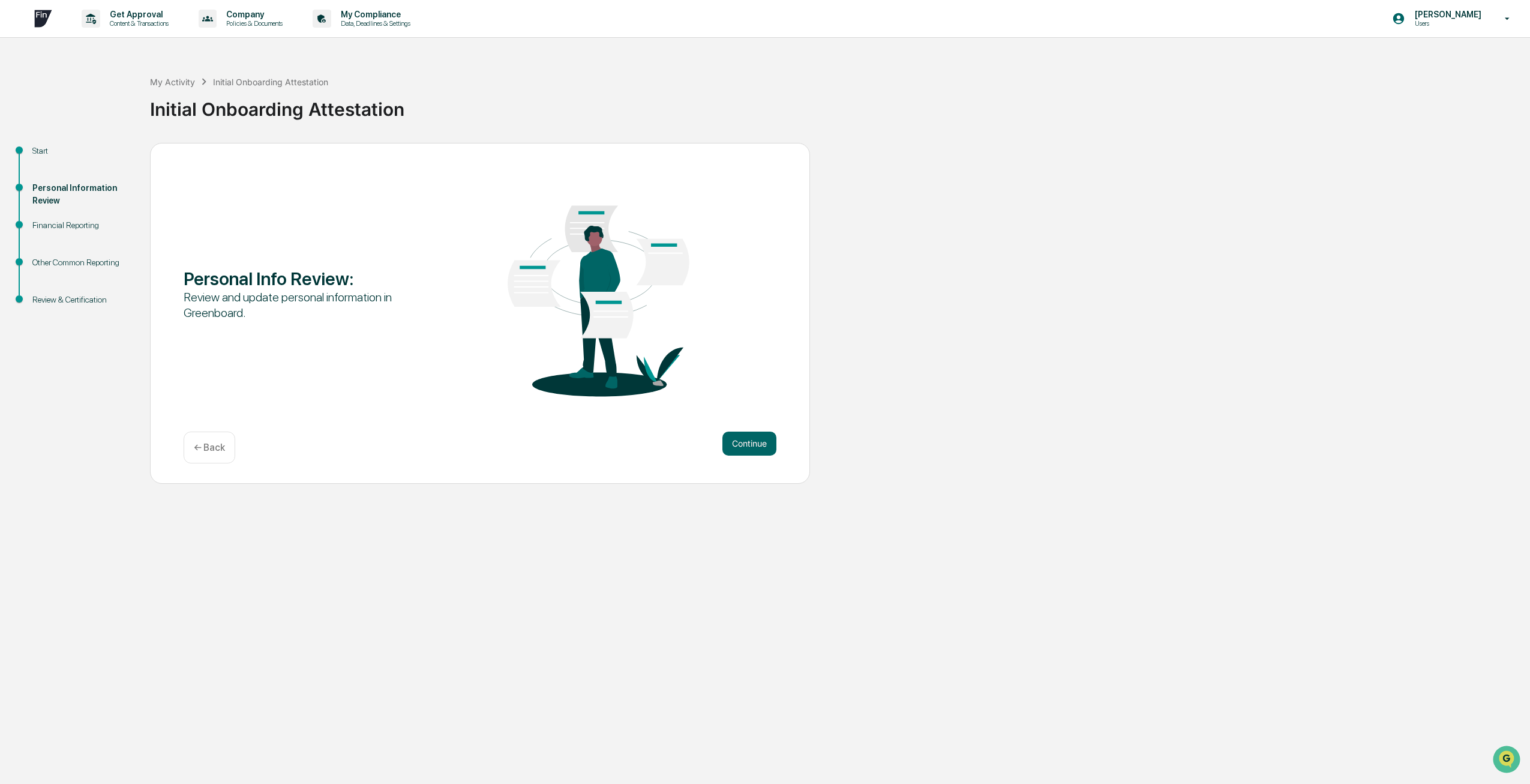
click at [744, 447] on button "Continue" at bounding box center [749, 443] width 54 height 24
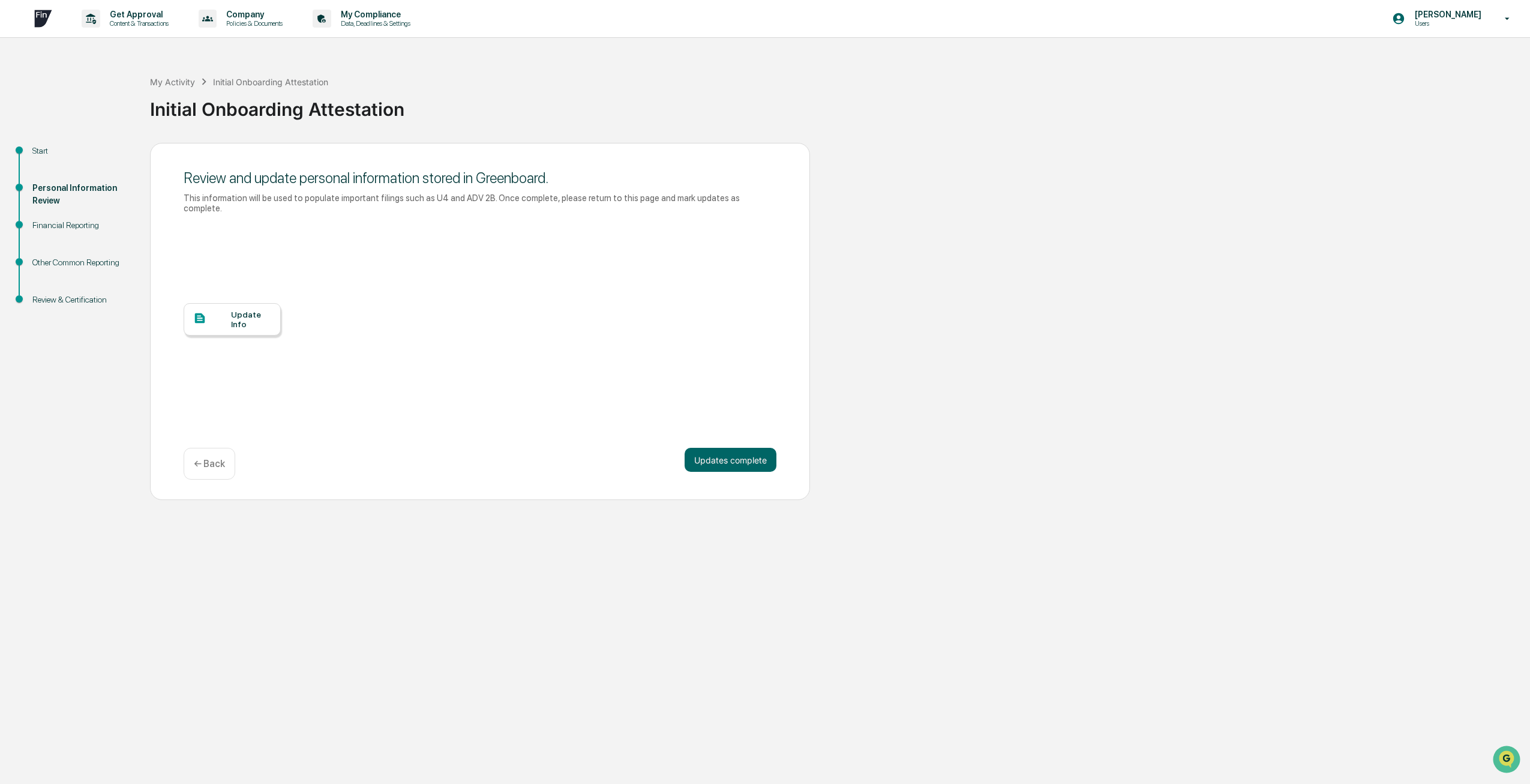
click at [744, 447] on button "Updates complete" at bounding box center [730, 460] width 91 height 24
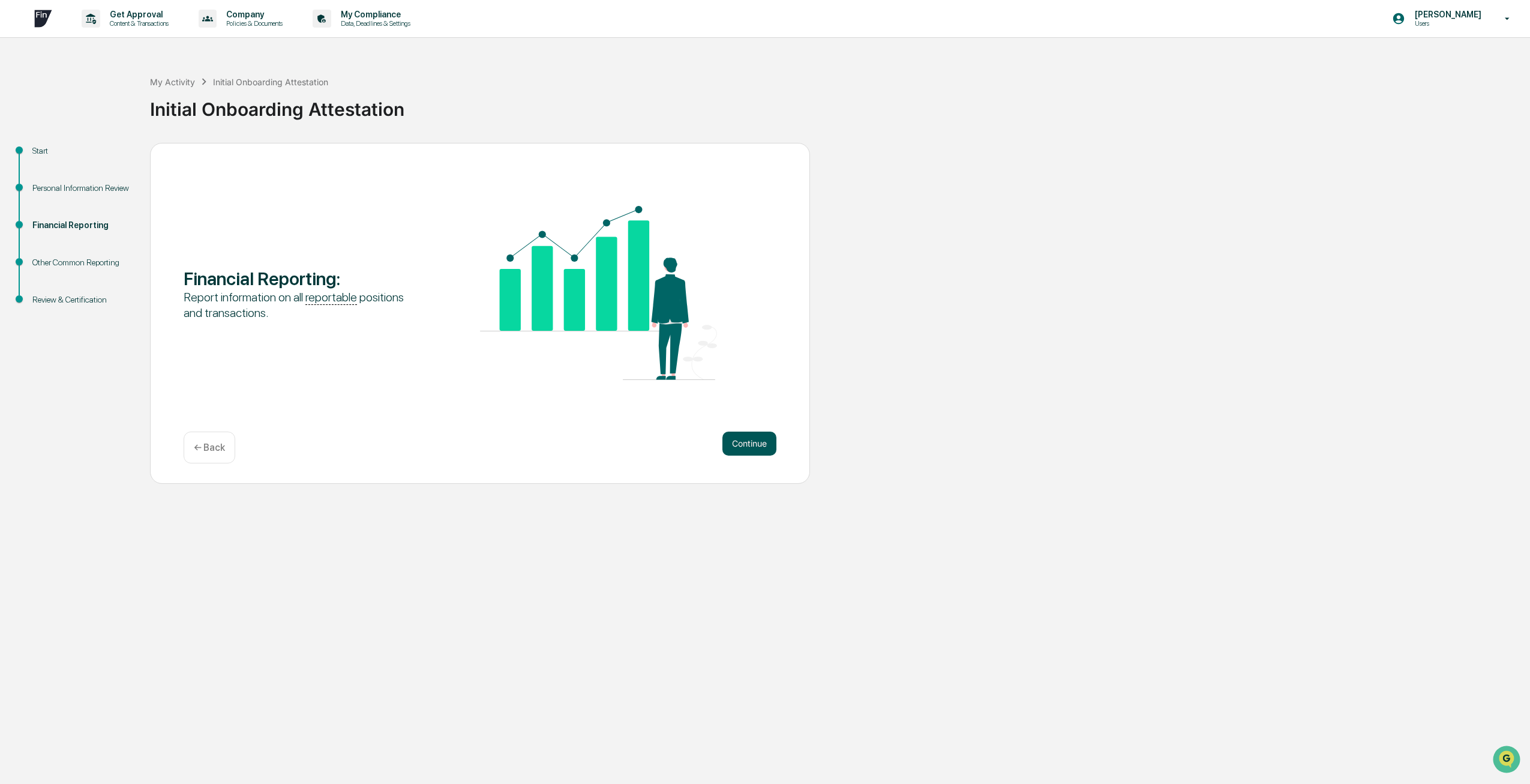
click at [739, 431] on button "Continue" at bounding box center [749, 443] width 54 height 24
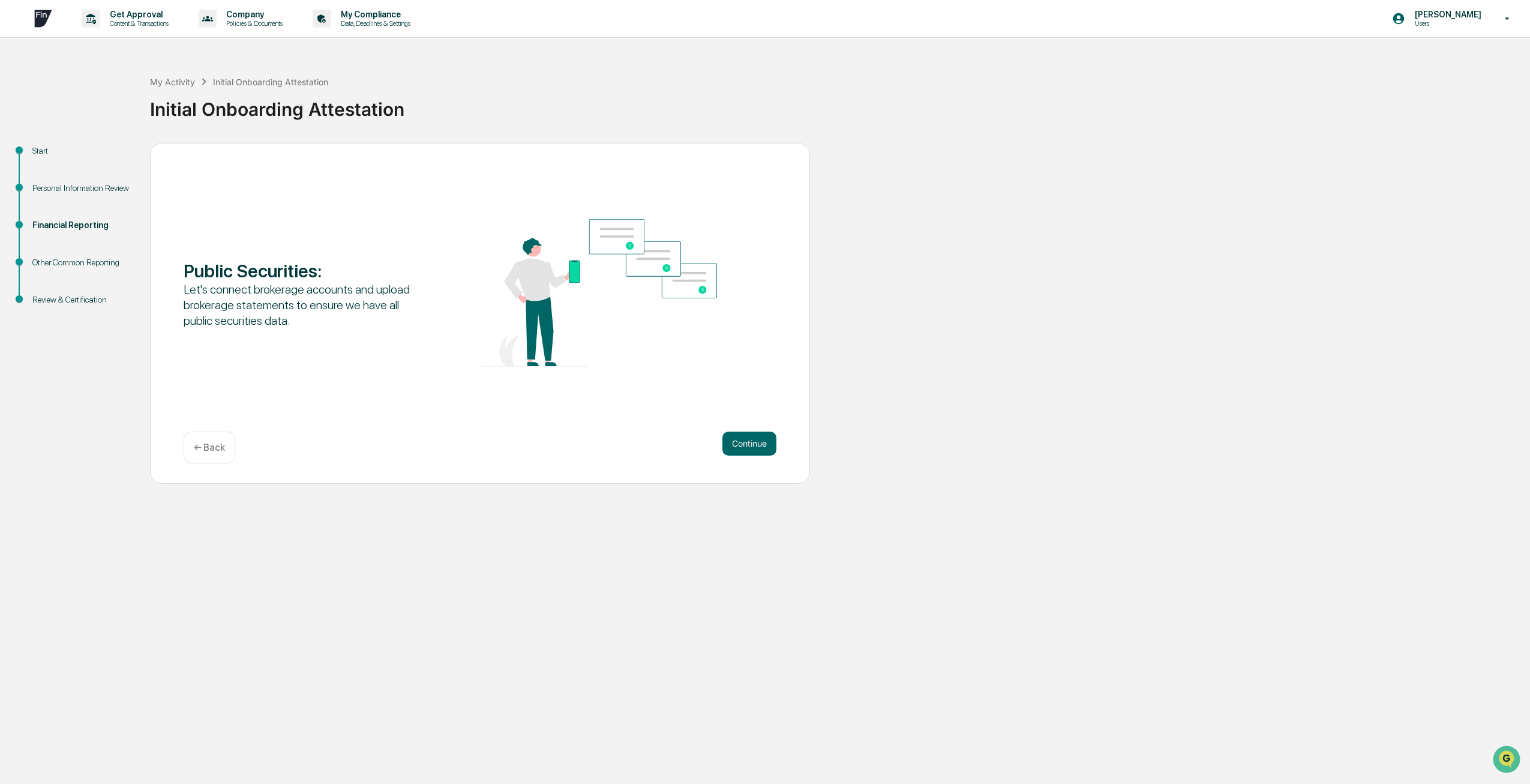
click at [739, 431] on button "Continue" at bounding box center [749, 443] width 54 height 24
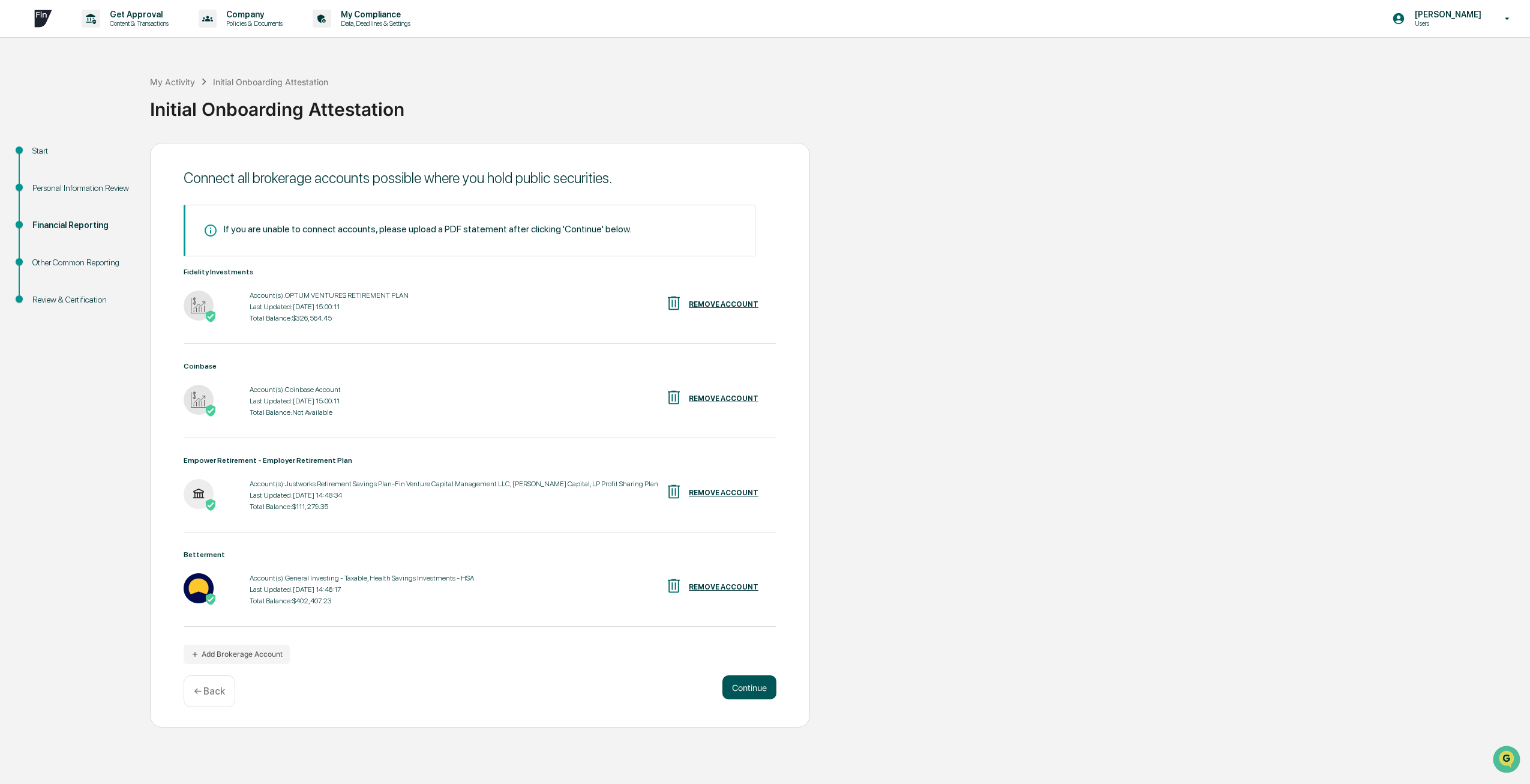
click at [741, 691] on button "Continue" at bounding box center [749, 687] width 54 height 24
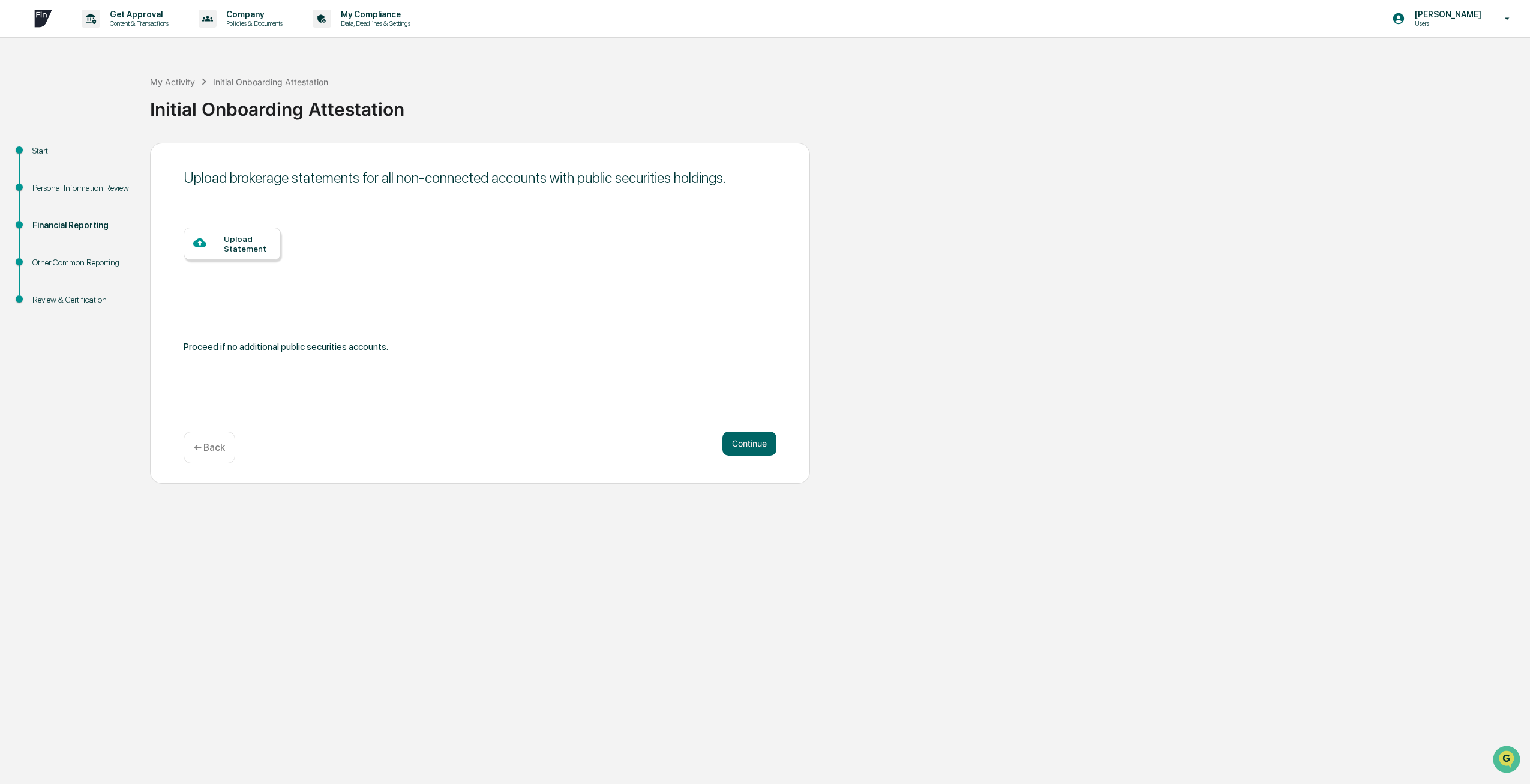
click at [244, 240] on div "Upload Statement" at bounding box center [248, 244] width 48 height 19
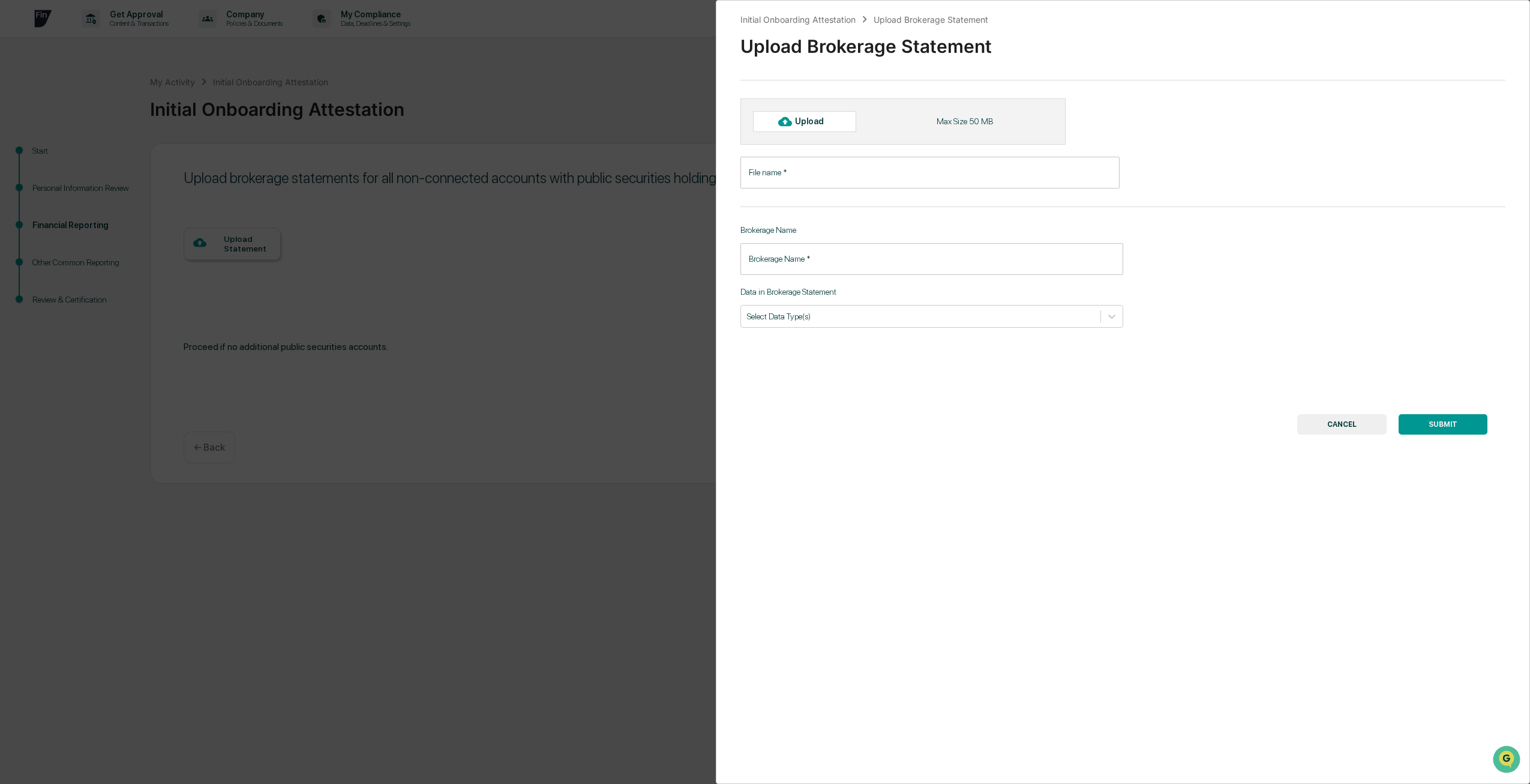
click at [815, 126] on div "Upload" at bounding box center [815, 121] width 39 height 10
type input "**********"
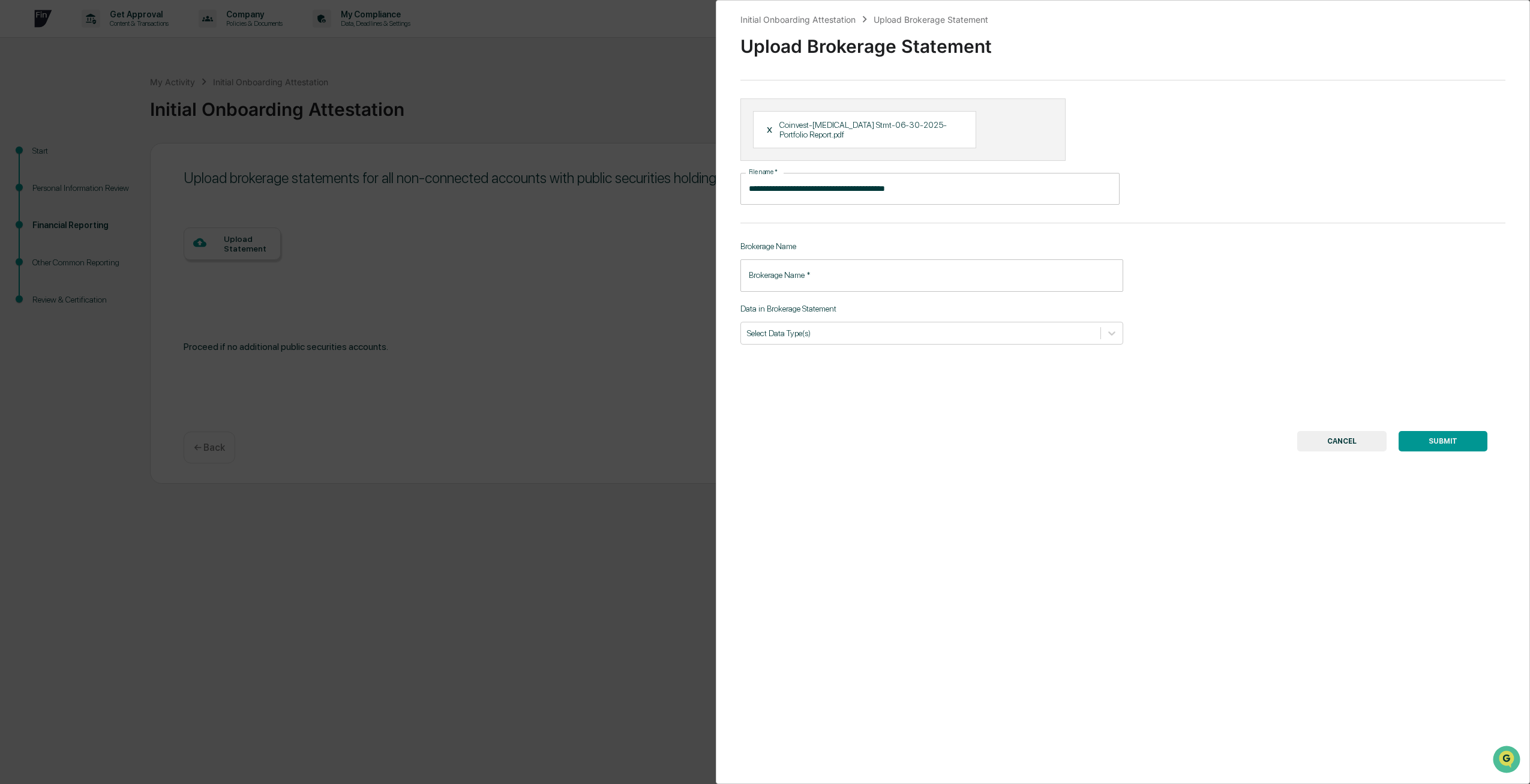
click at [799, 263] on input "Brokerage Name   *" at bounding box center [931, 274] width 383 height 32
type input "**********"
click at [820, 336] on div "**********" at bounding box center [1123, 392] width 814 height 784
click at [818, 327] on div at bounding box center [920, 333] width 347 height 11
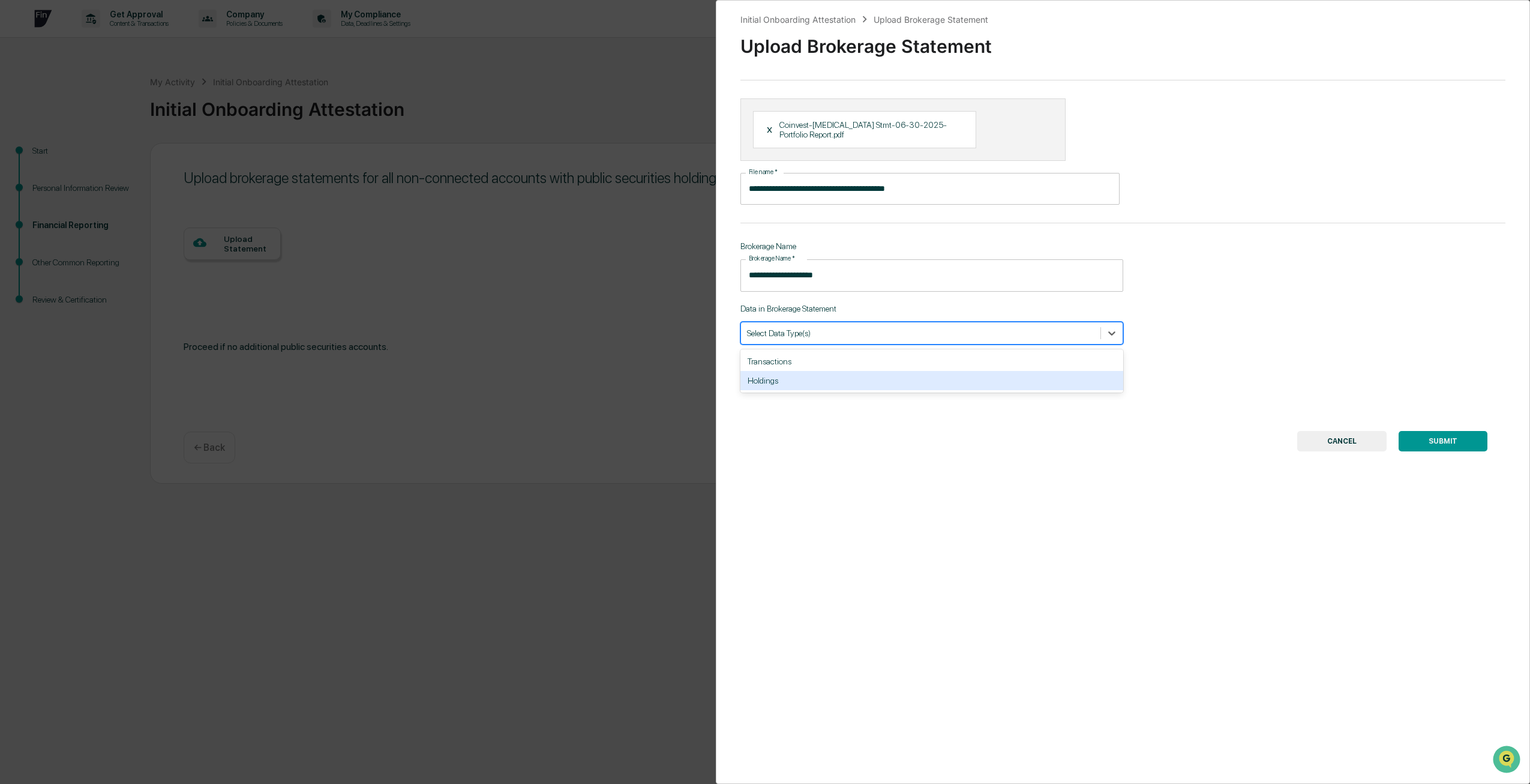
click at [809, 371] on div "Holdings" at bounding box center [931, 380] width 383 height 19
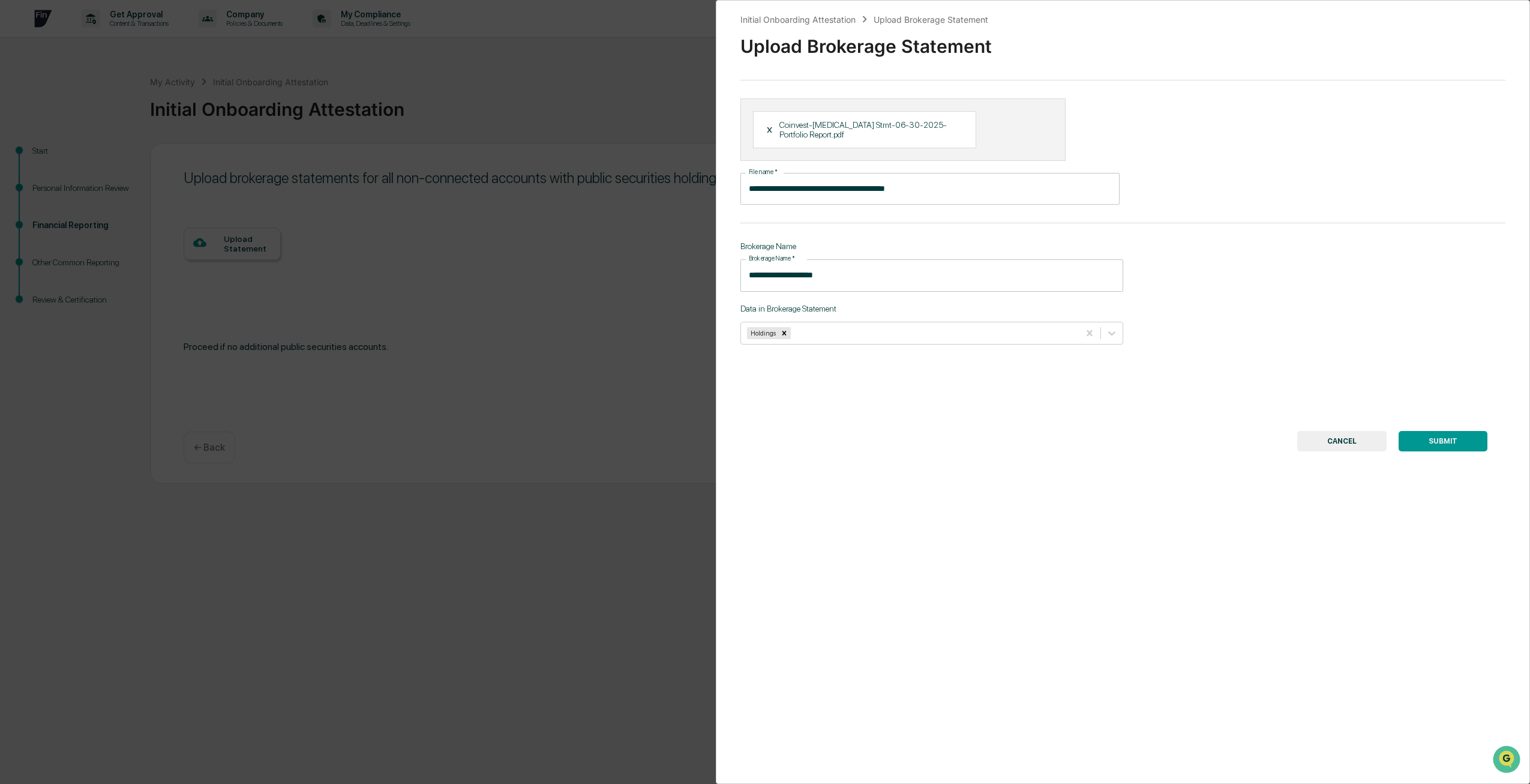
click at [1436, 434] on button "SUBMIT" at bounding box center [1443, 440] width 89 height 20
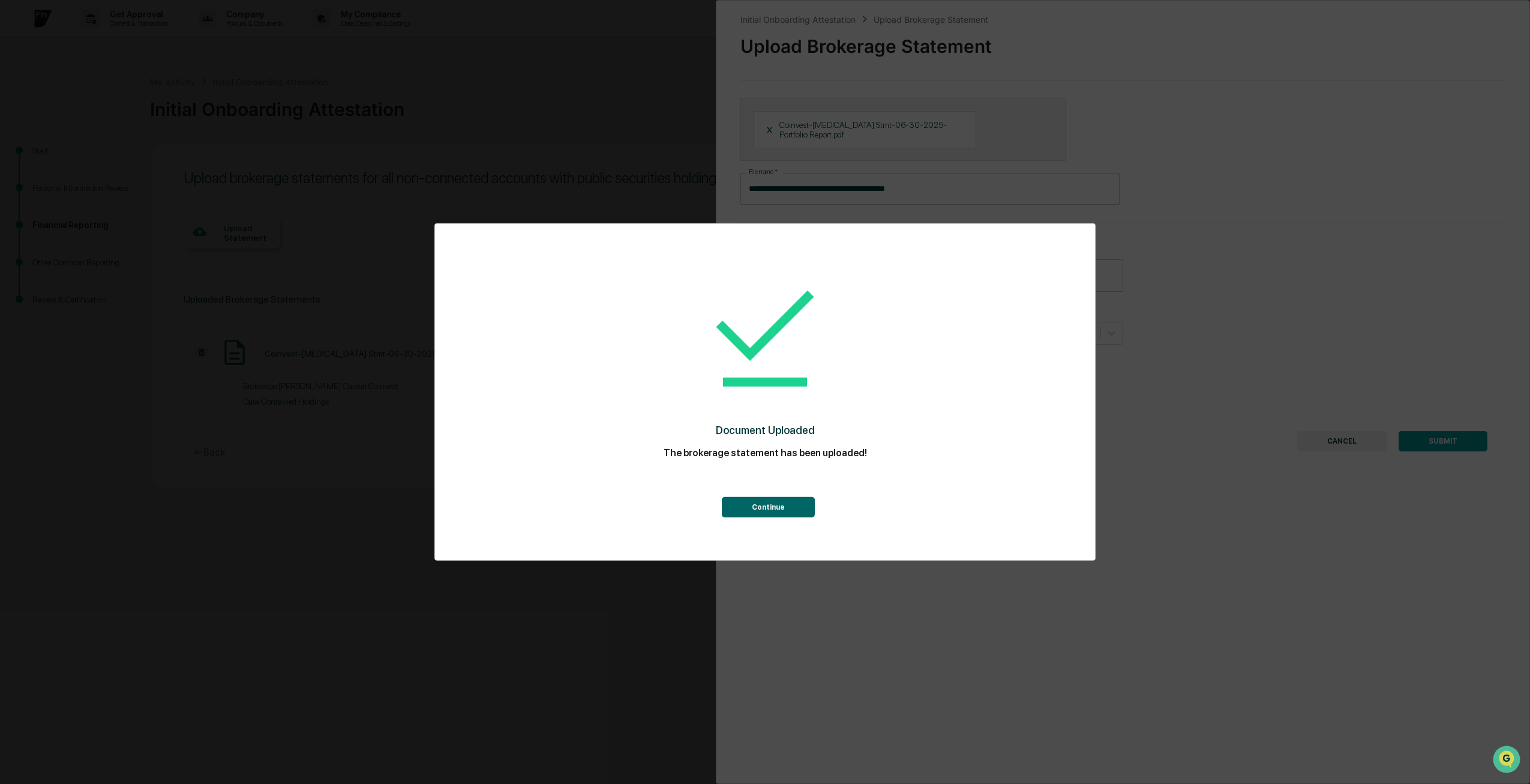
click at [756, 506] on button "Continue" at bounding box center [768, 506] width 93 height 20
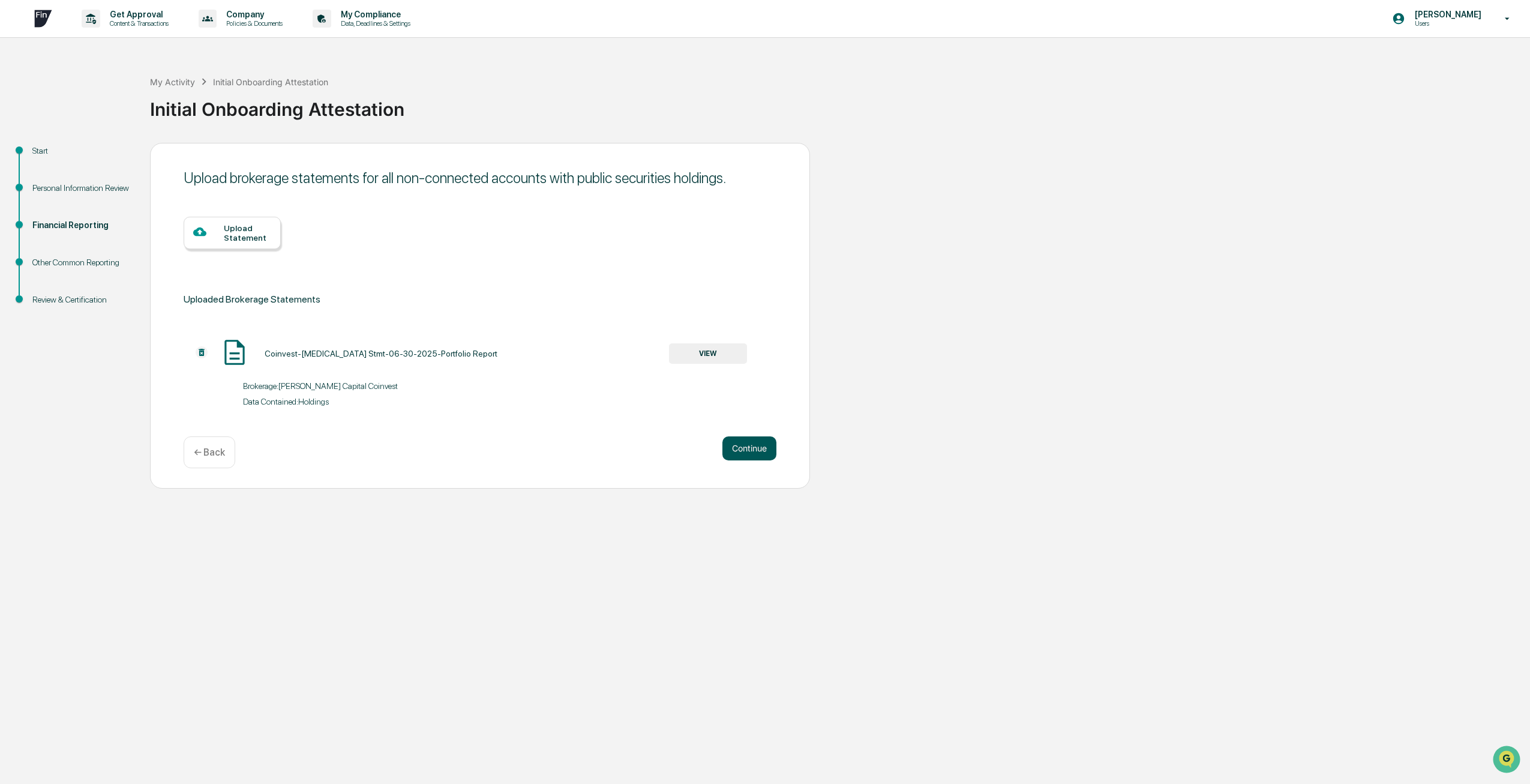
click at [740, 451] on button "Continue" at bounding box center [749, 448] width 54 height 24
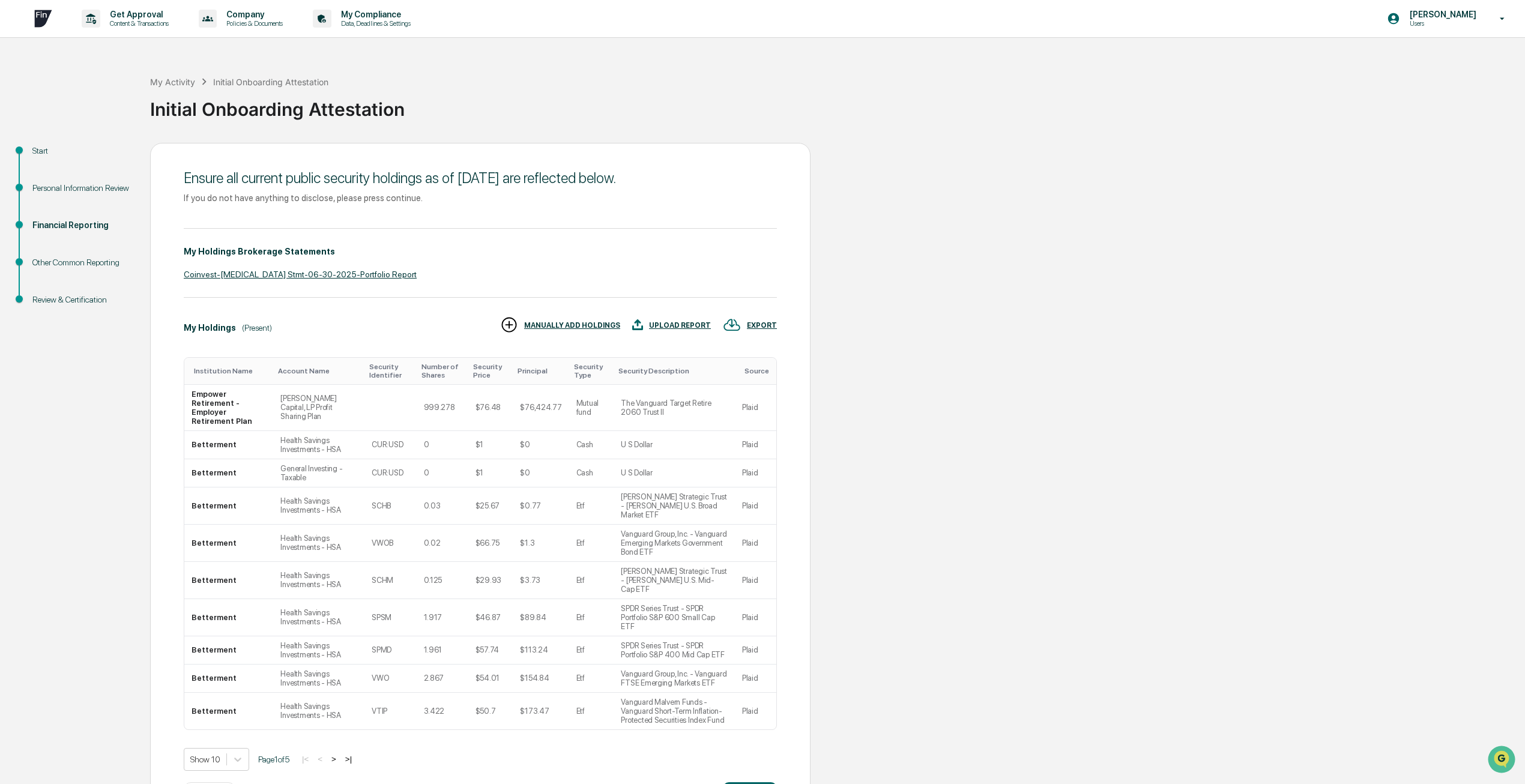
scroll to position [15, 0]
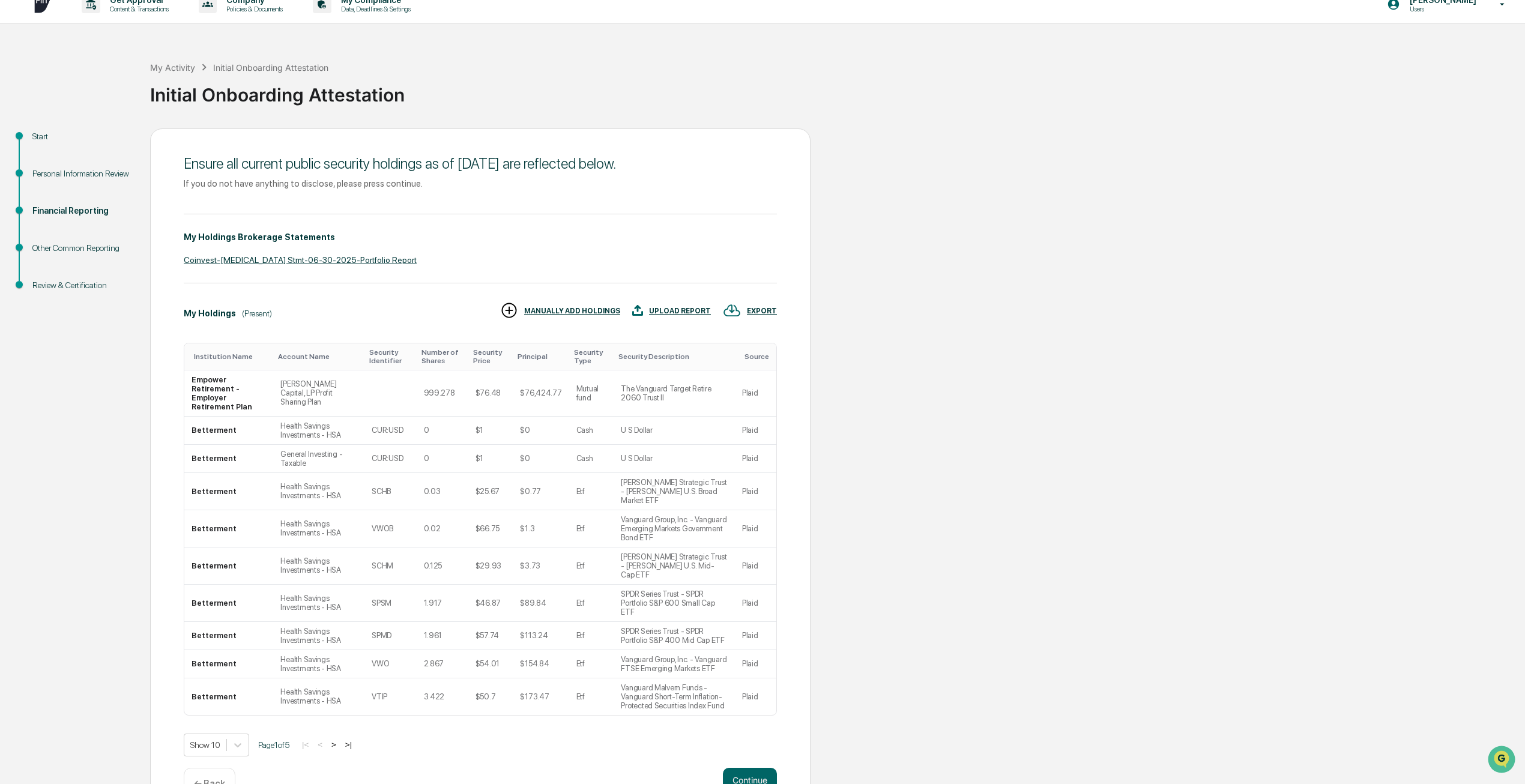
click at [49, 170] on div "Personal Information Review" at bounding box center [82, 174] width 99 height 13
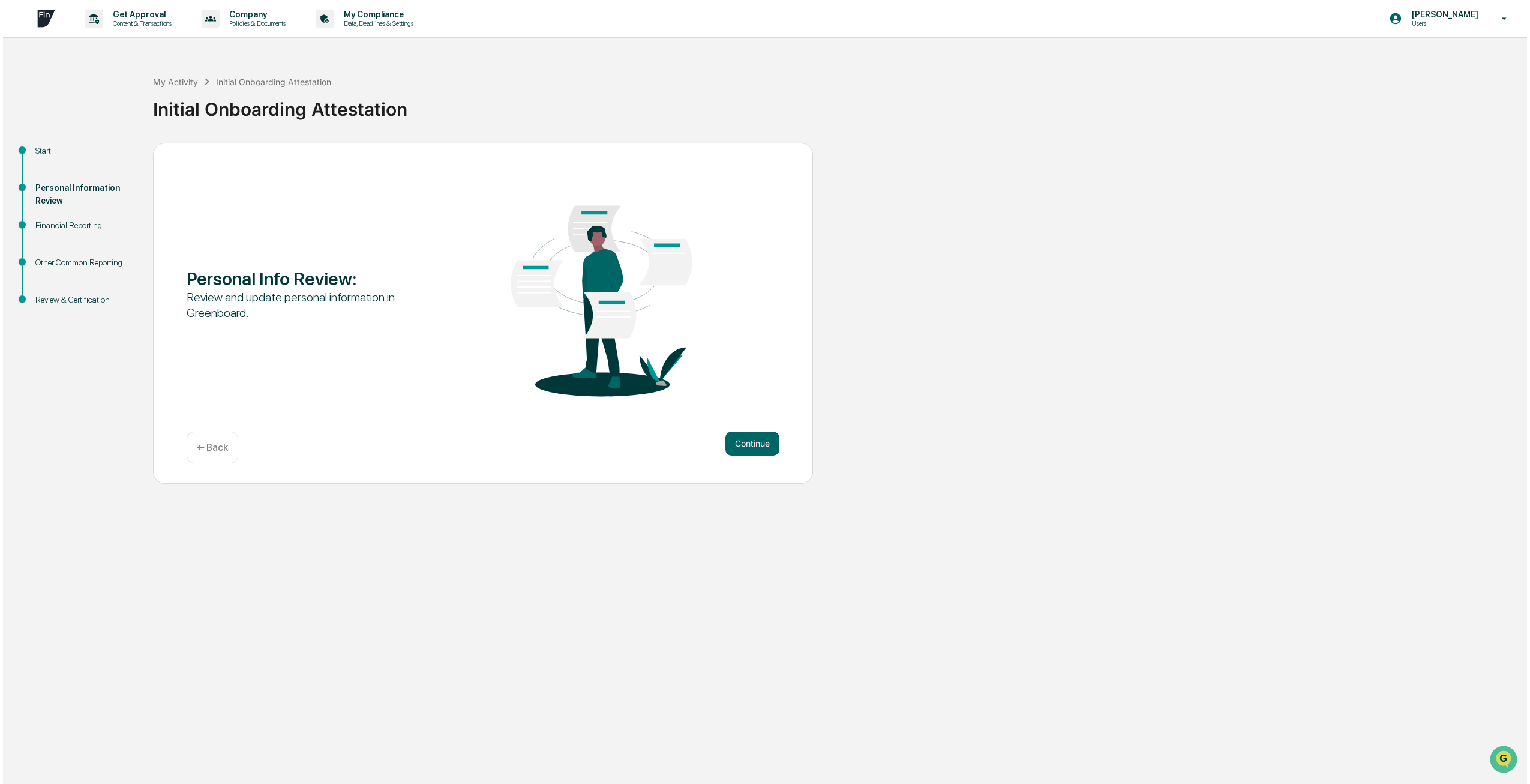
scroll to position [0, 0]
click at [735, 450] on button "Continue" at bounding box center [749, 443] width 54 height 24
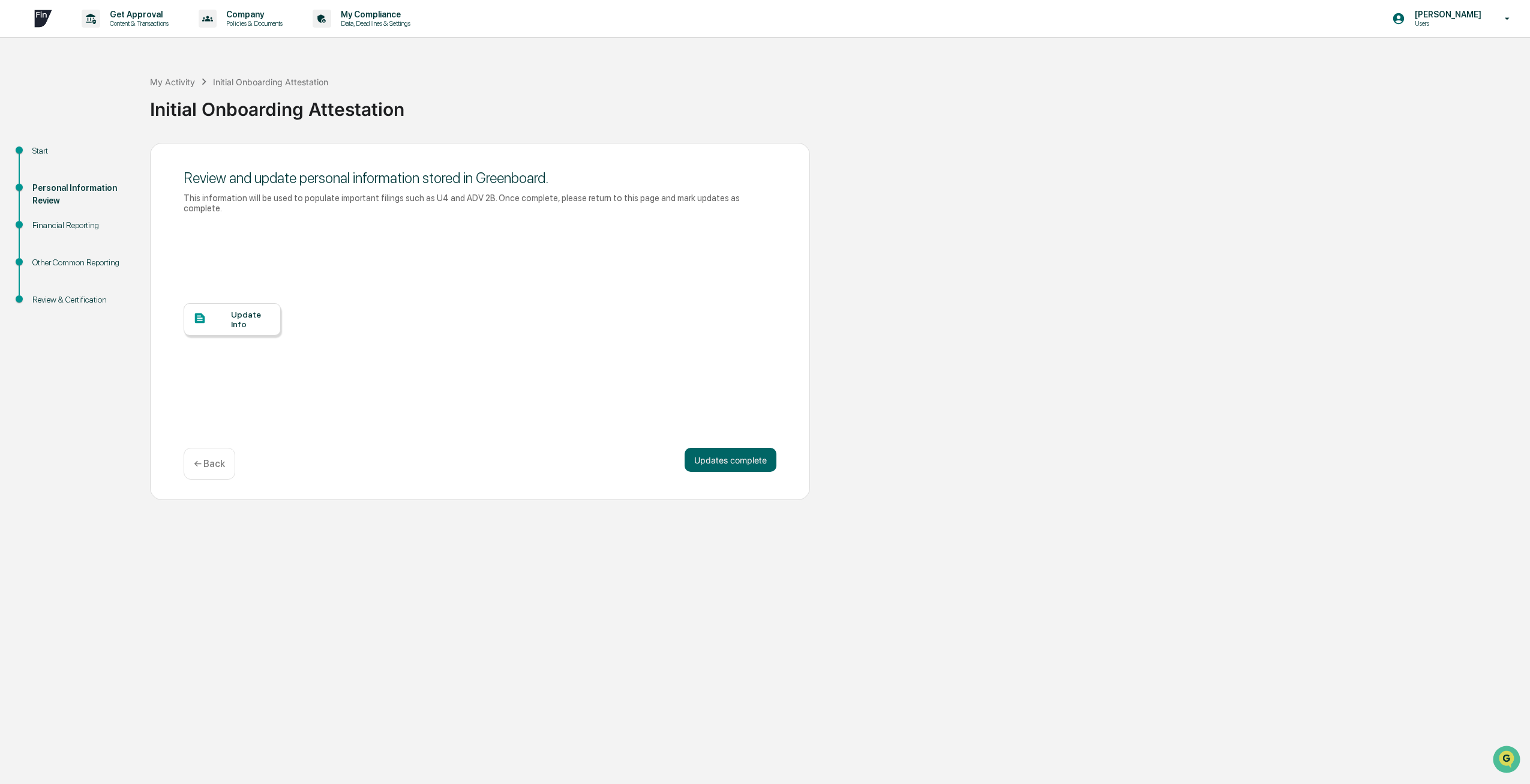
click at [735, 450] on button "Updates complete" at bounding box center [730, 460] width 91 height 24
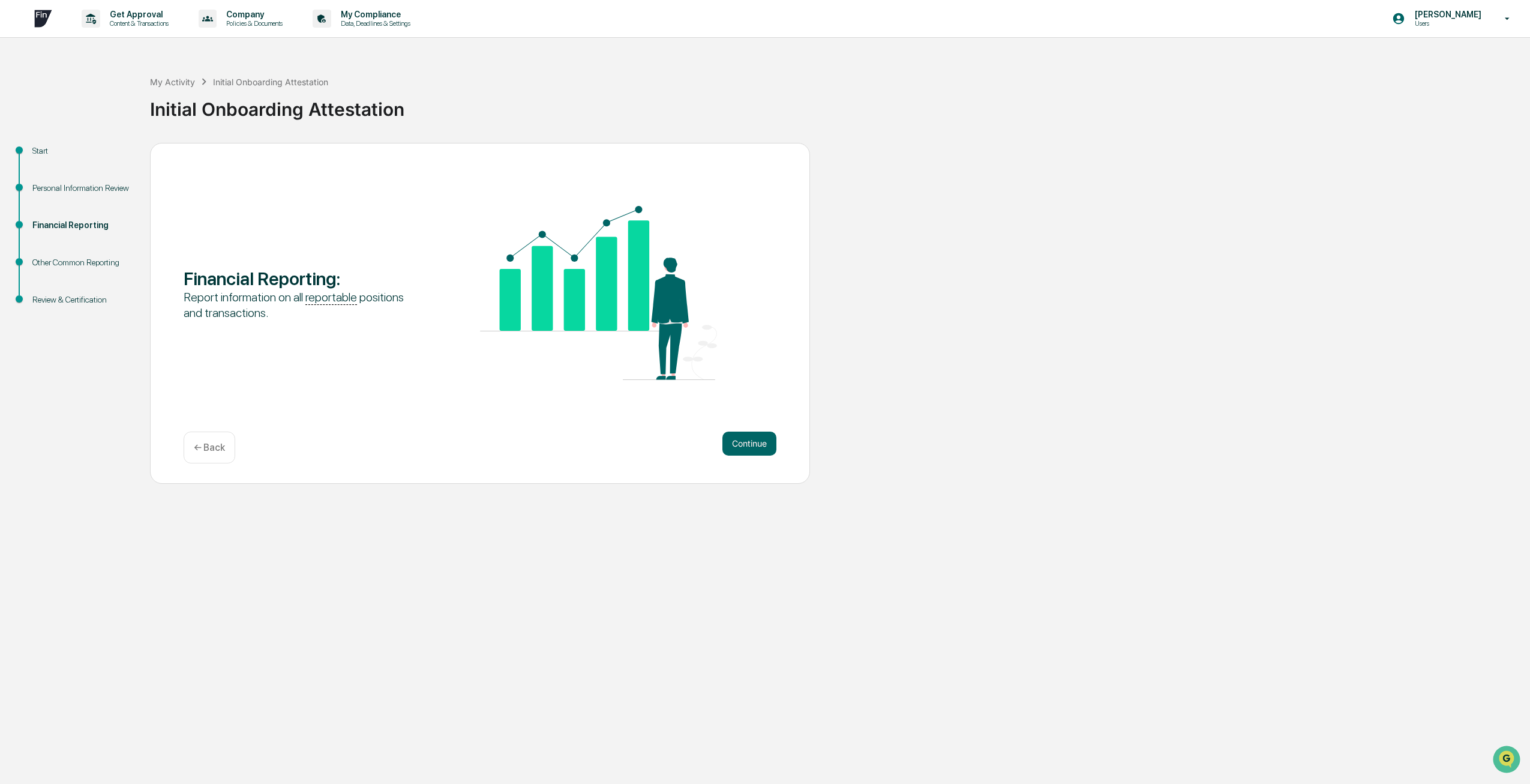
click at [215, 447] on p "← Back" at bounding box center [210, 447] width 32 height 11
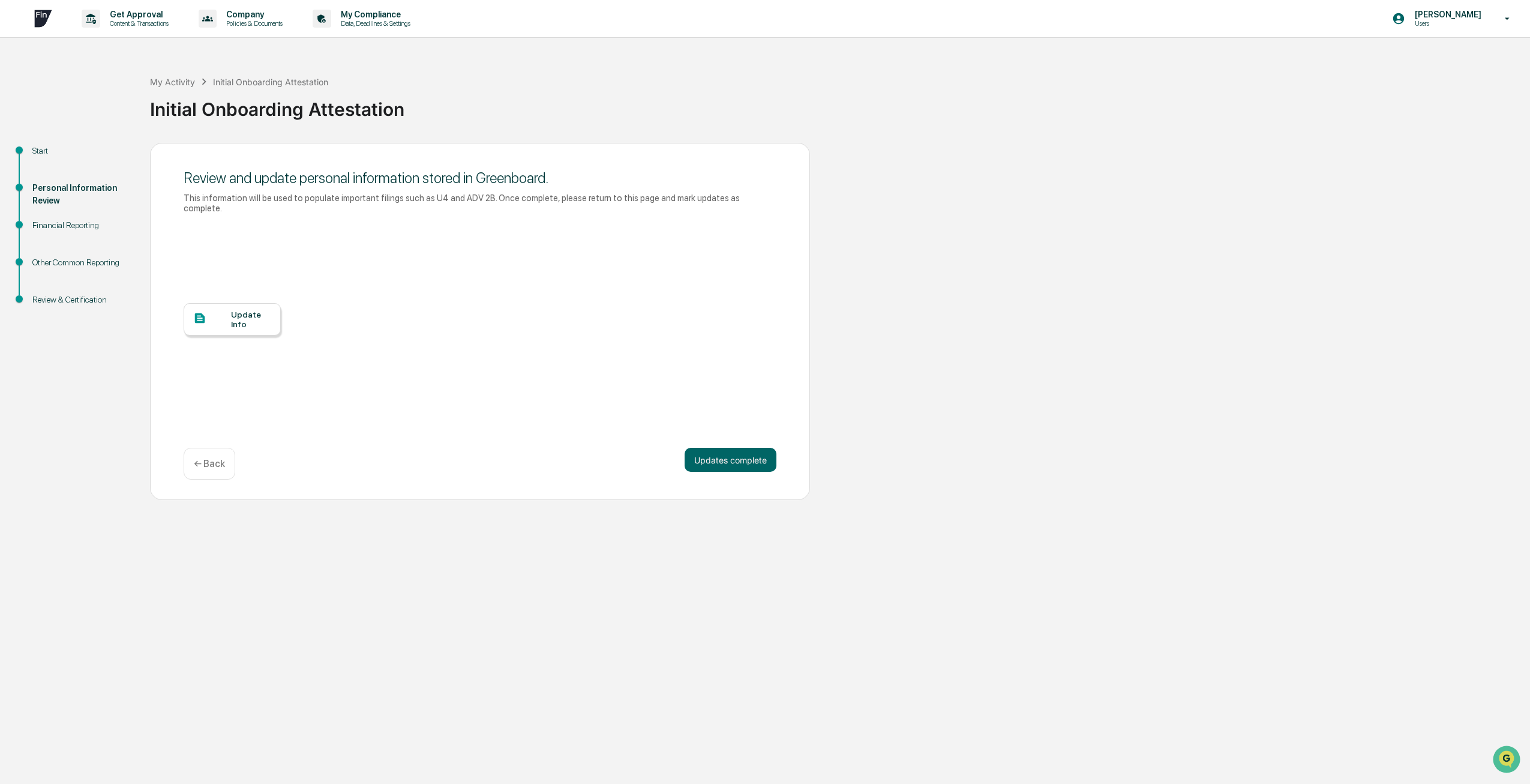
click at [235, 320] on div "Update Info" at bounding box center [232, 319] width 97 height 32
click at [731, 451] on button "Updates complete" at bounding box center [730, 460] width 91 height 24
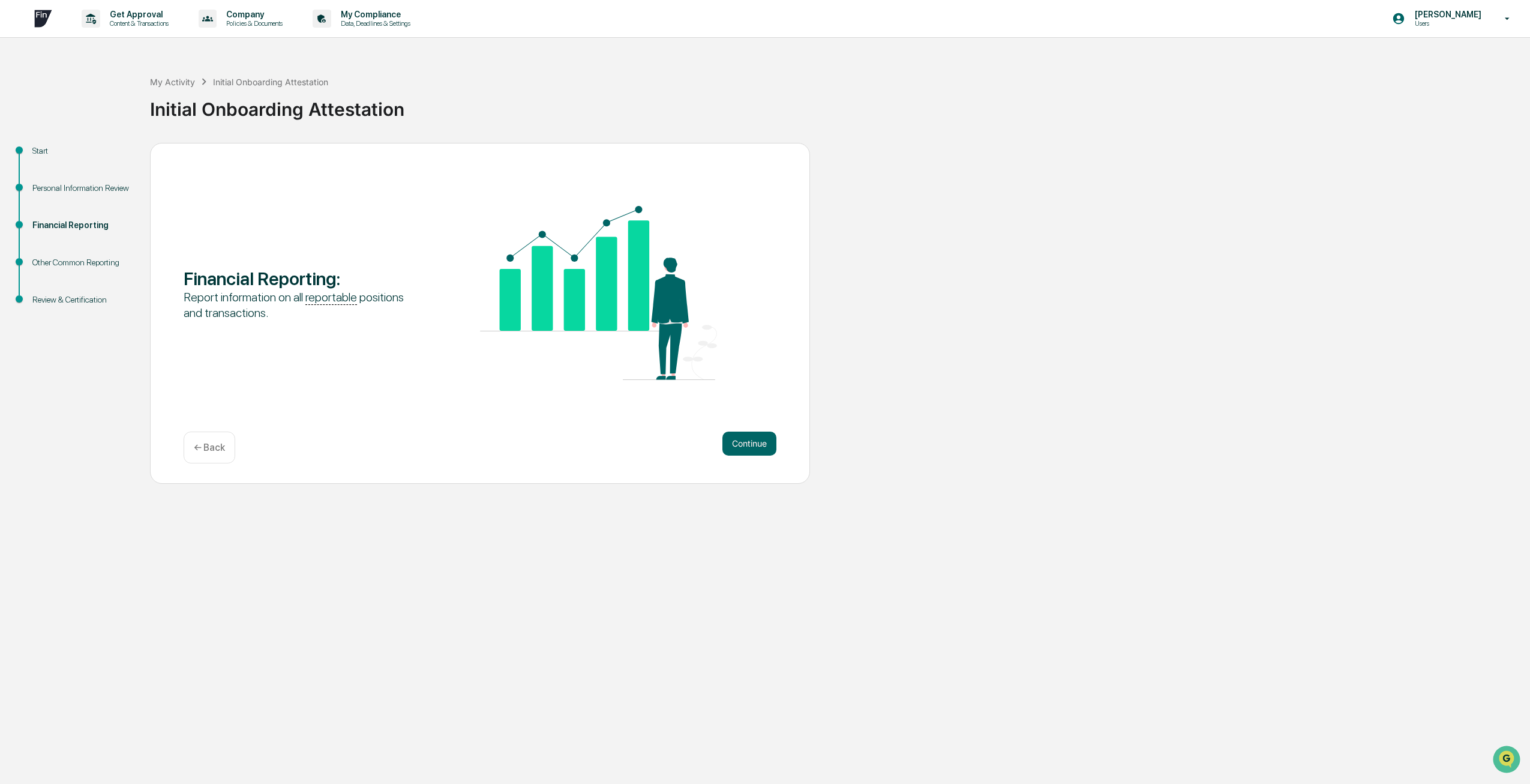
click at [731, 451] on button "Continue" at bounding box center [749, 443] width 54 height 24
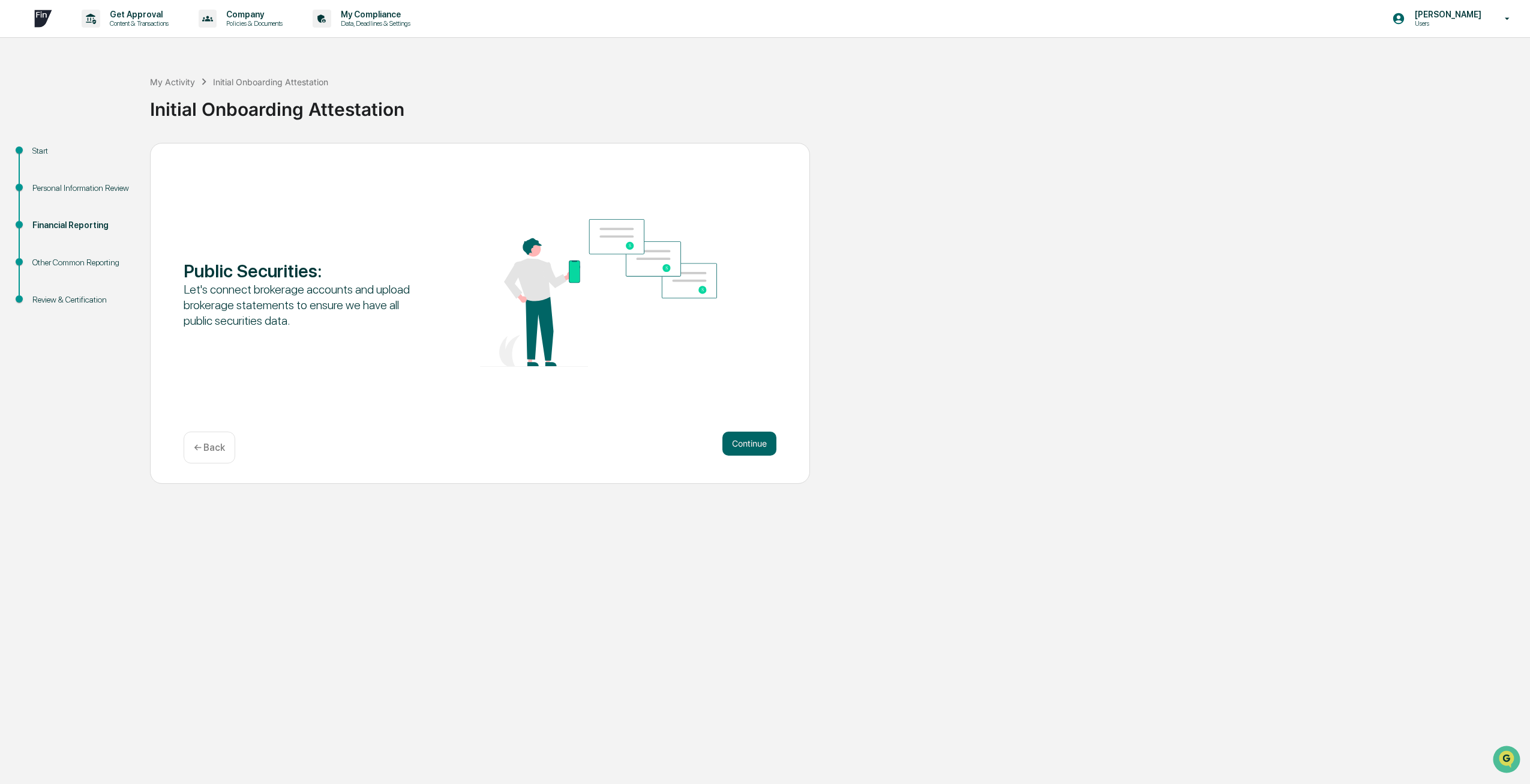
click at [731, 451] on button "Continue" at bounding box center [749, 443] width 54 height 24
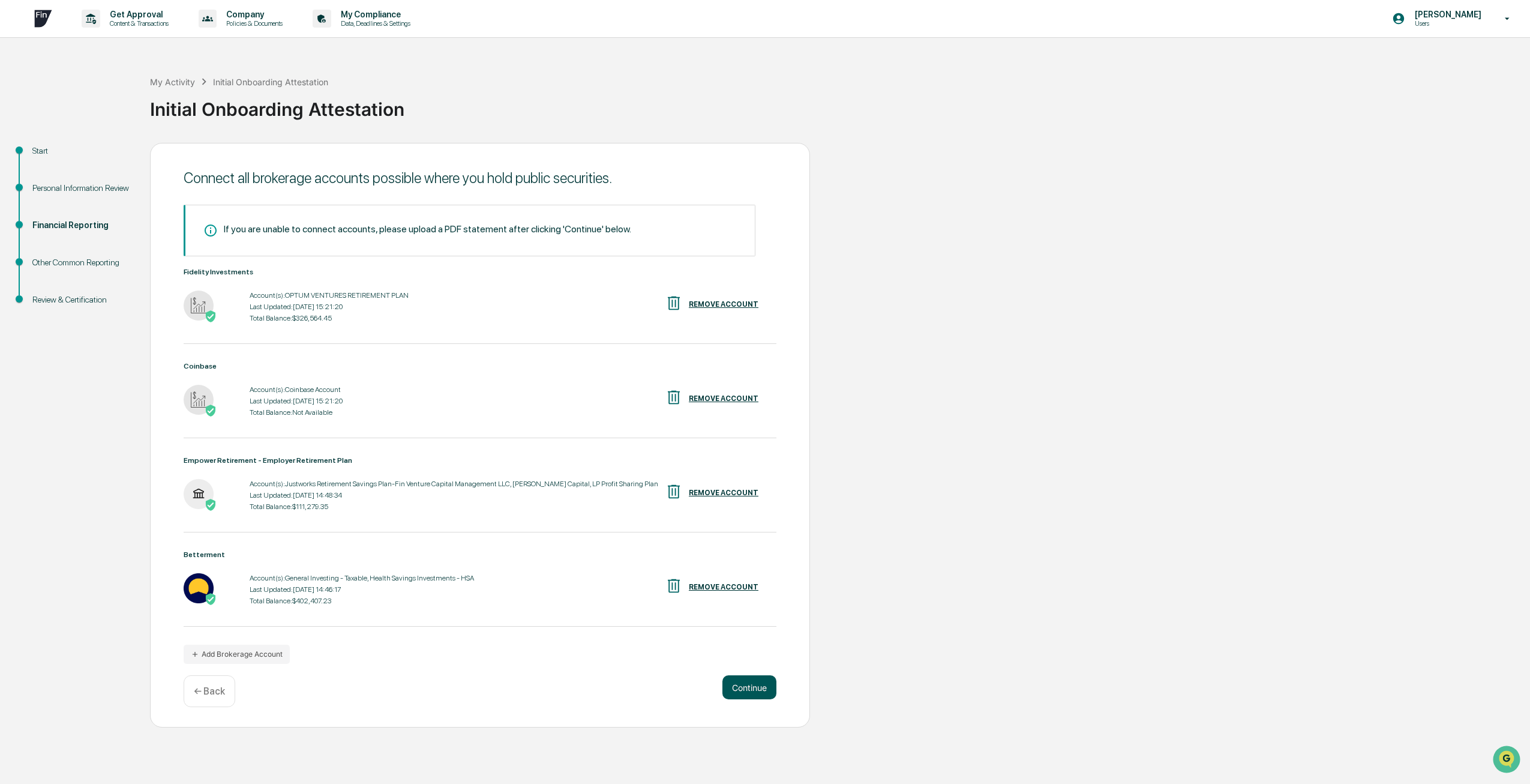
click at [756, 684] on button "Continue" at bounding box center [749, 687] width 54 height 24
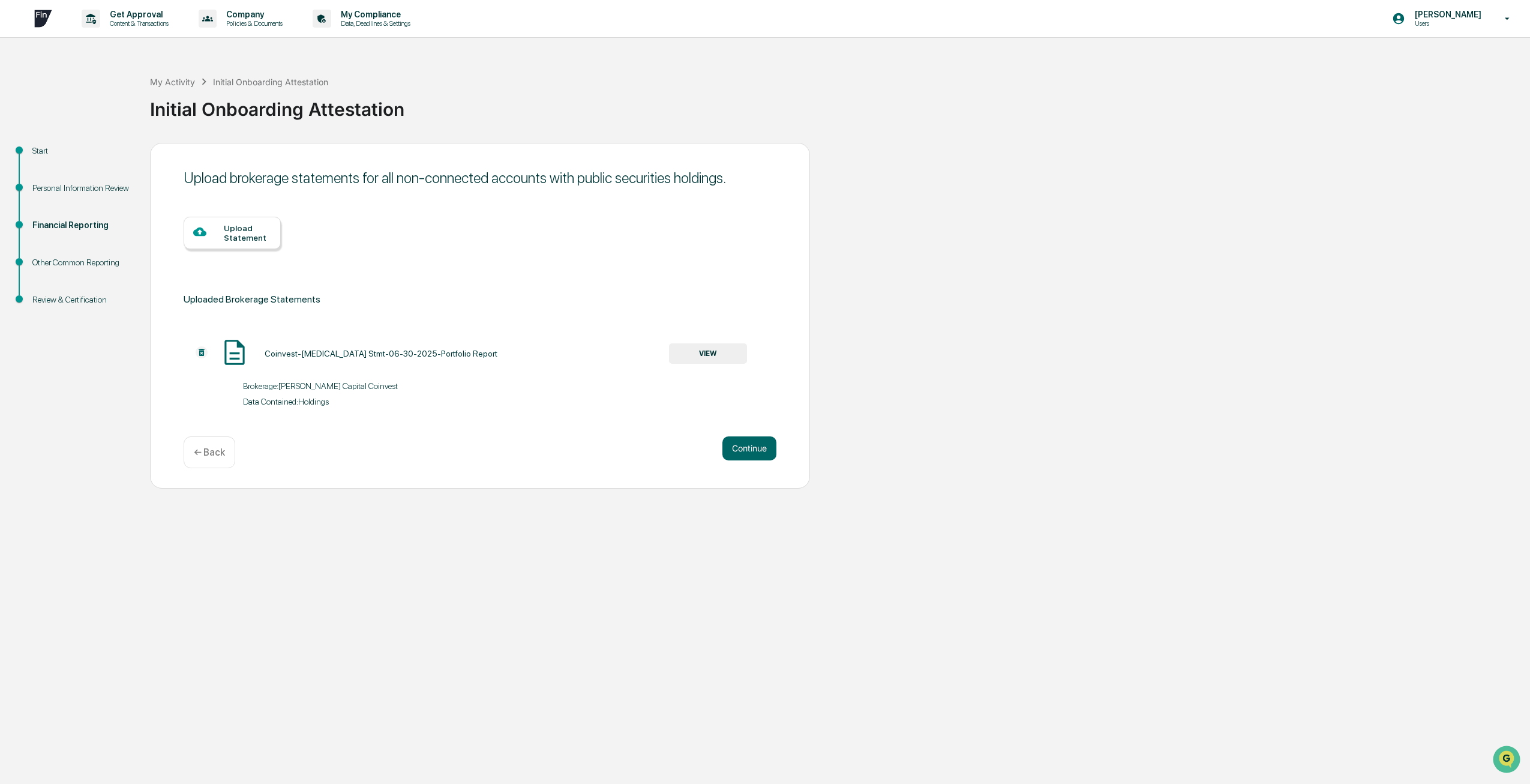
click at [201, 350] on img at bounding box center [201, 352] width 12 height 12
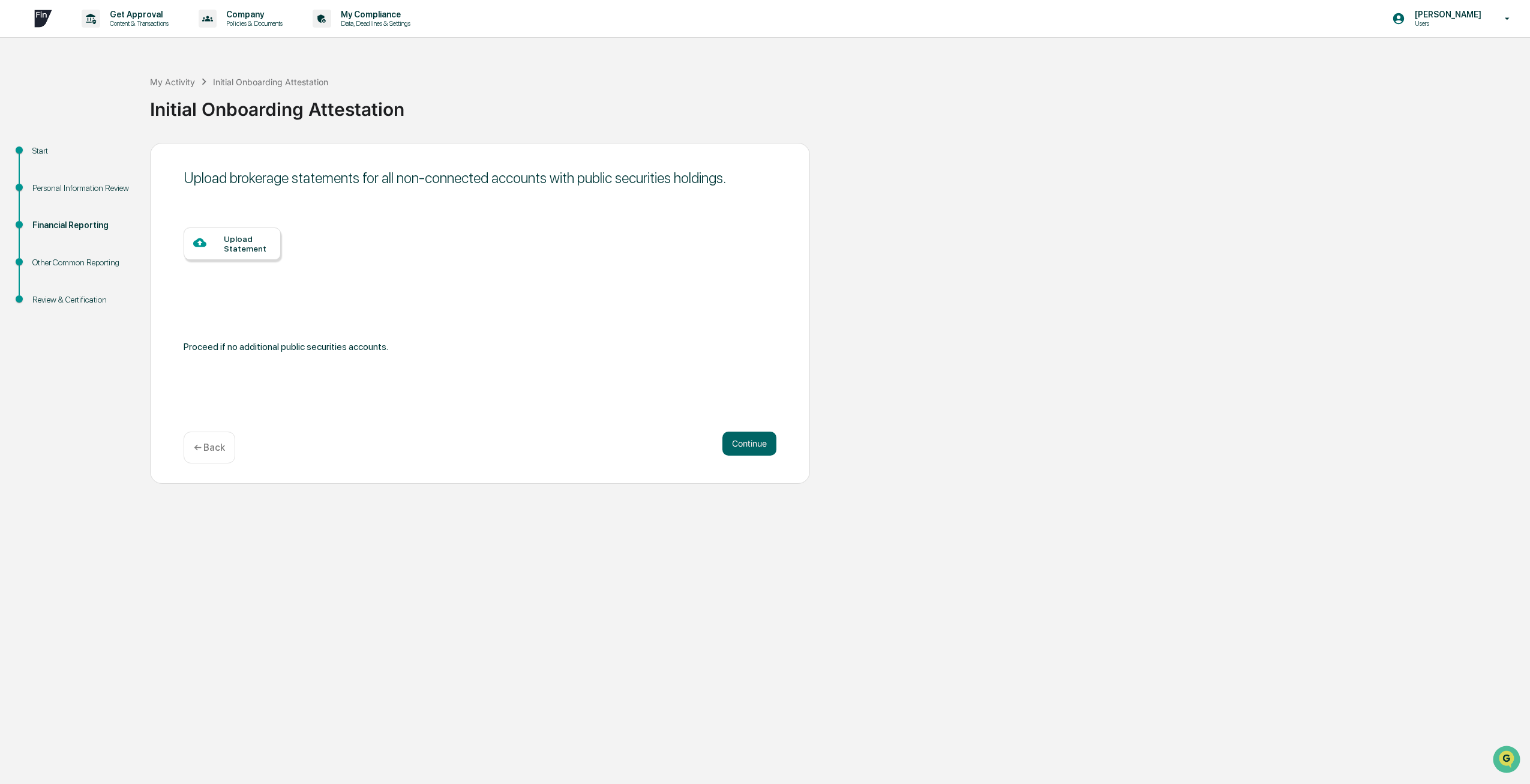
click at [233, 259] on div "Upload Statement" at bounding box center [232, 244] width 97 height 32
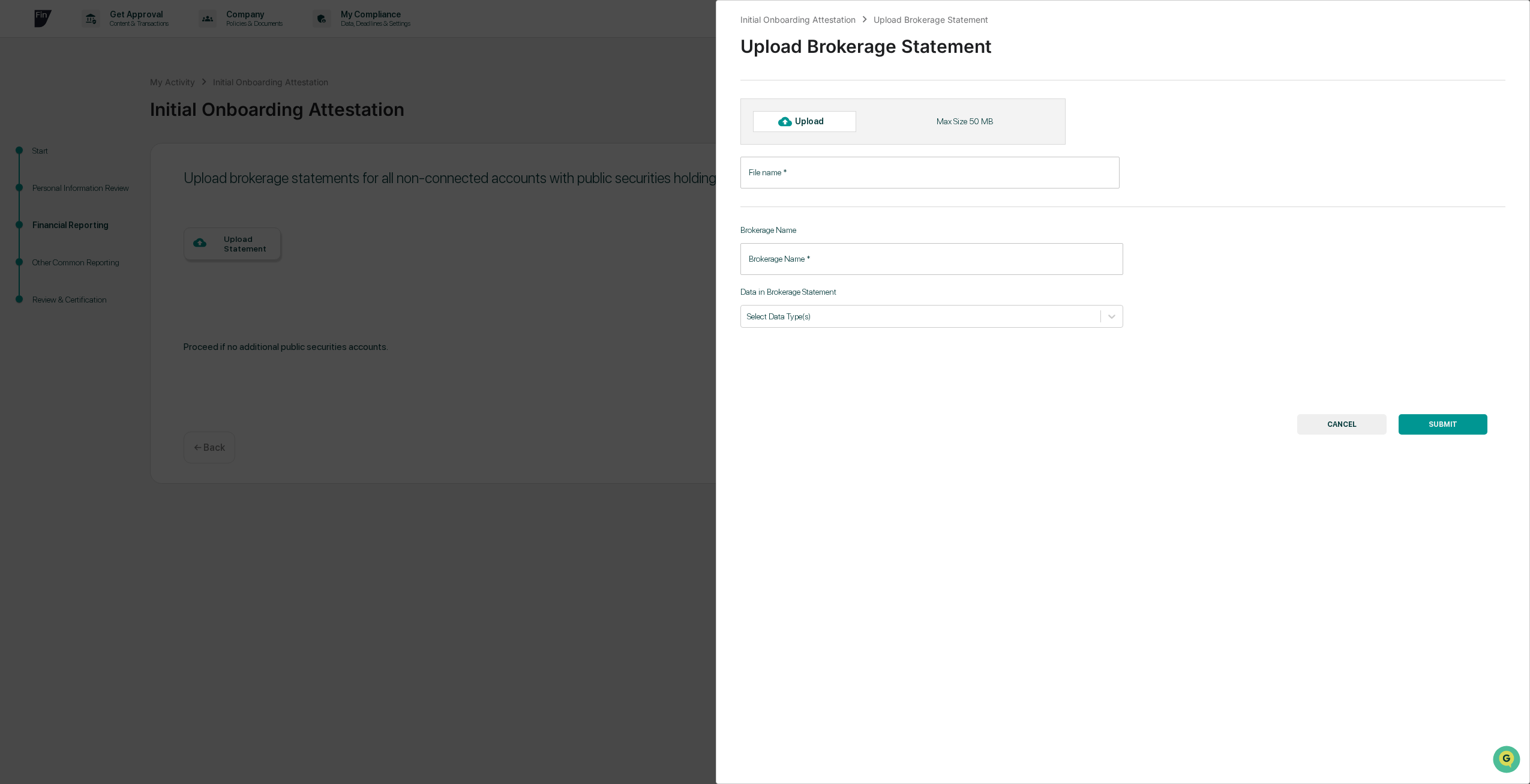
click at [809, 124] on div "Upload" at bounding box center [815, 121] width 39 height 10
click at [807, 129] on div "Upload" at bounding box center [805, 121] width 104 height 20
type input "**********"
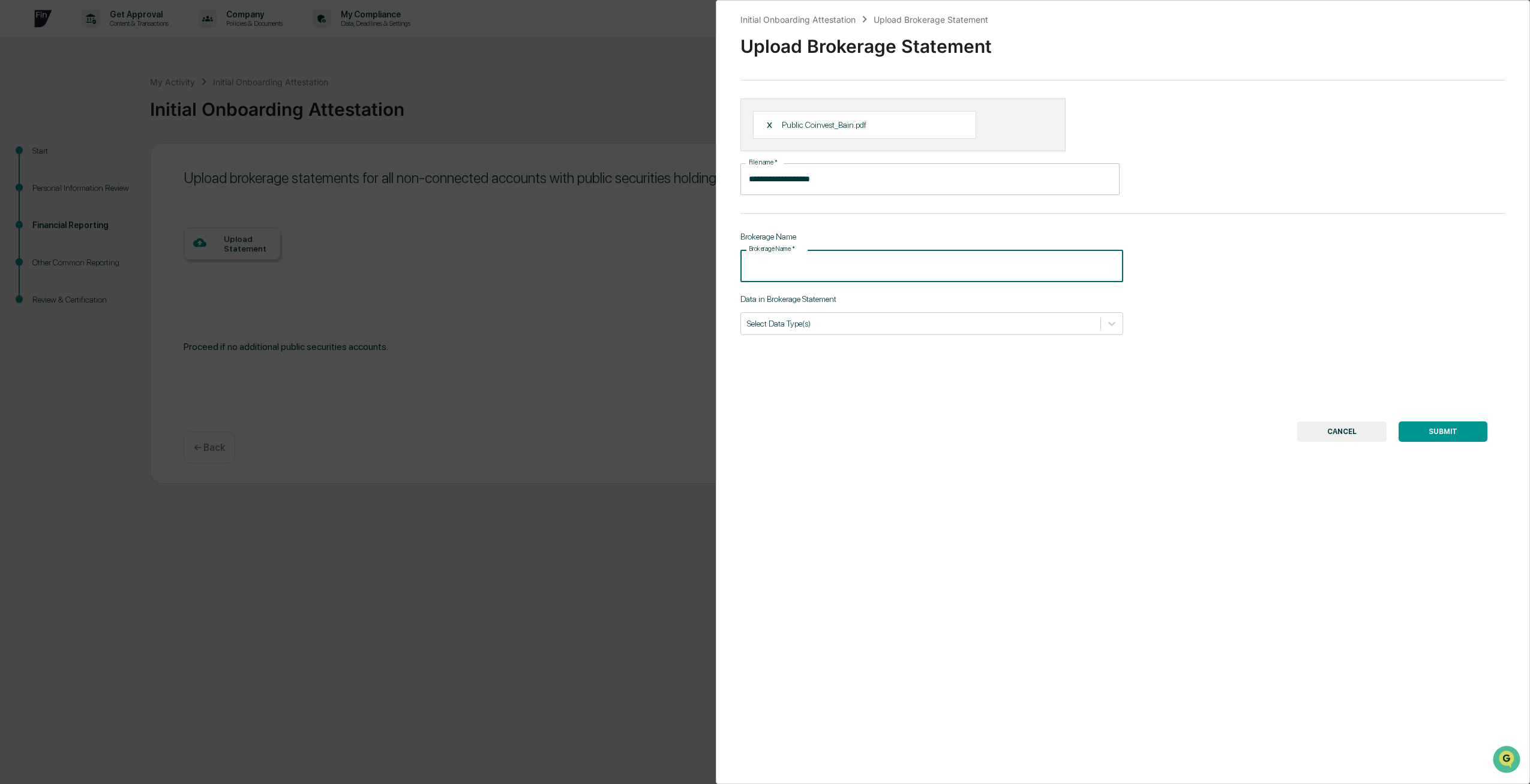
click at [792, 257] on input "Brokerage Name   *" at bounding box center [931, 265] width 383 height 32
type input "**********"
click at [1018, 342] on div "**********" at bounding box center [1123, 392] width 814 height 784
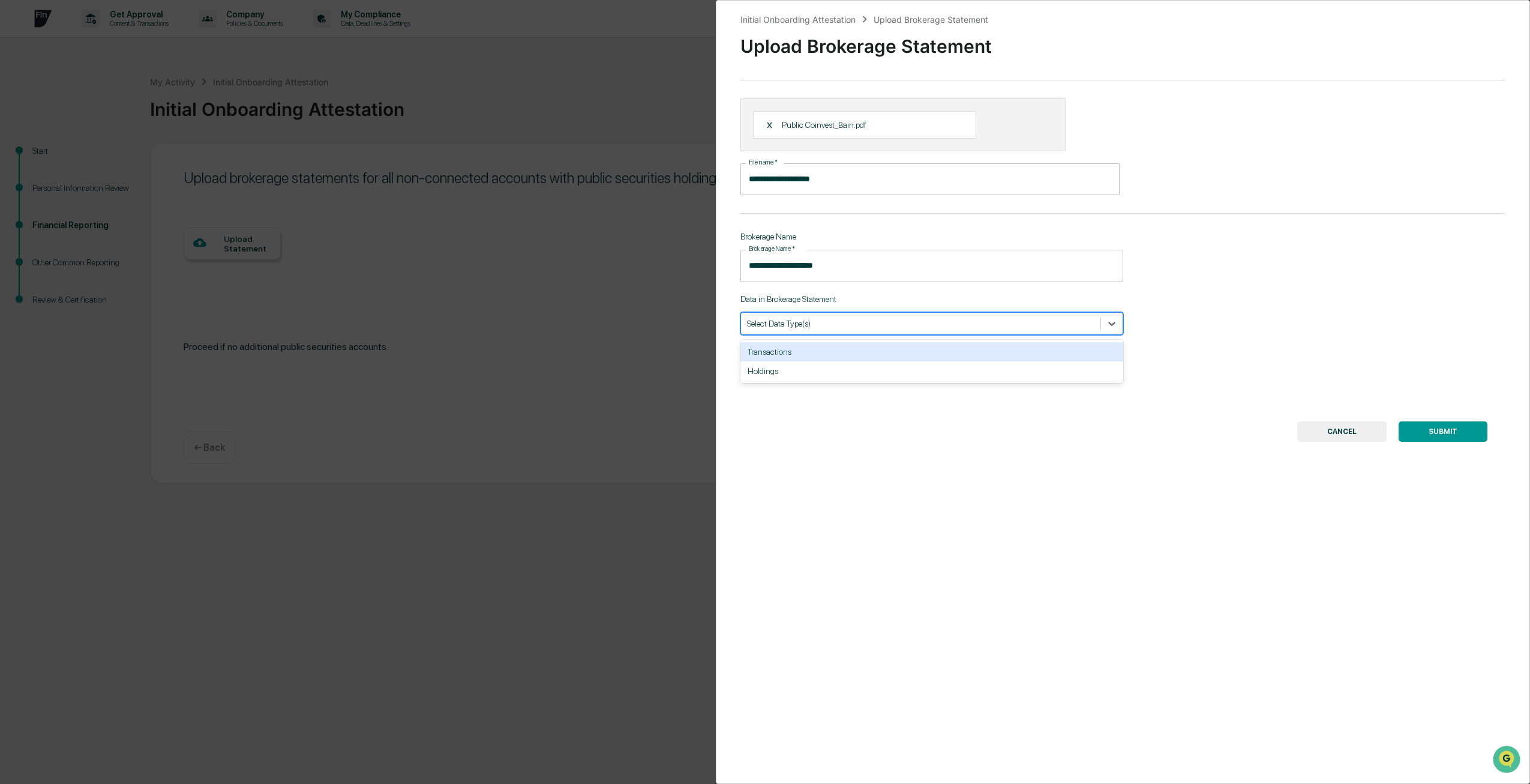
click at [976, 314] on div "Select Data Type(s)" at bounding box center [931, 324] width 383 height 23
click at [933, 371] on div "Holdings" at bounding box center [931, 371] width 383 height 19
click at [1462, 426] on button "SUBMIT" at bounding box center [1443, 431] width 89 height 20
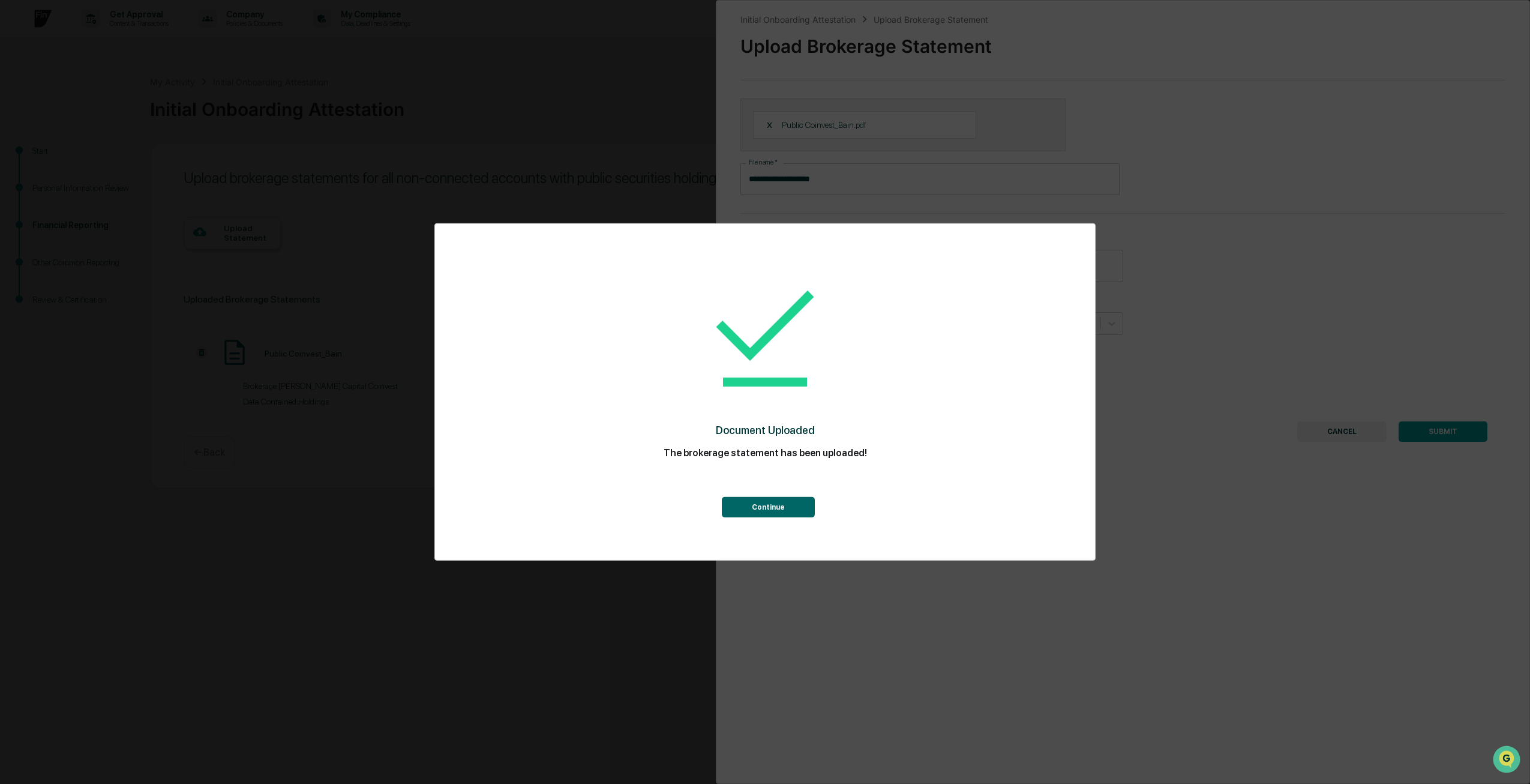
click at [782, 502] on button "Continue" at bounding box center [768, 506] width 93 height 20
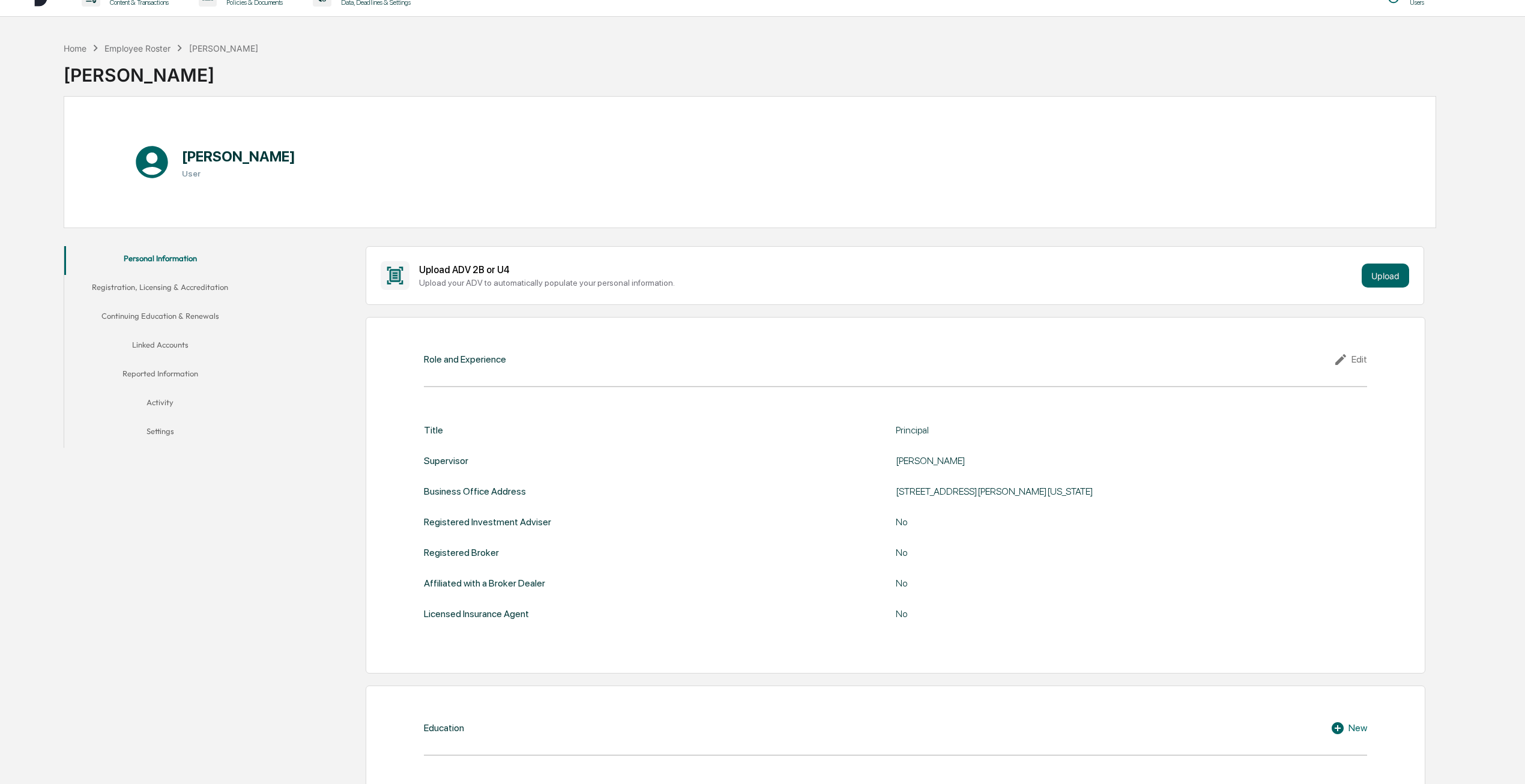
scroll to position [22, 0]
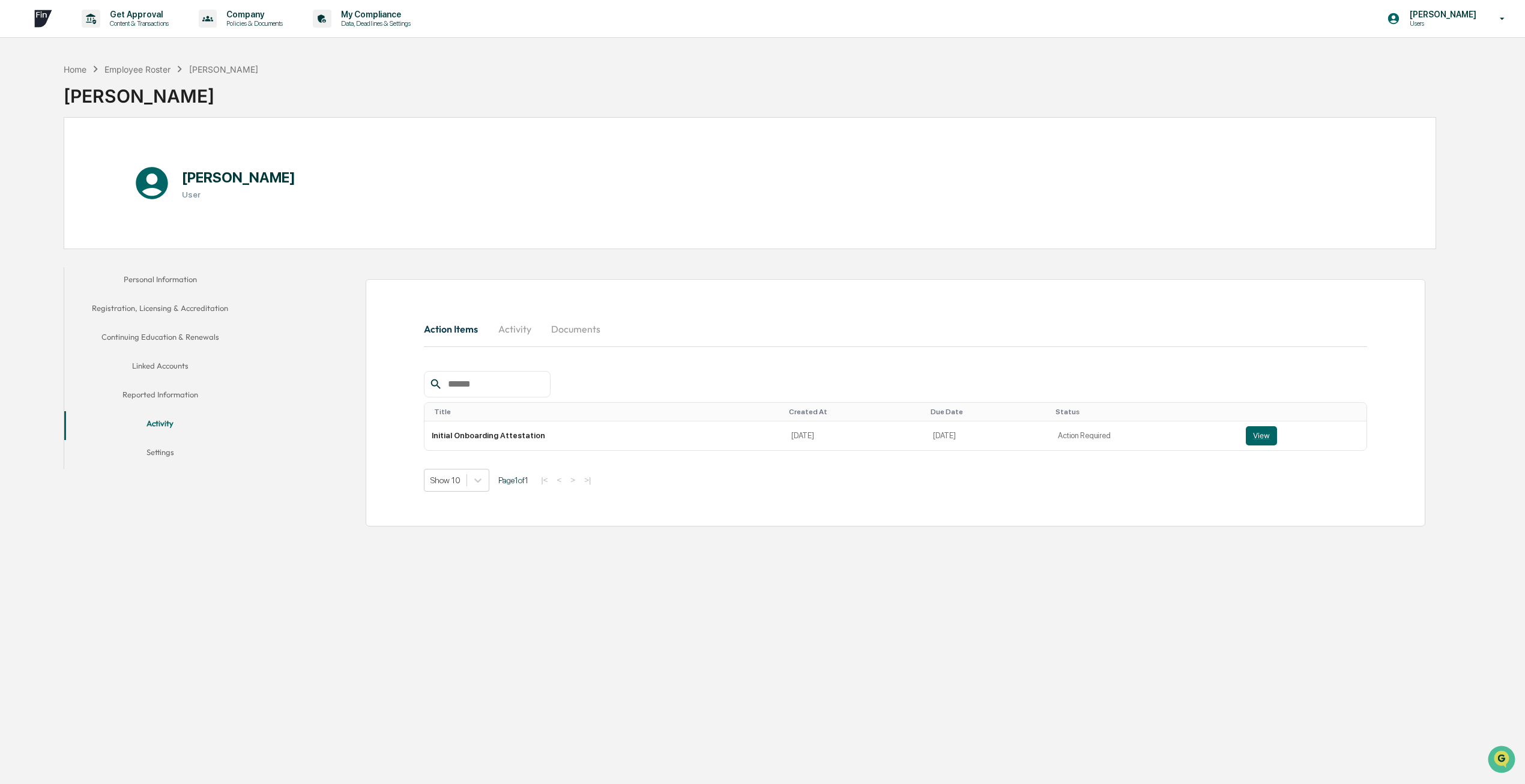
click at [171, 395] on button "Reported Information" at bounding box center [159, 396] width 192 height 29
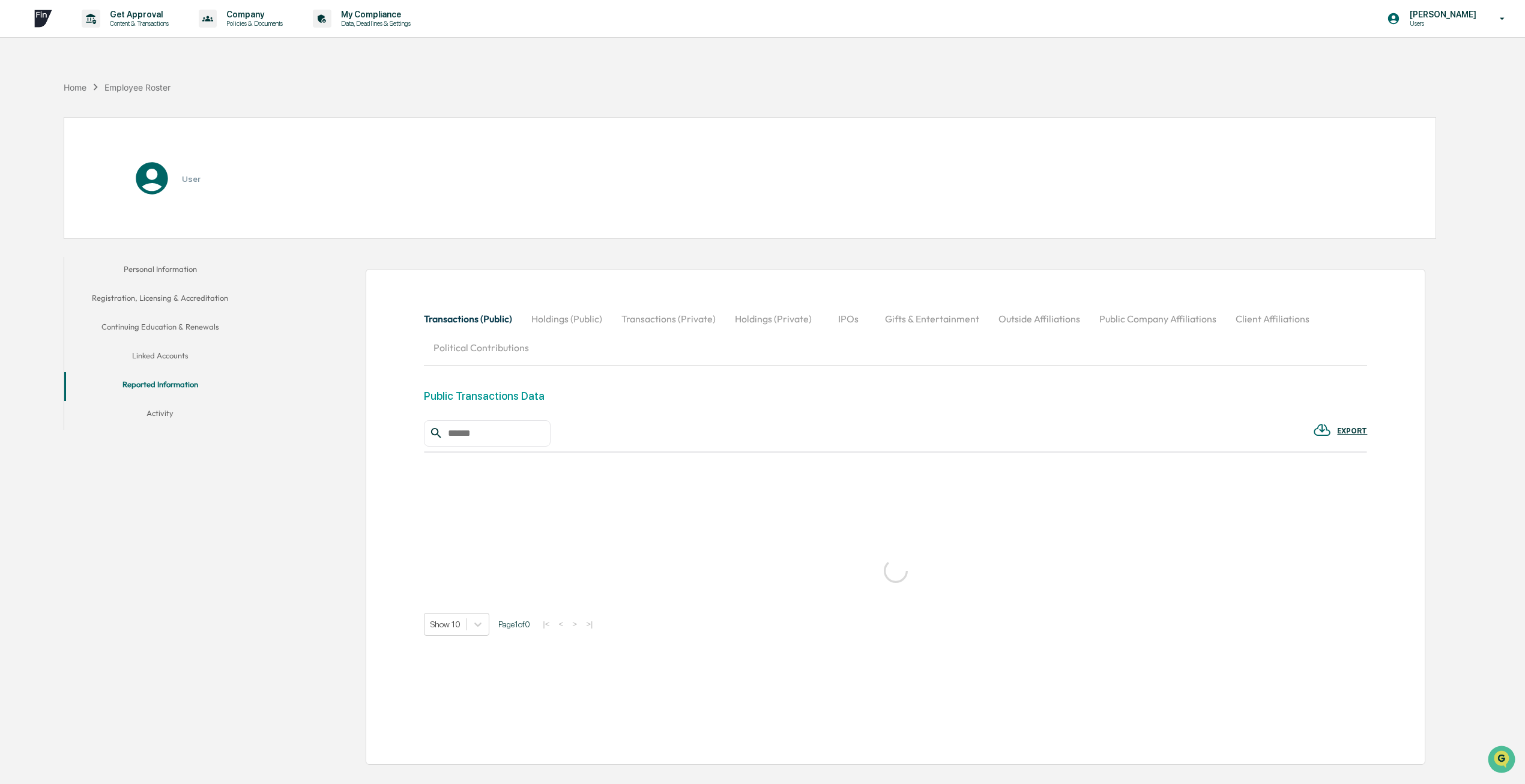
click at [164, 352] on button "Linked Accounts" at bounding box center [159, 358] width 192 height 29
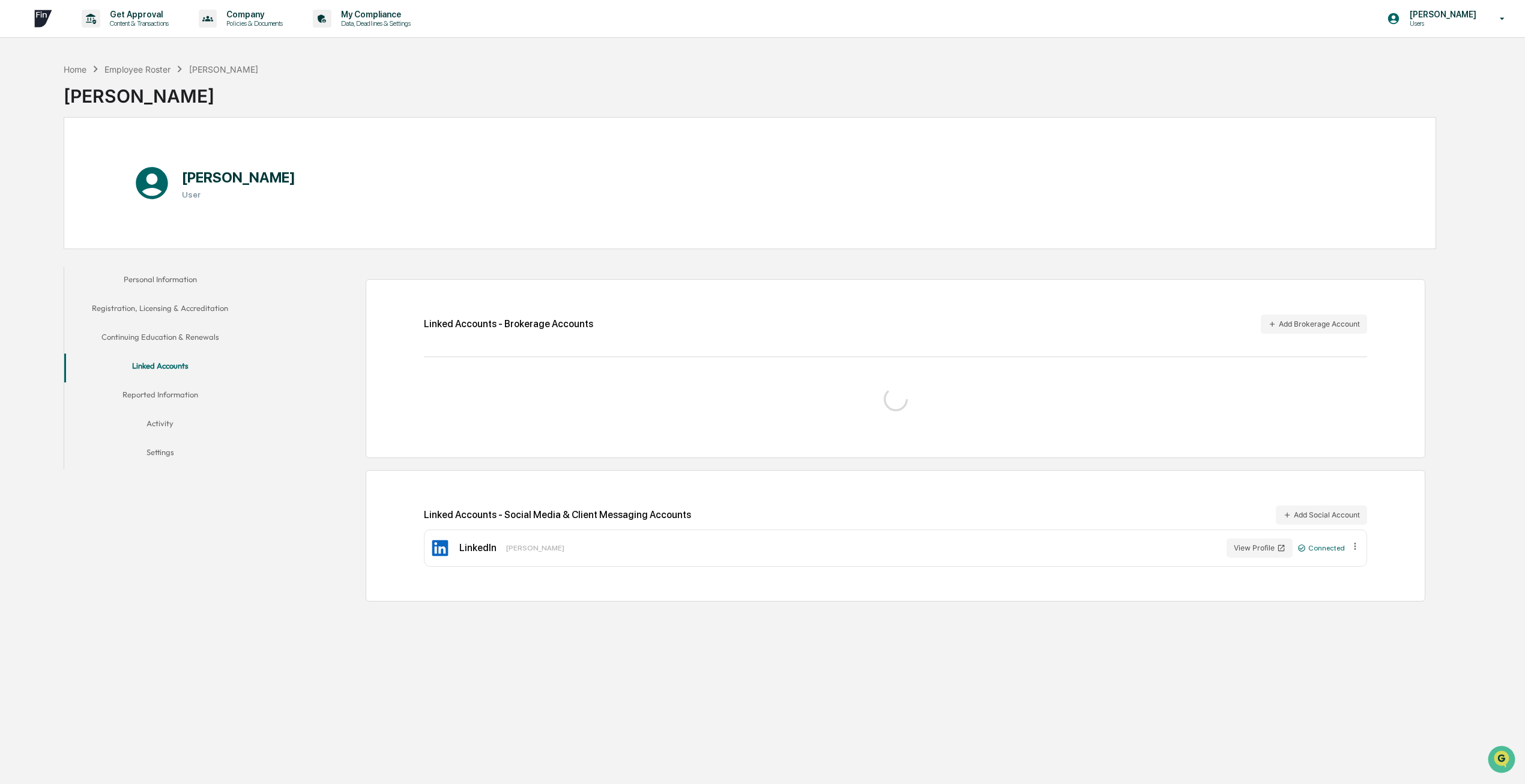
click at [143, 333] on button "Continuing Education & Renewals" at bounding box center [159, 339] width 192 height 29
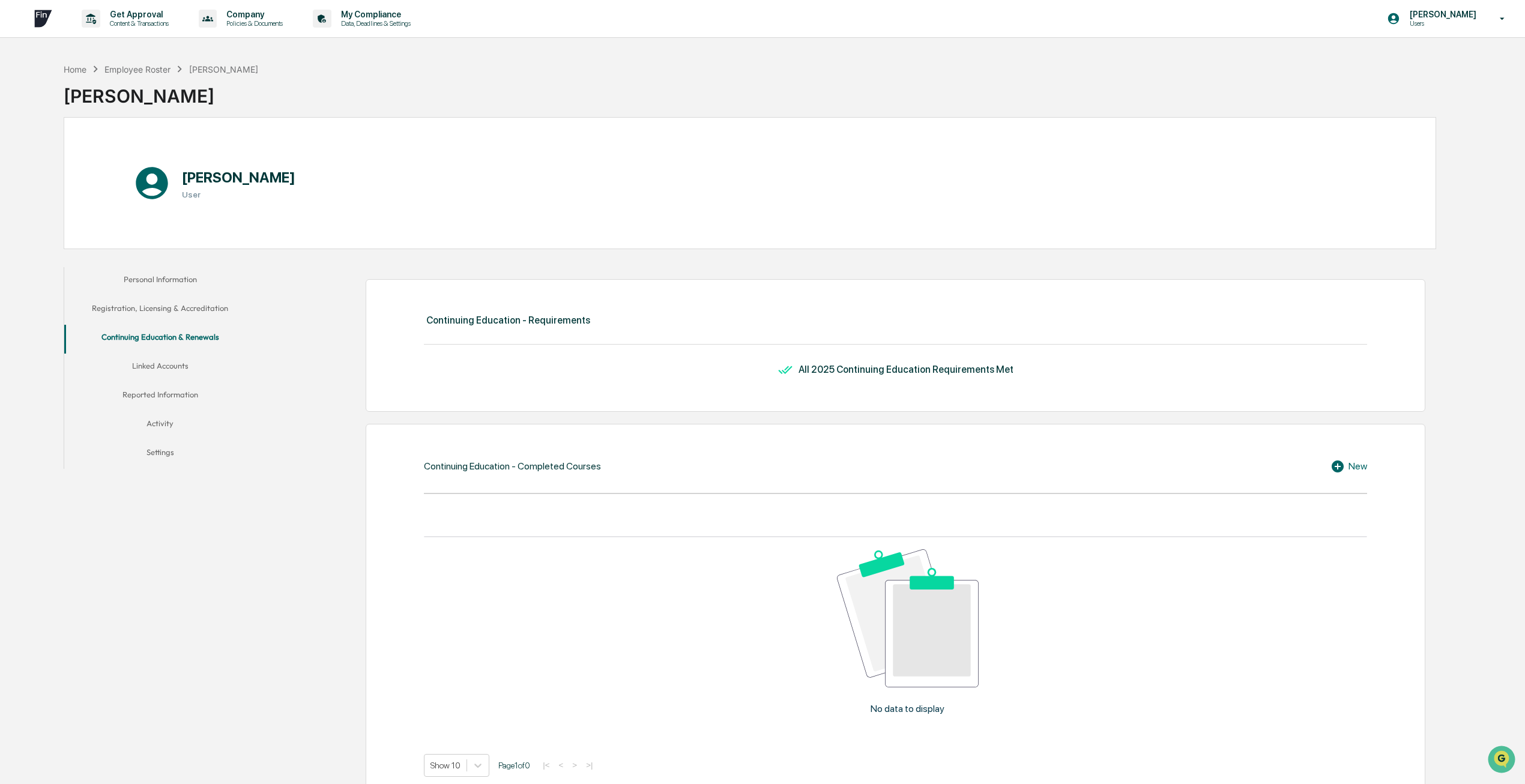
click at [169, 363] on button "Linked Accounts" at bounding box center [159, 368] width 192 height 29
